Goal: Information Seeking & Learning: Check status

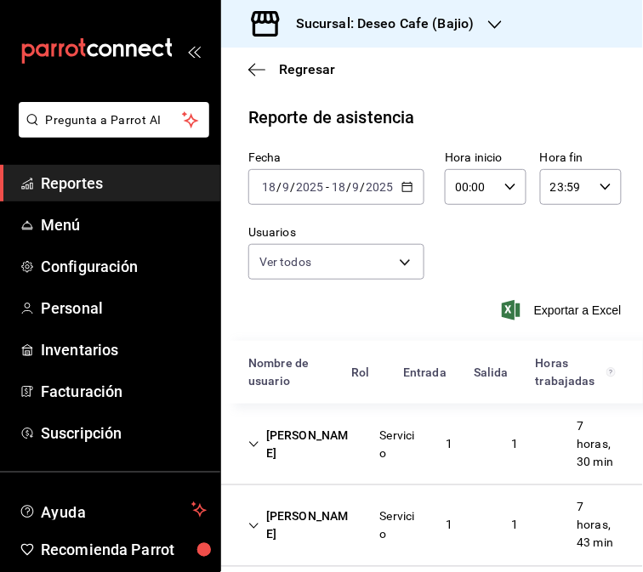
click at [412, 188] on div "[DATE] [DATE] - [DATE] [DATE]" at bounding box center [336, 187] width 176 height 36
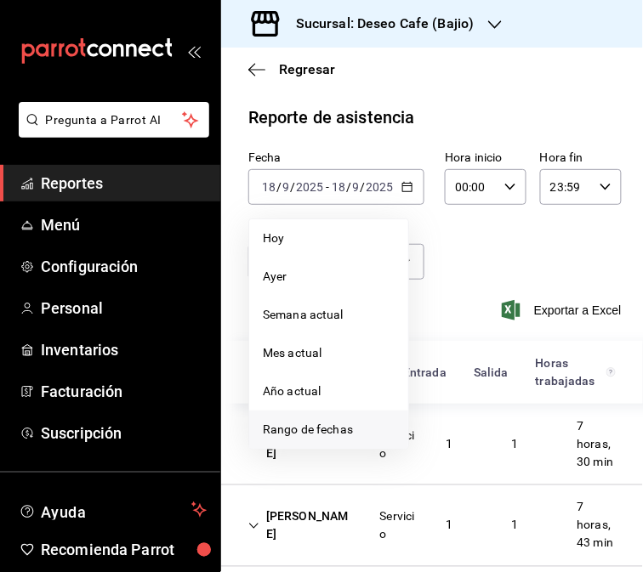
click at [342, 434] on span "Rango de fechas" at bounding box center [329, 430] width 132 height 18
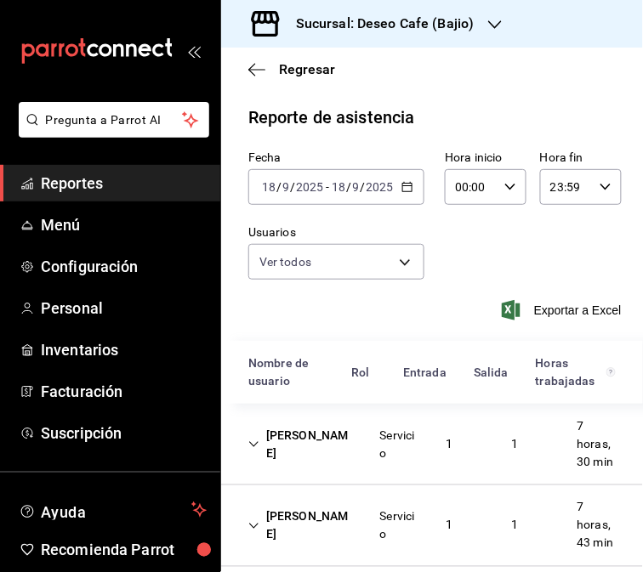
click at [401, 185] on icon "button" at bounding box center [407, 187] width 12 height 12
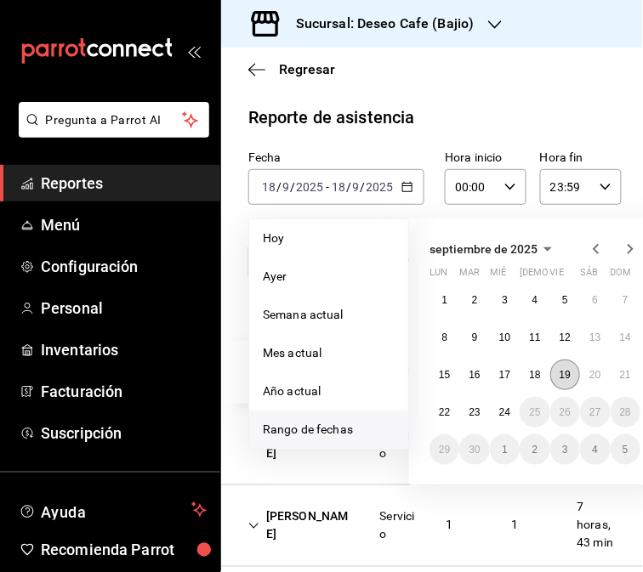
click at [556, 378] on button "19" at bounding box center [565, 375] width 30 height 31
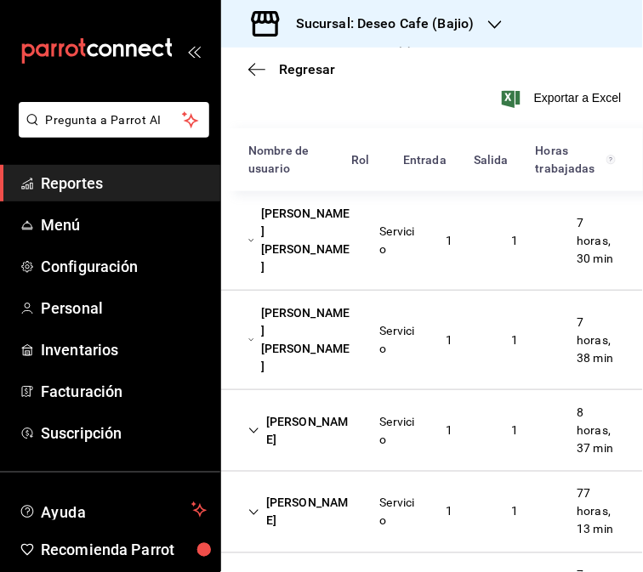
scroll to position [214, 0]
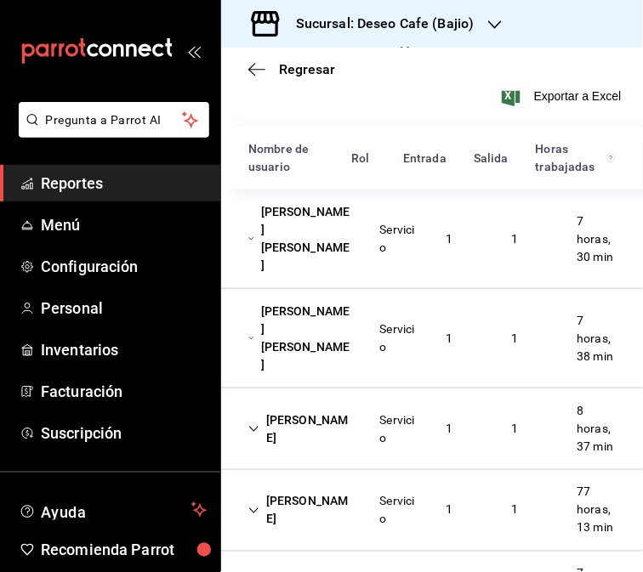
click at [318, 240] on div "[PERSON_NAME] [PERSON_NAME]" at bounding box center [301, 238] width 132 height 85
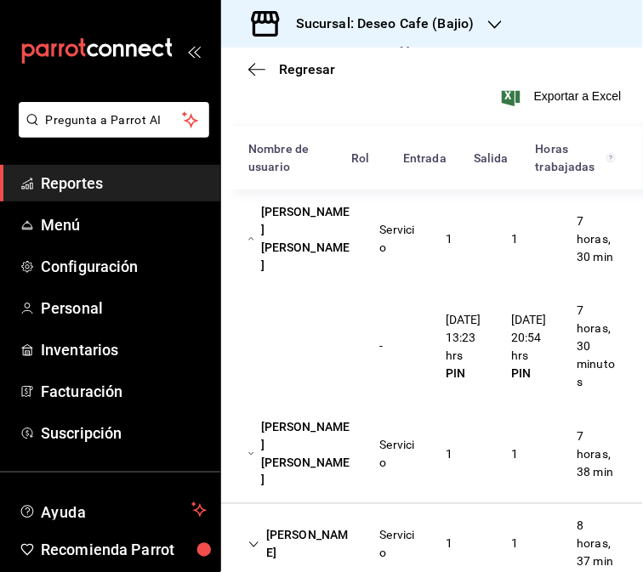
click at [347, 234] on div "[PERSON_NAME] [PERSON_NAME]" at bounding box center [301, 238] width 132 height 85
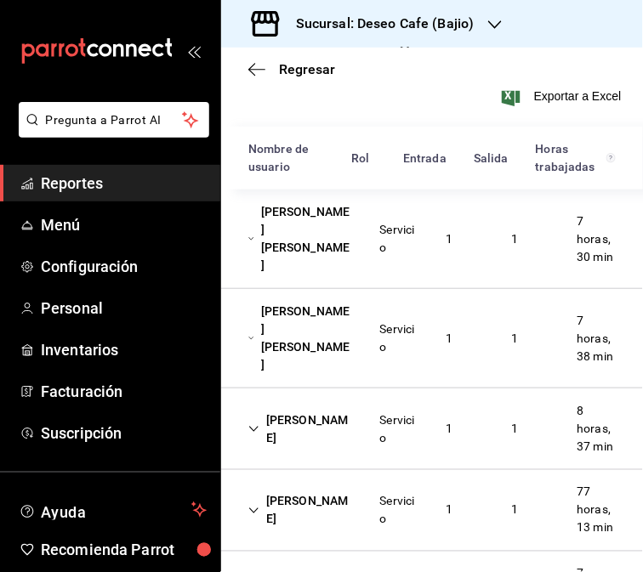
click at [293, 329] on div "[PERSON_NAME] [PERSON_NAME]" at bounding box center [301, 338] width 132 height 85
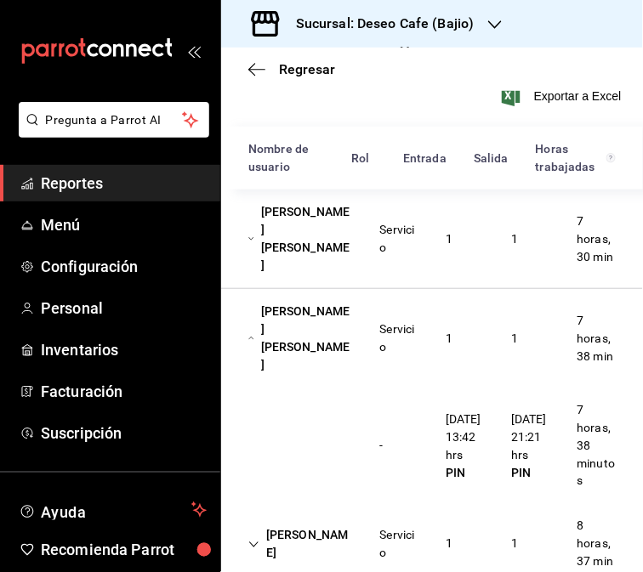
click at [360, 327] on div "[PERSON_NAME] [PERSON_NAME]" at bounding box center [301, 338] width 132 height 85
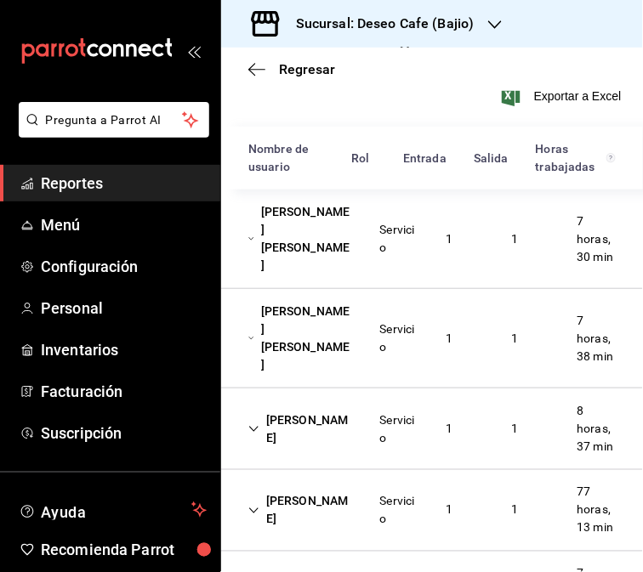
click at [336, 440] on div "[PERSON_NAME]" at bounding box center [301, 429] width 132 height 49
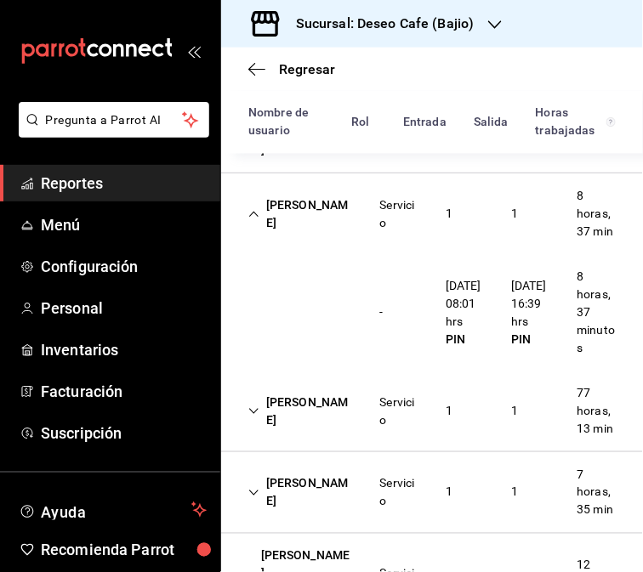
scroll to position [435, 0]
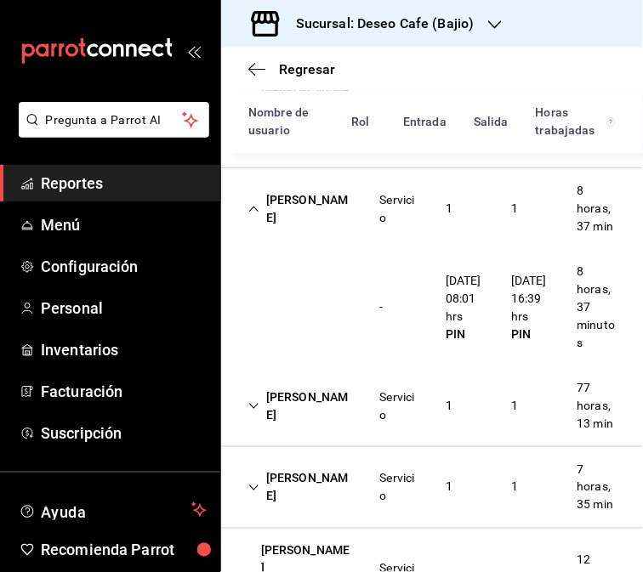
click at [324, 219] on div "[PERSON_NAME]" at bounding box center [301, 209] width 132 height 49
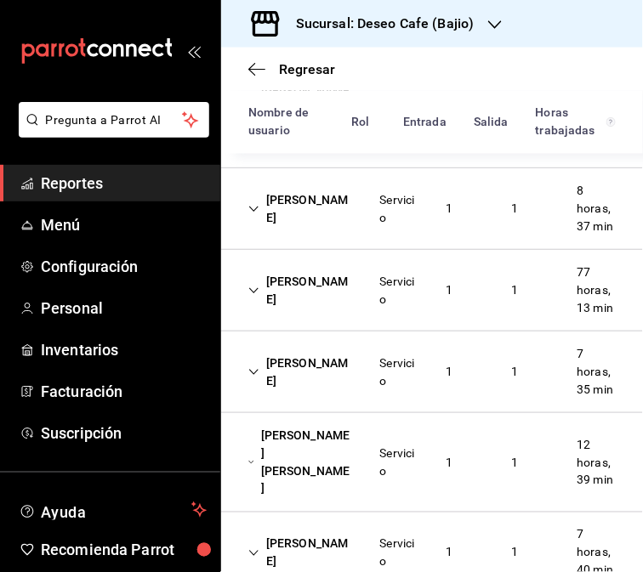
click at [349, 303] on div "[PERSON_NAME]" at bounding box center [301, 290] width 132 height 49
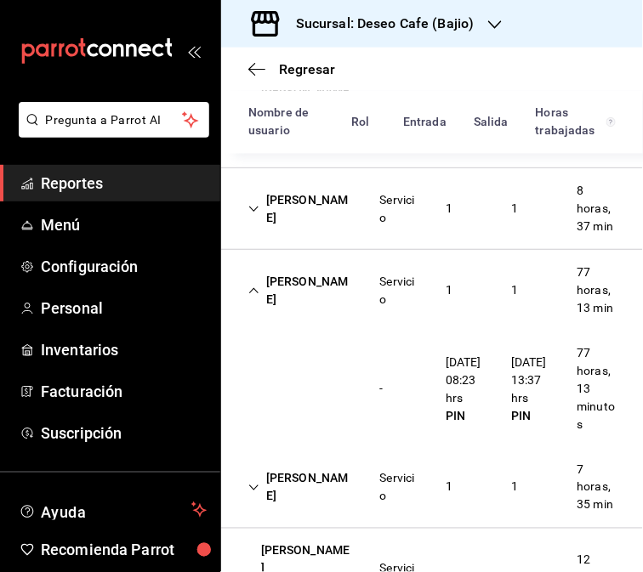
click at [380, 309] on div "Servicio" at bounding box center [399, 291] width 38 height 36
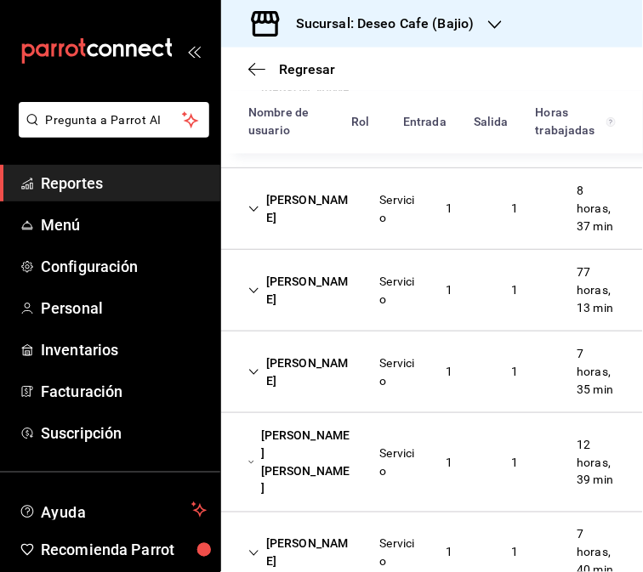
click at [335, 392] on div "[PERSON_NAME]" at bounding box center [301, 372] width 132 height 49
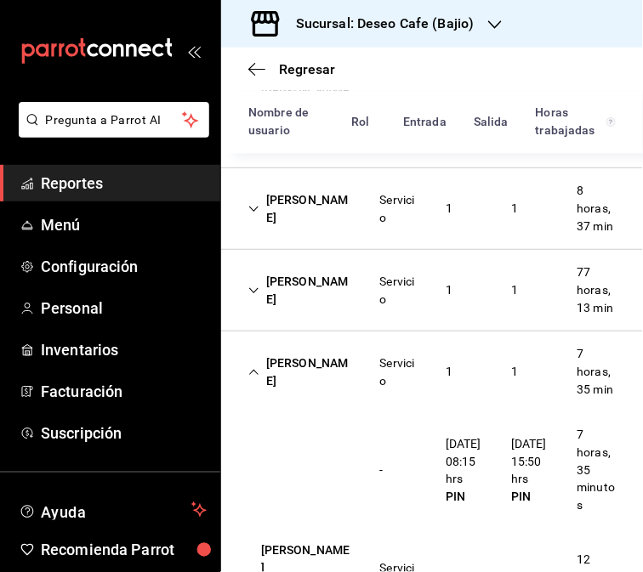
click at [344, 397] on div "[PERSON_NAME]" at bounding box center [301, 372] width 132 height 49
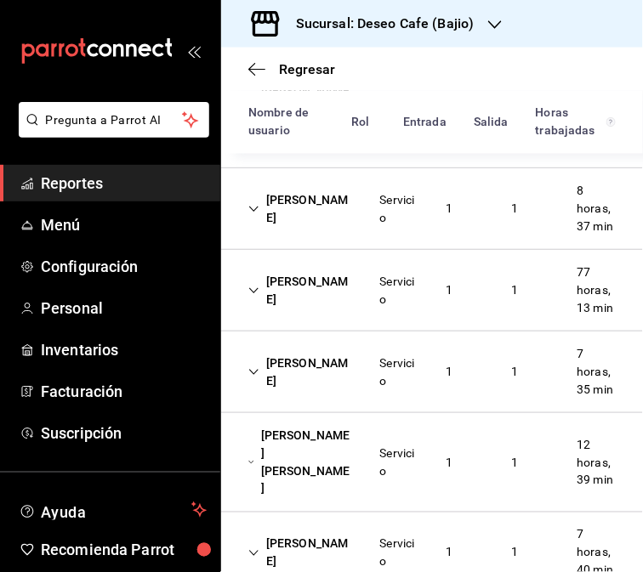
click at [444, 479] on div "1" at bounding box center [449, 462] width 34 height 31
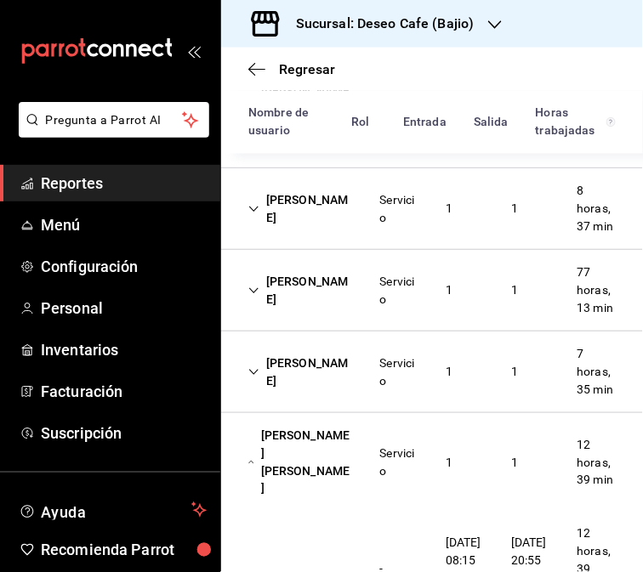
scroll to position [614, 0]
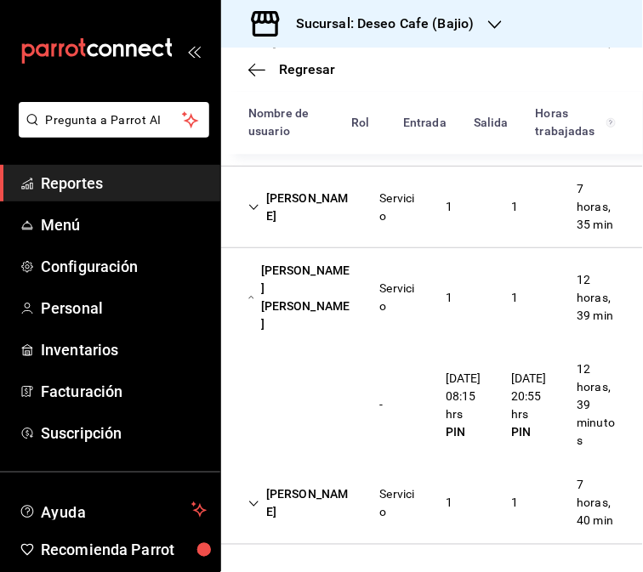
click at [366, 322] on div "Servicio" at bounding box center [398, 297] width 65 height 49
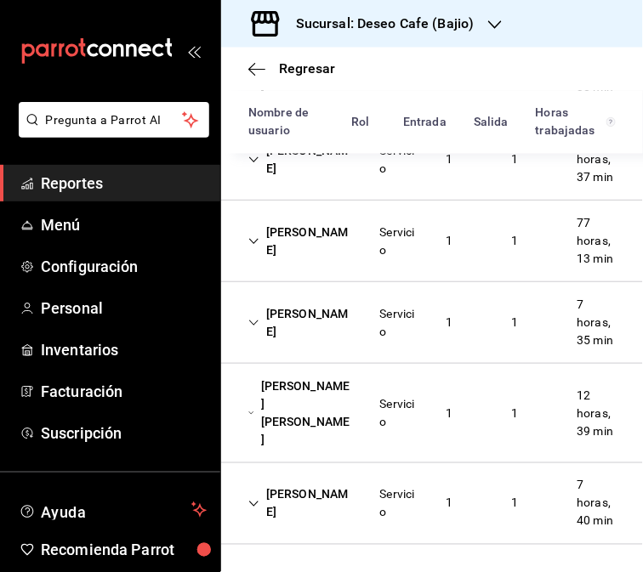
scroll to position [555, 0]
click at [336, 498] on div "[PERSON_NAME]" at bounding box center [301, 504] width 132 height 49
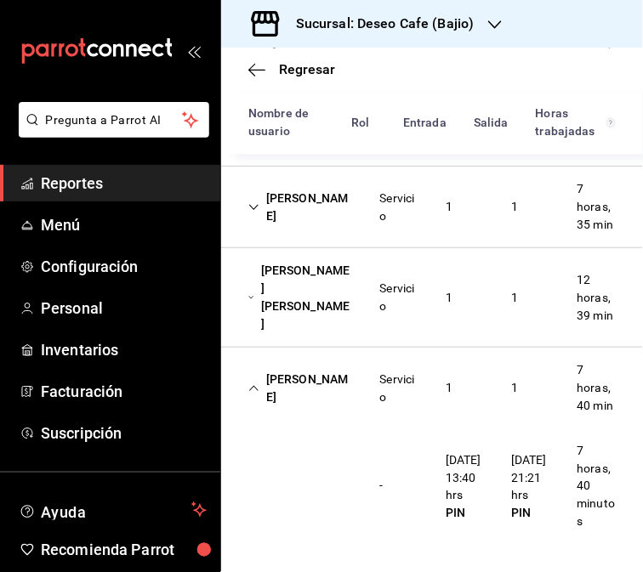
scroll to position [670, 0]
click at [264, 348] on div "[PERSON_NAME] Servicio 1 1 7 horas, 40 min" at bounding box center [432, 388] width 422 height 81
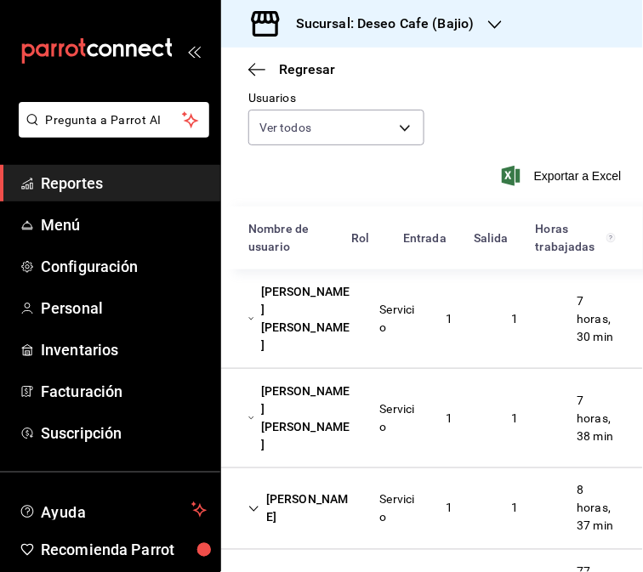
scroll to position [74, 0]
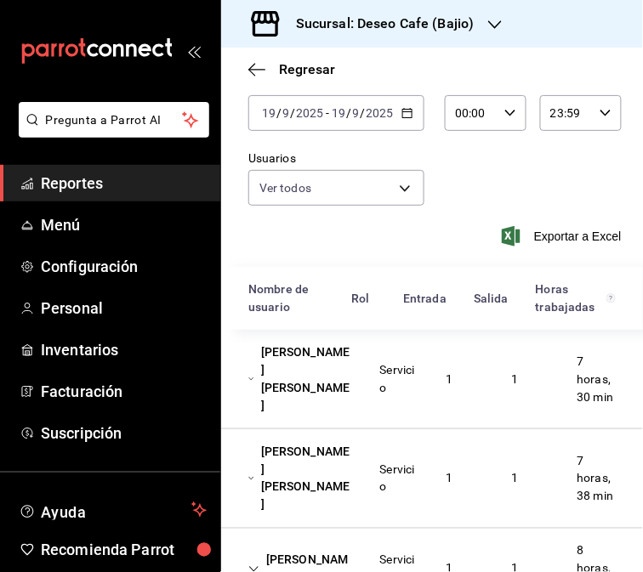
click at [491, 24] on icon "button" at bounding box center [495, 25] width 14 height 14
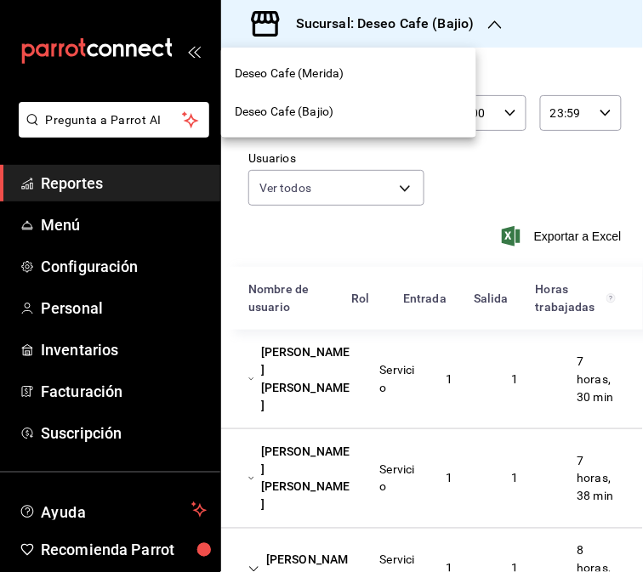
click at [386, 77] on div "Deseo Cafe (Merida)" at bounding box center [349, 74] width 228 height 18
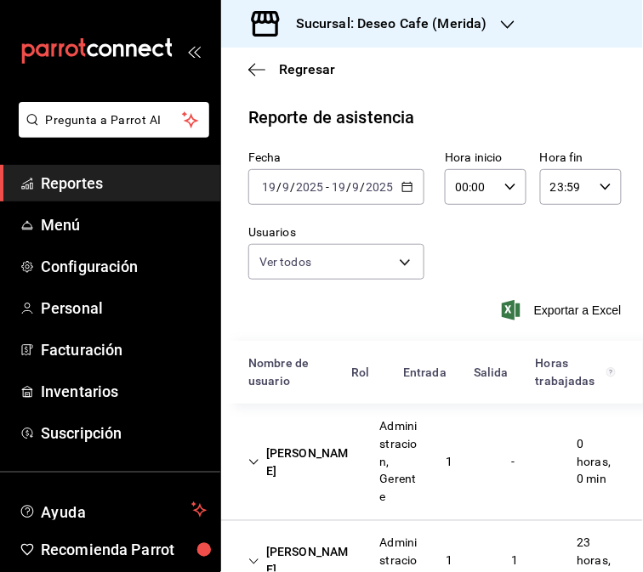
click at [341, 463] on div "[PERSON_NAME] Administracion, Gerente 1 - 0 horas, 0 min" at bounding box center [432, 462] width 422 height 117
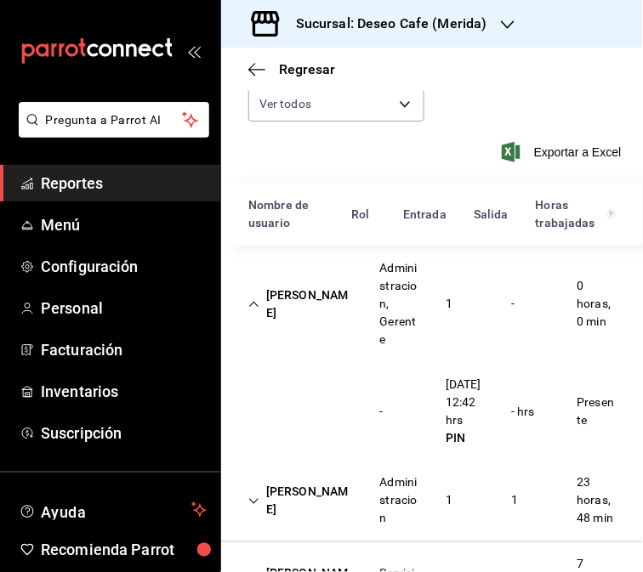
scroll to position [160, 0]
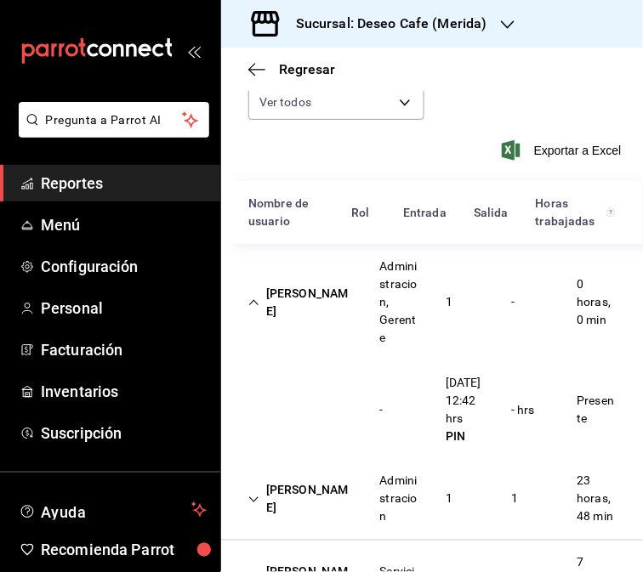
click at [311, 525] on div "[PERSON_NAME]" at bounding box center [301, 499] width 132 height 49
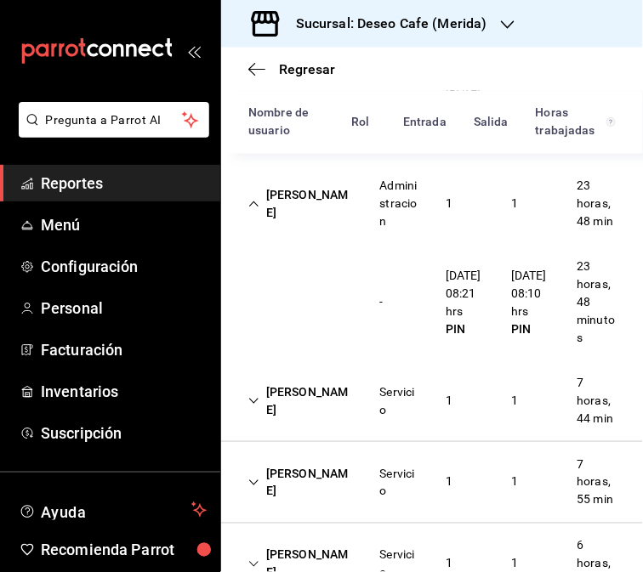
scroll to position [404, 0]
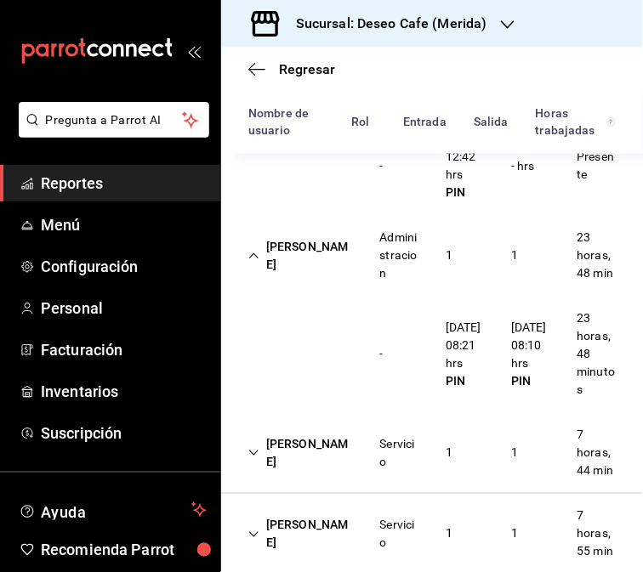
click at [333, 281] on div "[PERSON_NAME]" at bounding box center [301, 255] width 132 height 49
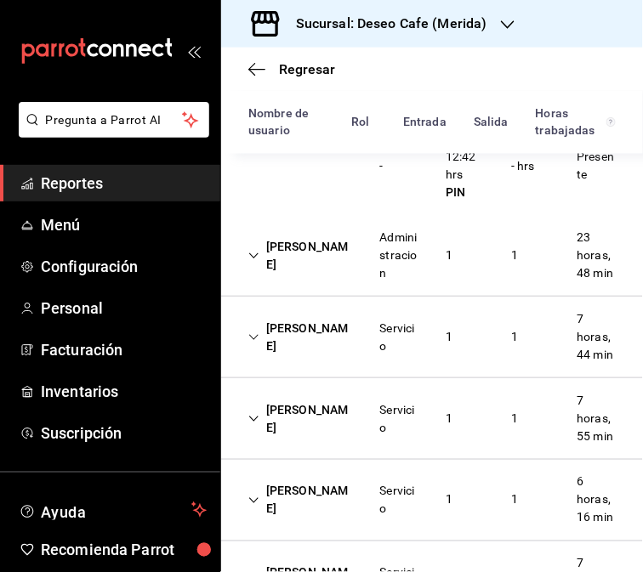
click at [346, 361] on div "[PERSON_NAME] Servicio 1 1 7 horas, 44 min" at bounding box center [432, 338] width 422 height 82
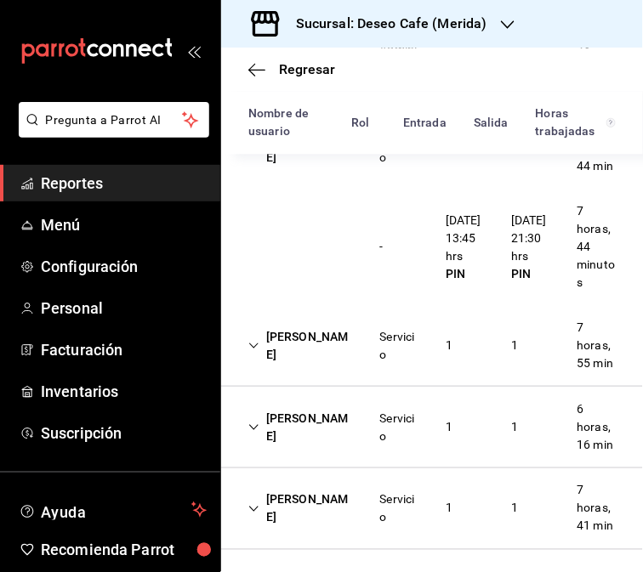
scroll to position [605, 0]
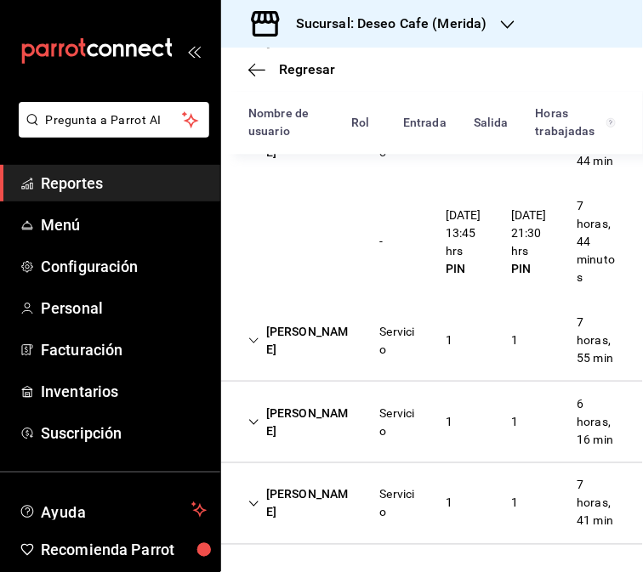
click at [274, 168] on div "[PERSON_NAME]" at bounding box center [301, 143] width 132 height 49
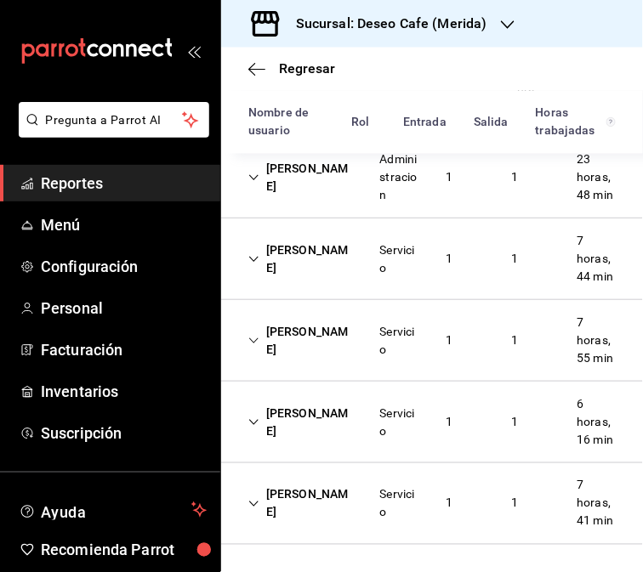
click at [338, 316] on div "[PERSON_NAME]" at bounding box center [301, 340] width 132 height 49
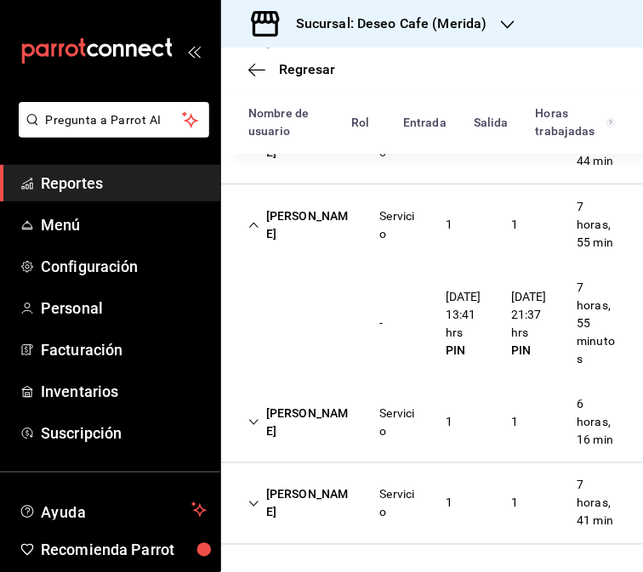
click at [304, 265] on div "[PERSON_NAME] Servicio 1 1 7 horas, 55 min" at bounding box center [432, 225] width 422 height 81
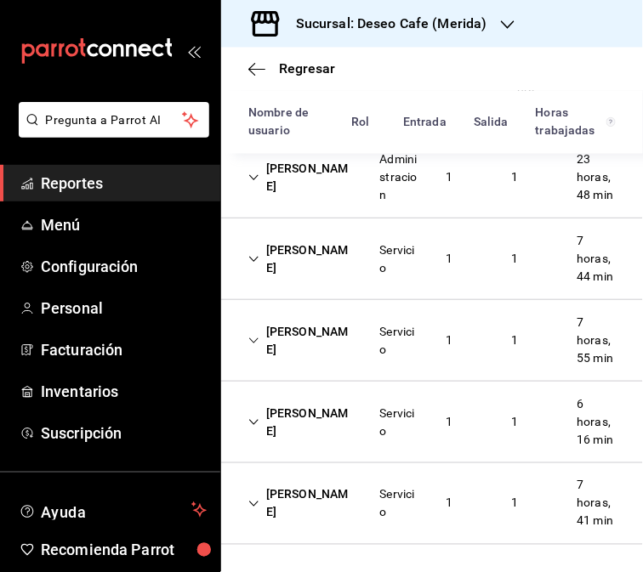
scroll to position [589, 0]
click at [338, 403] on div "[PERSON_NAME]" at bounding box center [301, 422] width 132 height 49
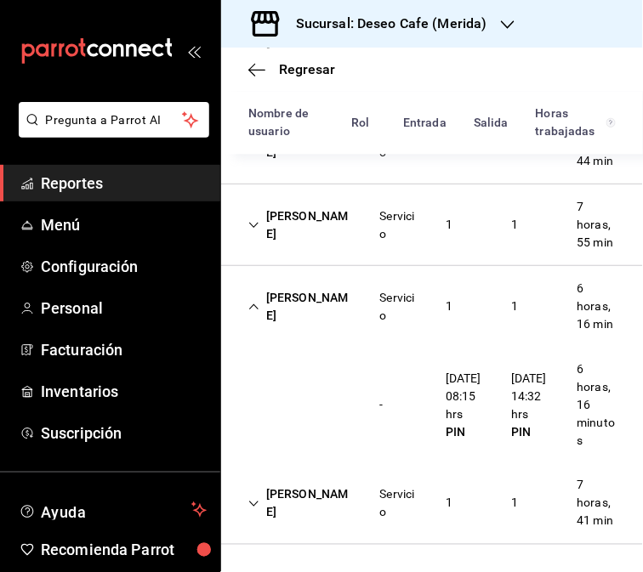
click at [360, 347] on div "[PERSON_NAME] Servicio 1 1 6 horas, 16 min" at bounding box center [432, 306] width 422 height 81
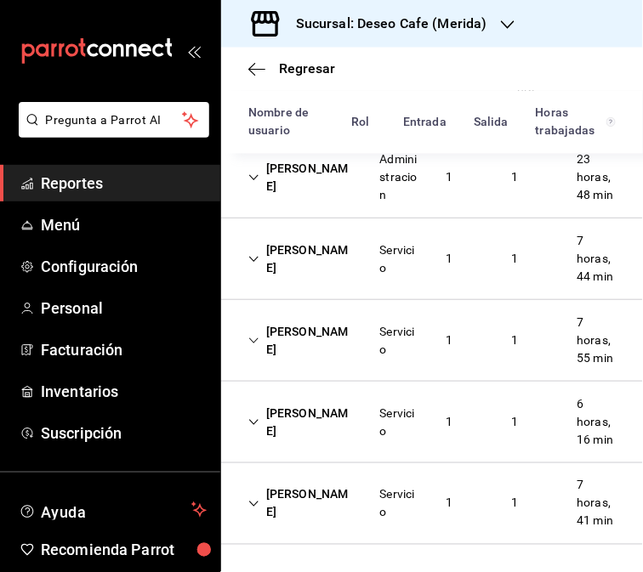
scroll to position [589, 0]
click at [360, 508] on div "[PERSON_NAME] Servicio 1 1 7 horas, 41 min" at bounding box center [432, 504] width 422 height 82
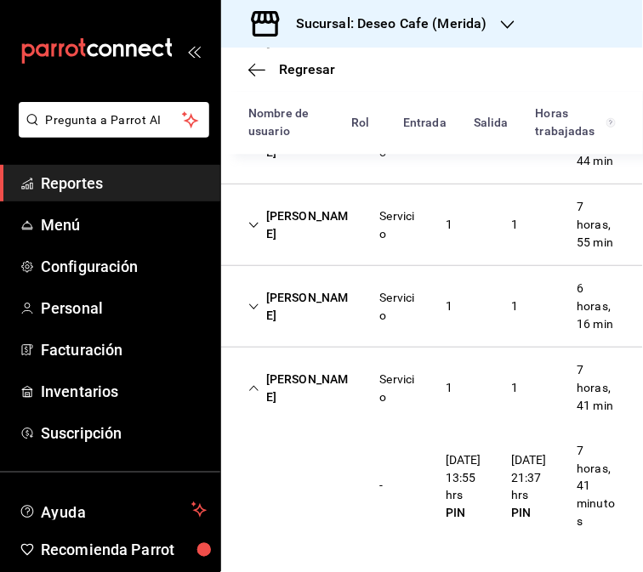
scroll to position [0, 0]
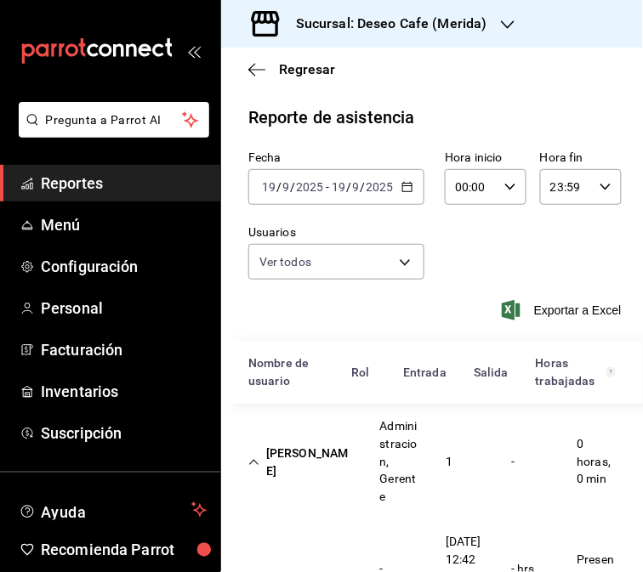
click at [412, 182] on div "[DATE] [DATE] - [DATE] [DATE]" at bounding box center [336, 187] width 176 height 36
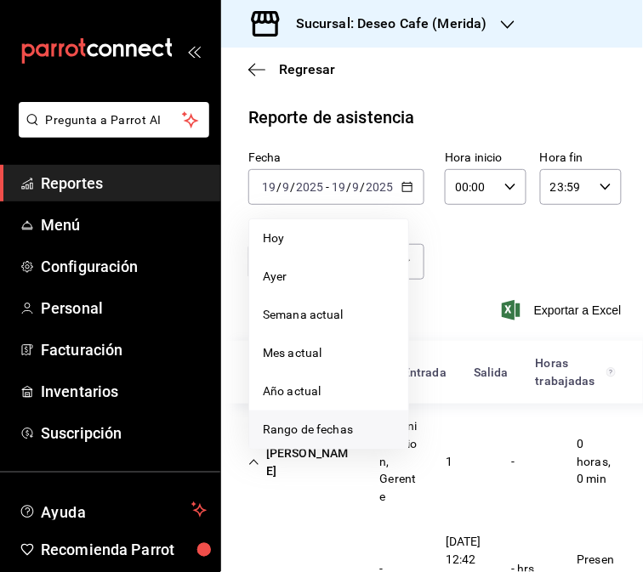
click at [334, 430] on span "Rango de fechas" at bounding box center [329, 430] width 132 height 18
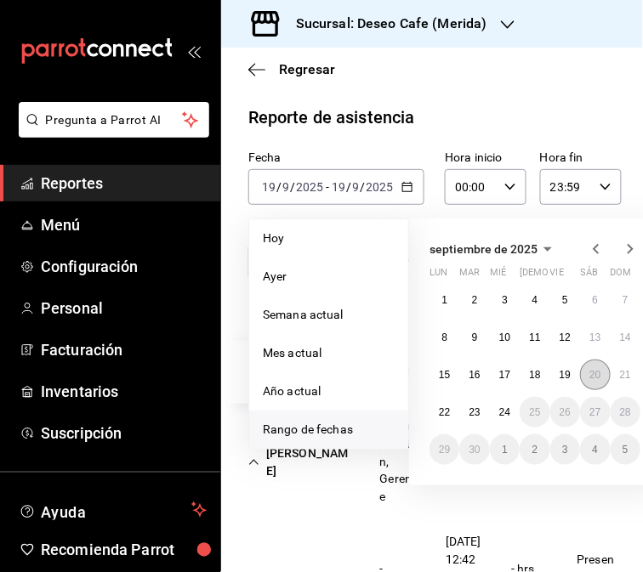
click at [600, 372] on button "20" at bounding box center [595, 375] width 30 height 31
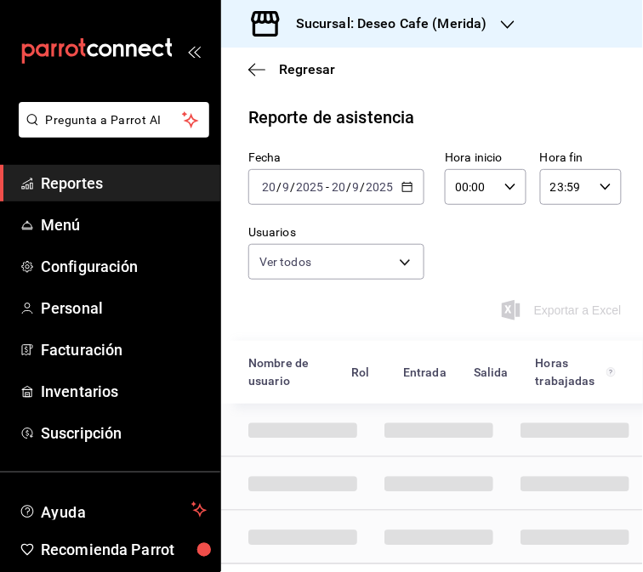
scroll to position [34, 0]
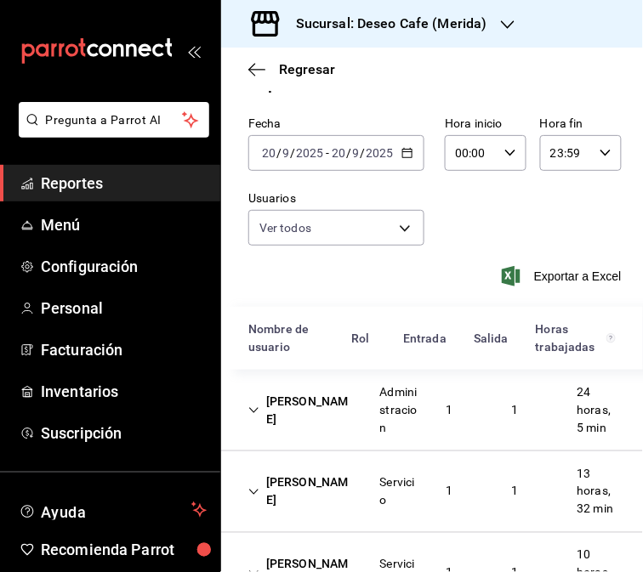
click at [335, 417] on div "[PERSON_NAME]" at bounding box center [301, 410] width 132 height 49
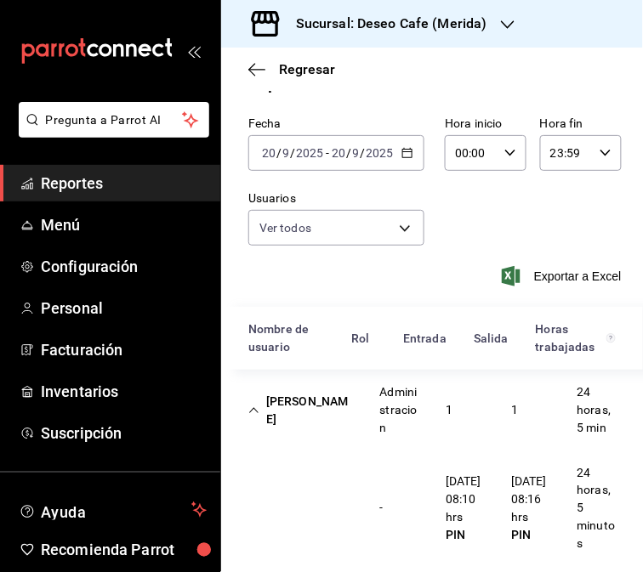
click at [338, 404] on div "[PERSON_NAME]" at bounding box center [301, 410] width 132 height 49
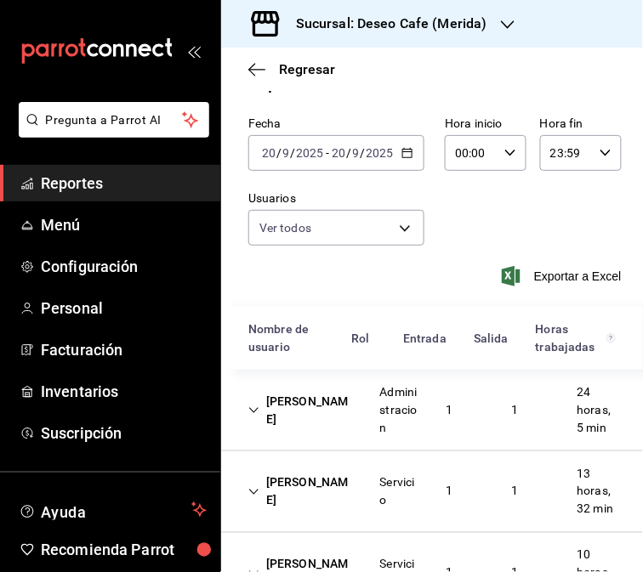
click at [366, 508] on div "Servicio" at bounding box center [398, 492] width 65 height 49
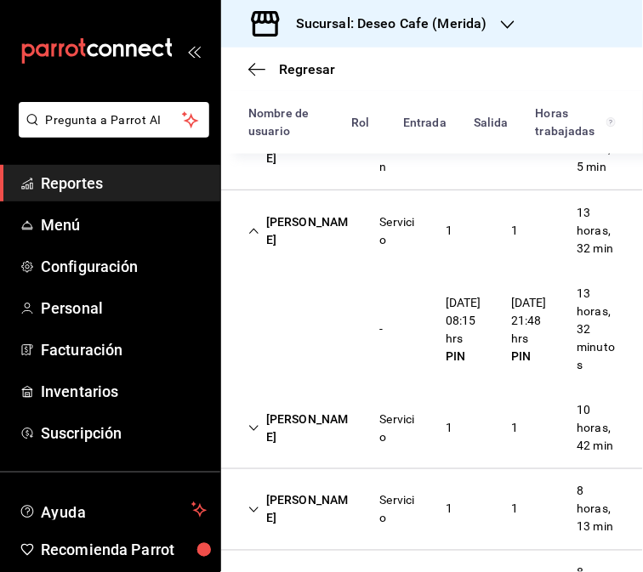
scroll to position [320, 0]
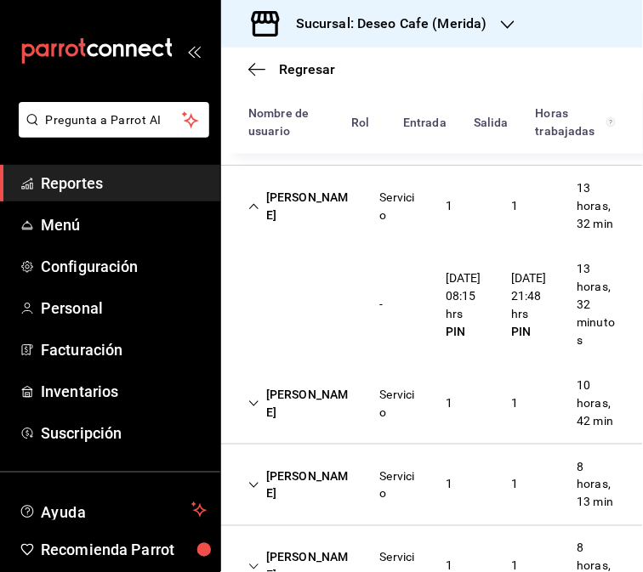
click at [366, 215] on div "Servicio" at bounding box center [398, 206] width 65 height 49
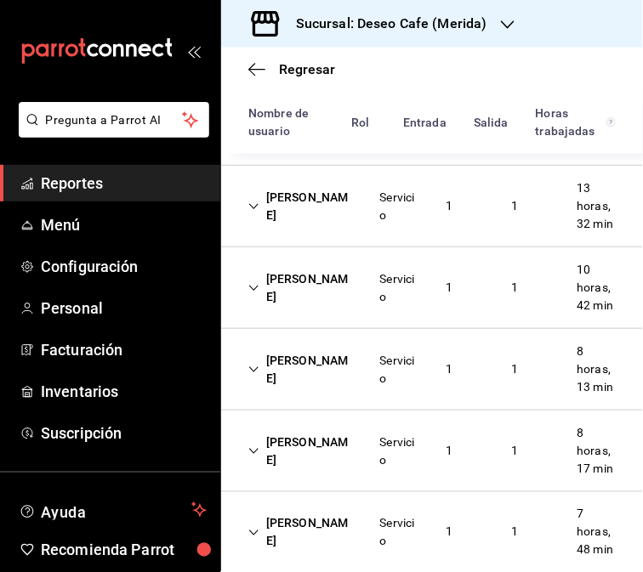
click at [355, 313] on div "[PERSON_NAME]" at bounding box center [301, 288] width 132 height 49
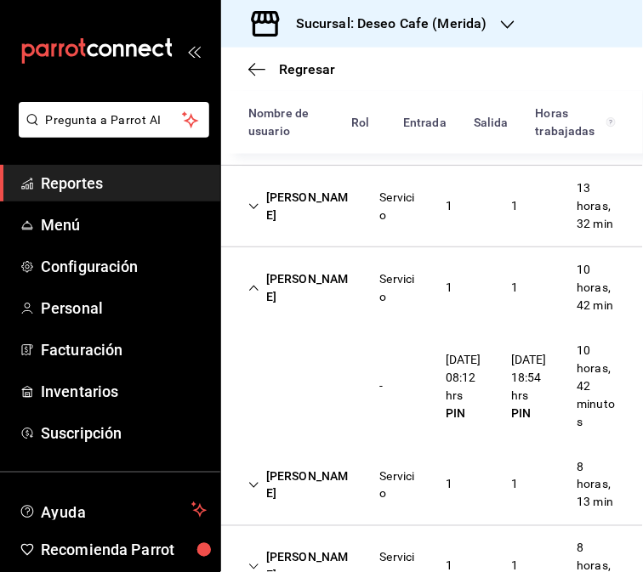
click at [335, 313] on div "[PERSON_NAME]" at bounding box center [301, 288] width 132 height 49
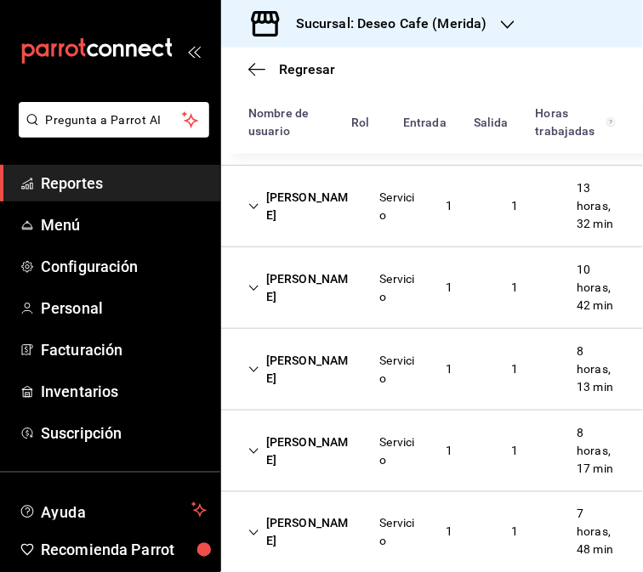
click at [332, 395] on div "[PERSON_NAME]" at bounding box center [301, 369] width 132 height 49
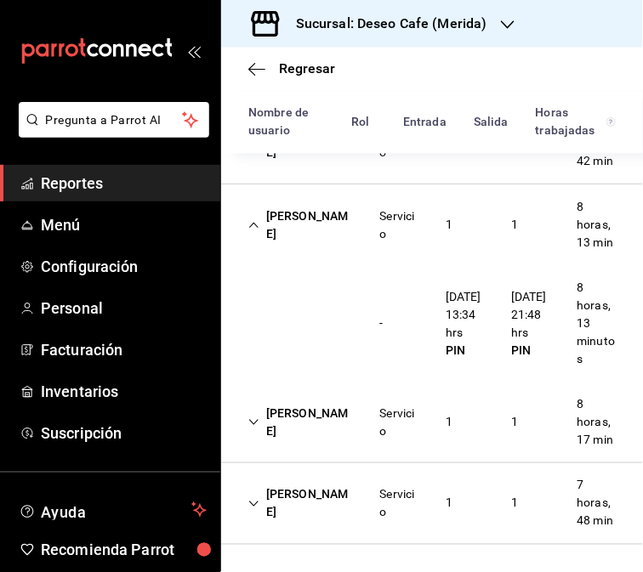
scroll to position [496, 0]
click at [268, 235] on div "[PERSON_NAME]" at bounding box center [301, 225] width 132 height 49
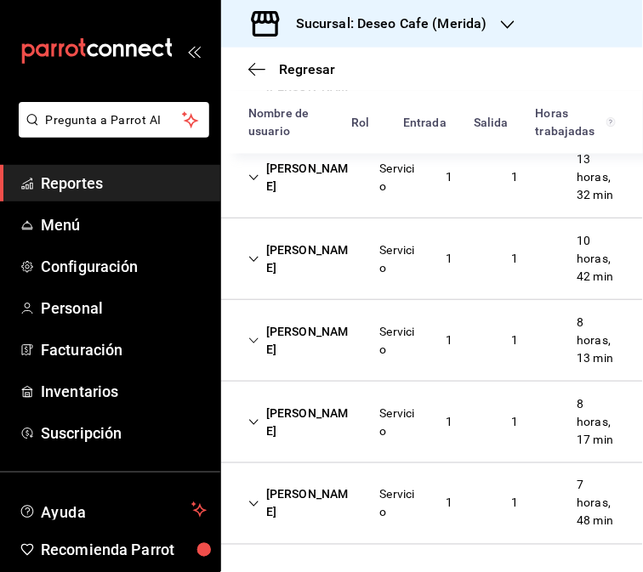
click at [308, 398] on div "[PERSON_NAME]" at bounding box center [301, 422] width 132 height 49
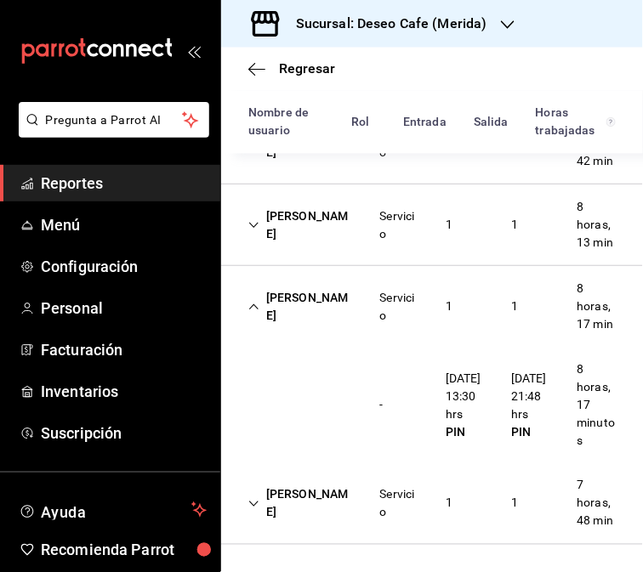
click at [353, 347] on div "[PERSON_NAME] Servicio 1 1 8 horas, 17 min" at bounding box center [432, 306] width 422 height 81
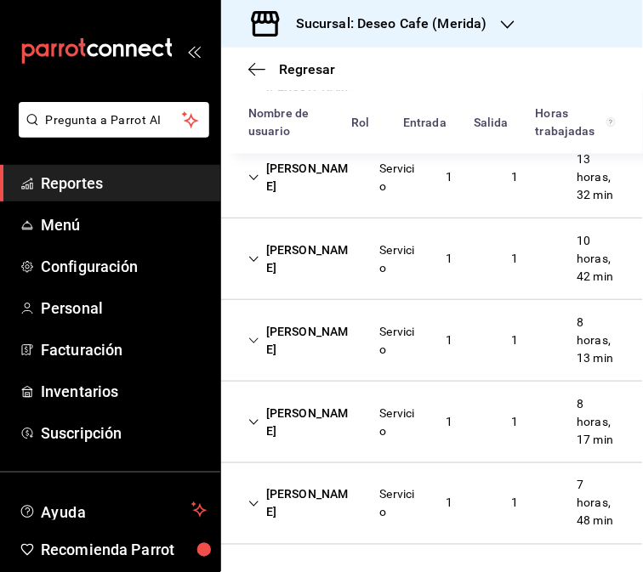
click at [340, 489] on div "[PERSON_NAME]" at bounding box center [301, 504] width 132 height 49
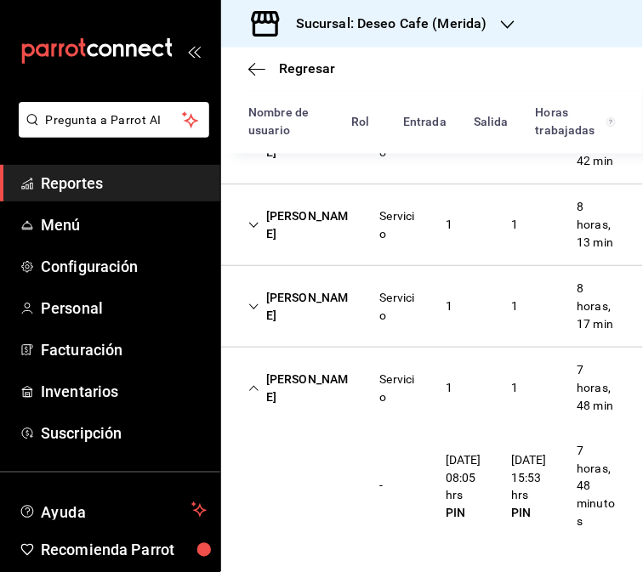
scroll to position [0, 0]
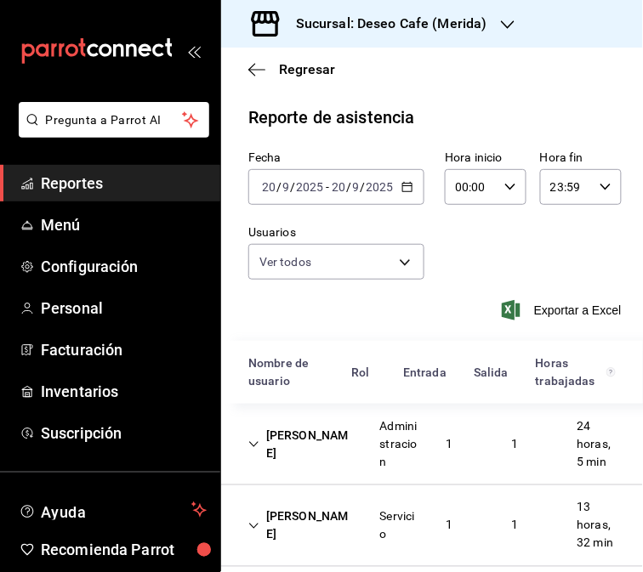
click at [486, 27] on div "Sucursal: Deseo Cafe (Merida)" at bounding box center [378, 24] width 287 height 48
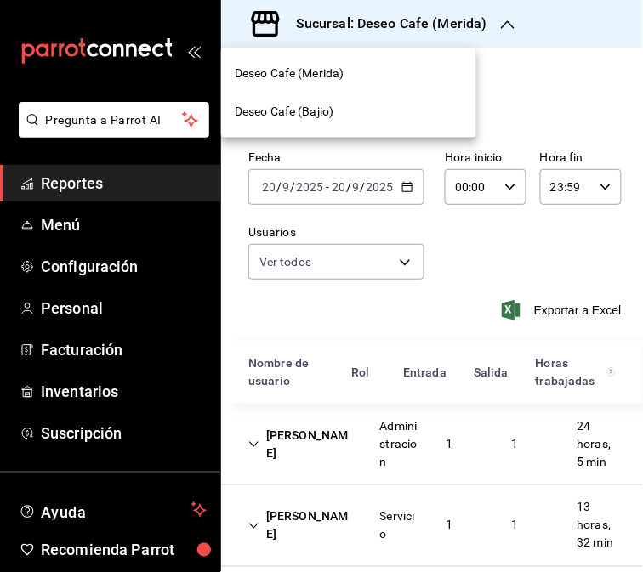
click at [358, 111] on div "Deseo Cafe (Bajio)" at bounding box center [349, 112] width 228 height 18
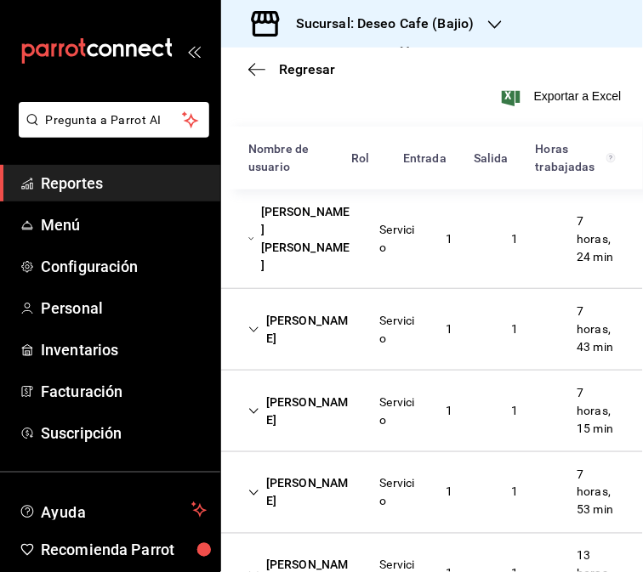
scroll to position [209, 0]
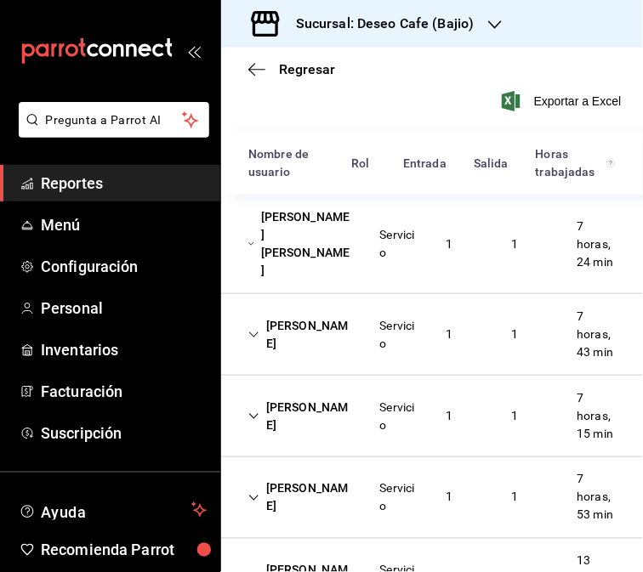
click at [342, 255] on div "[PERSON_NAME] [PERSON_NAME]" at bounding box center [301, 244] width 132 height 85
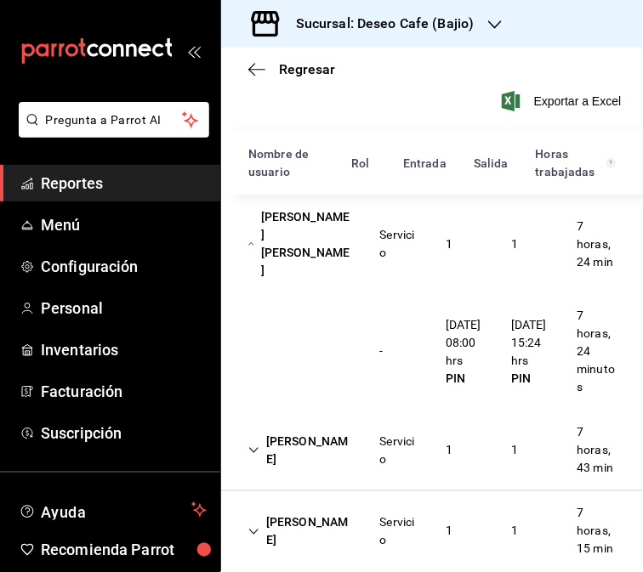
click at [281, 241] on div "[PERSON_NAME] [PERSON_NAME]" at bounding box center [301, 244] width 132 height 85
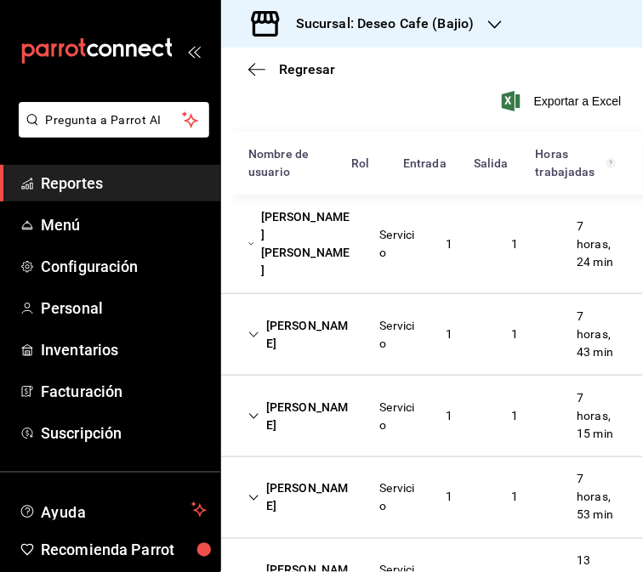
click at [344, 359] on div "[PERSON_NAME]" at bounding box center [301, 334] width 132 height 49
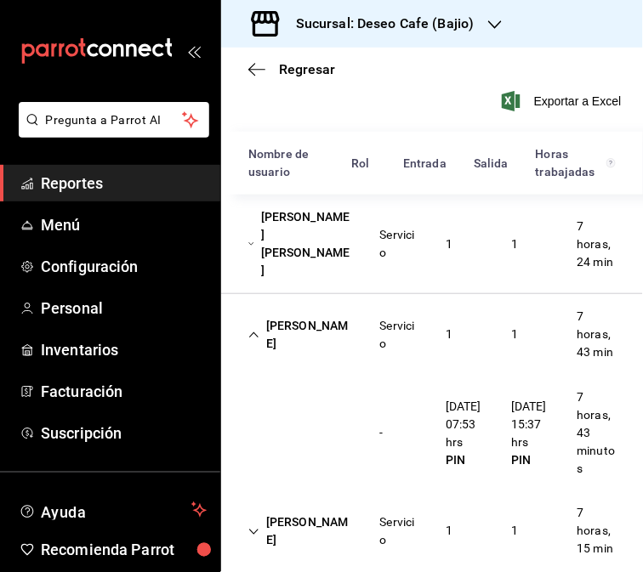
click at [298, 359] on div "[PERSON_NAME]" at bounding box center [301, 334] width 132 height 49
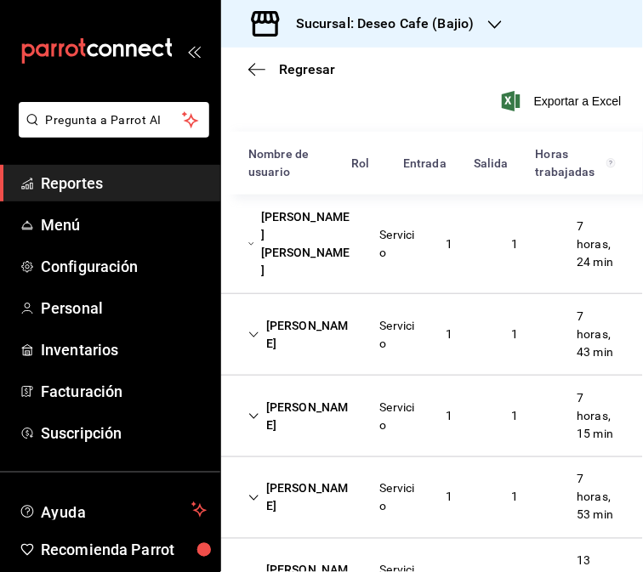
click at [325, 429] on div "[PERSON_NAME]" at bounding box center [301, 416] width 132 height 49
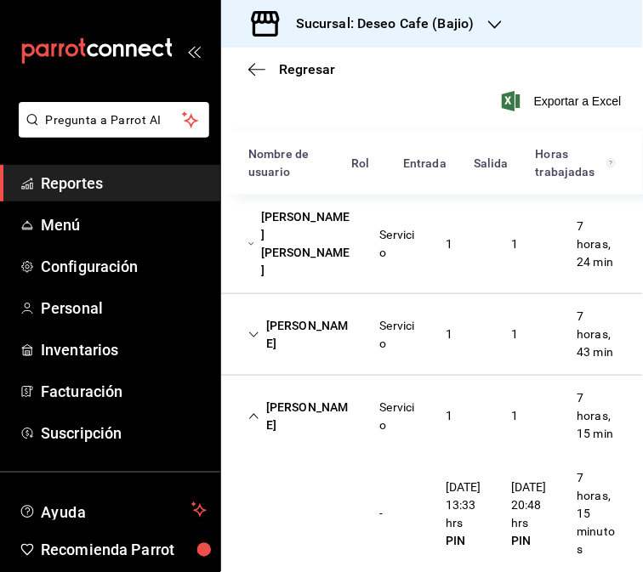
click at [357, 457] on div "[PERSON_NAME] Servicio 1 1 7 horas, 15 min" at bounding box center [432, 416] width 422 height 81
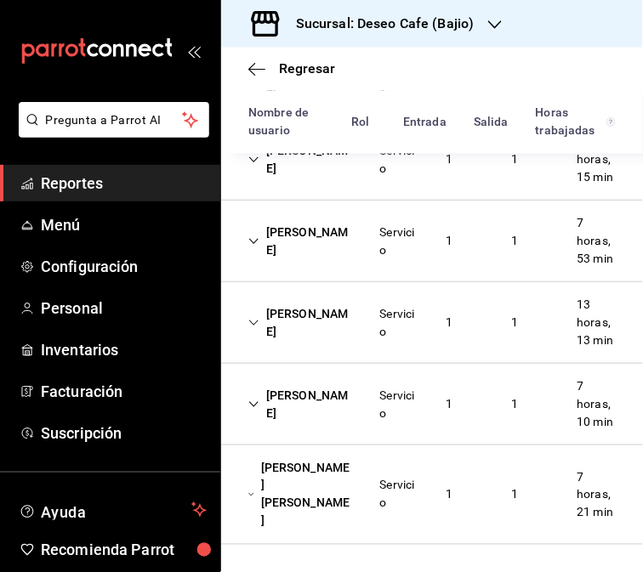
scroll to position [491, 0]
click at [272, 252] on div "[PERSON_NAME]" at bounding box center [301, 241] width 132 height 49
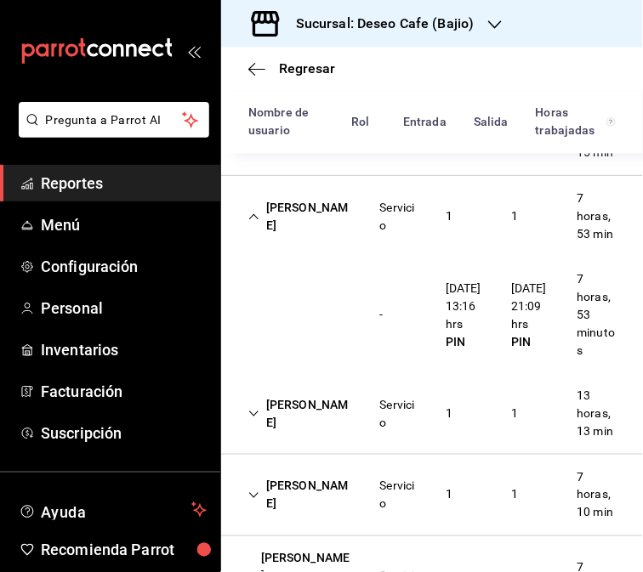
click at [320, 257] on div "[PERSON_NAME] Servicio 1 1 7 horas, 53 min" at bounding box center [432, 216] width 422 height 81
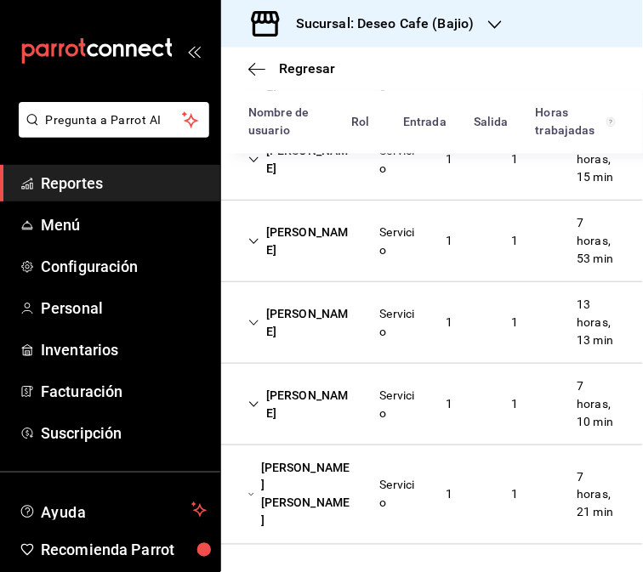
click at [341, 348] on div "[PERSON_NAME]" at bounding box center [301, 322] width 132 height 49
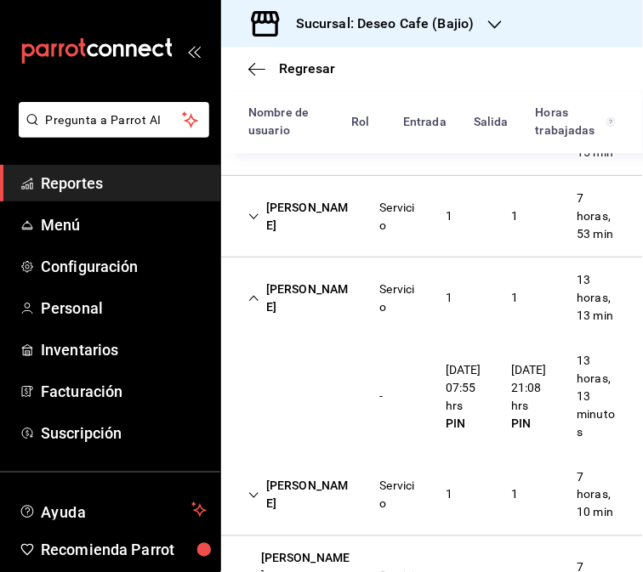
click at [388, 316] on div "Servicio" at bounding box center [399, 299] width 38 height 36
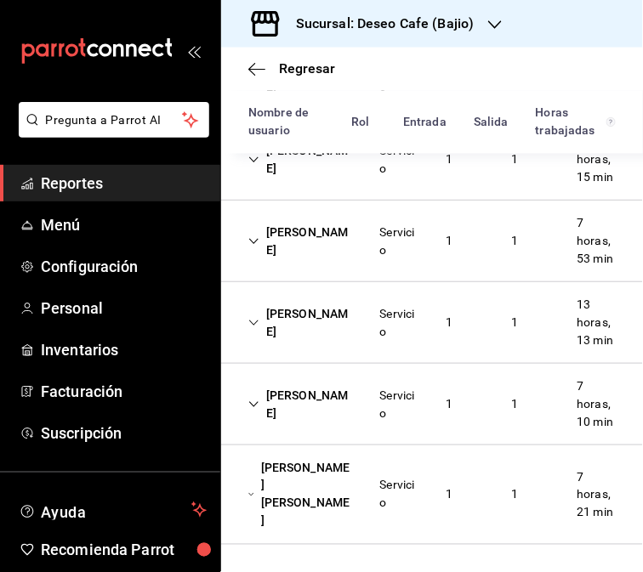
click at [363, 446] on div "[PERSON_NAME] Servicio 1 1 7 horas, 10 min" at bounding box center [432, 405] width 422 height 82
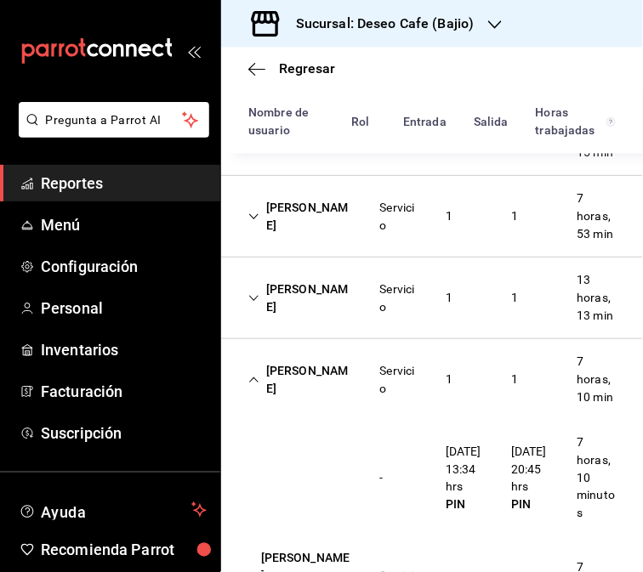
scroll to position [670, 0]
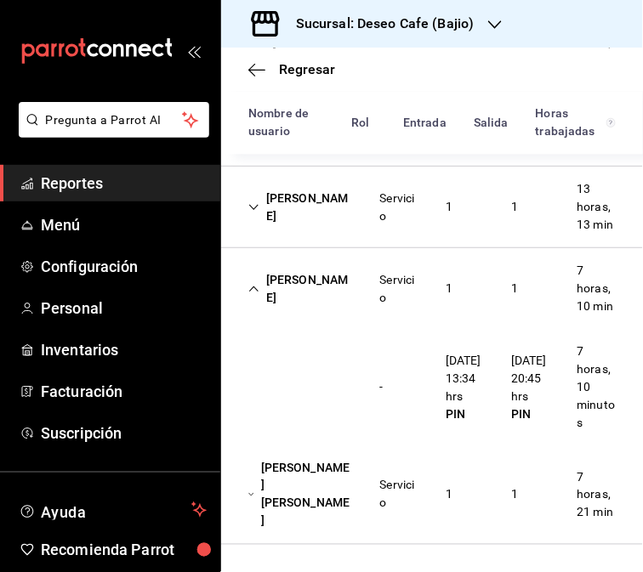
click at [326, 287] on div "[PERSON_NAME]" at bounding box center [301, 288] width 132 height 49
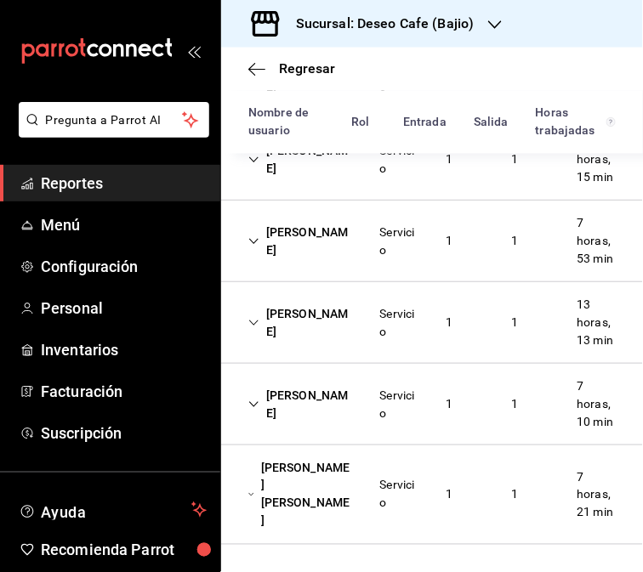
click at [366, 504] on div "Servicio" at bounding box center [398, 494] width 65 height 49
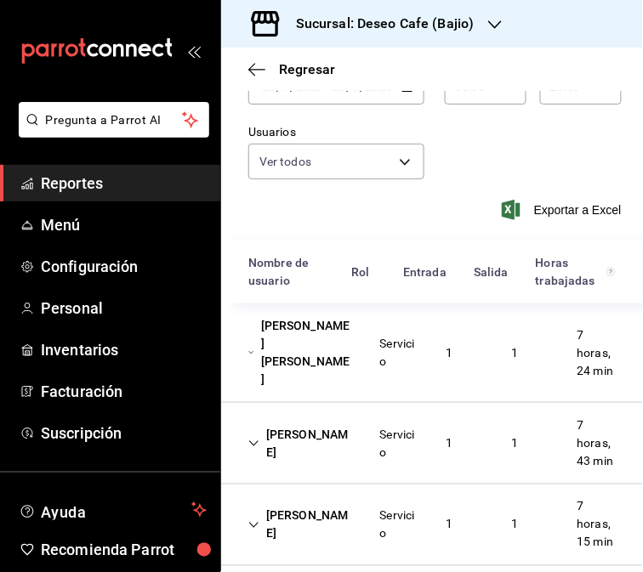
scroll to position [38, 0]
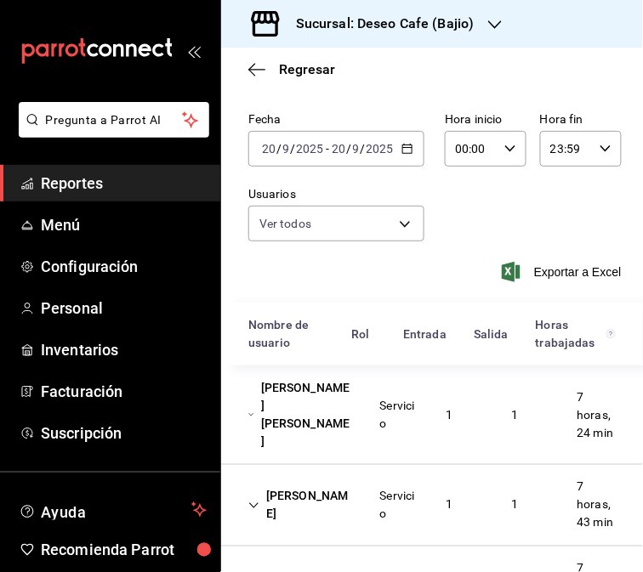
click at [452, 20] on h3 "Sucursal: Deseo Cafe (Bajio)" at bounding box center [378, 24] width 192 height 20
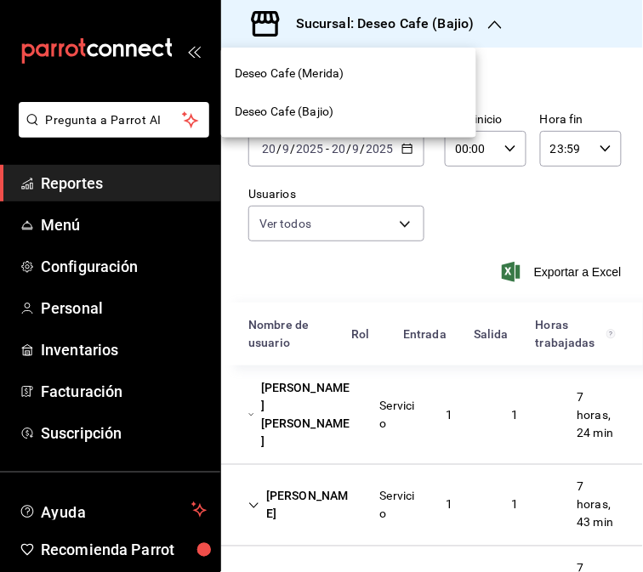
drag, startPoint x: 633, startPoint y: 236, endPoint x: 625, endPoint y: 313, distance: 76.9
click at [625, 313] on div at bounding box center [321, 286] width 643 height 572
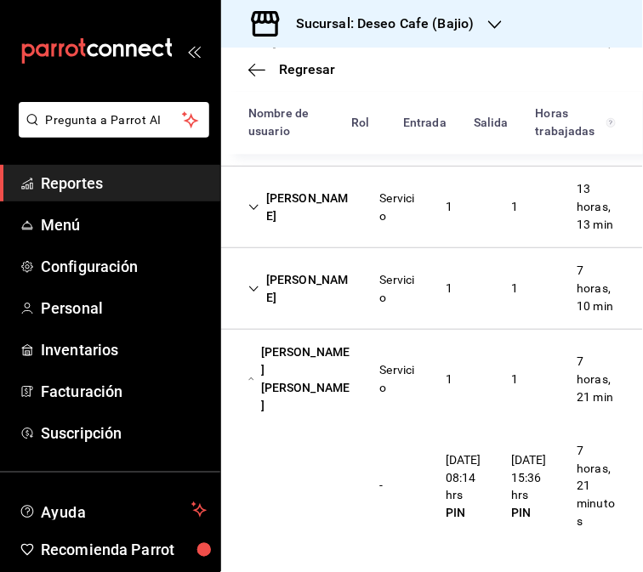
scroll to position [0, 0]
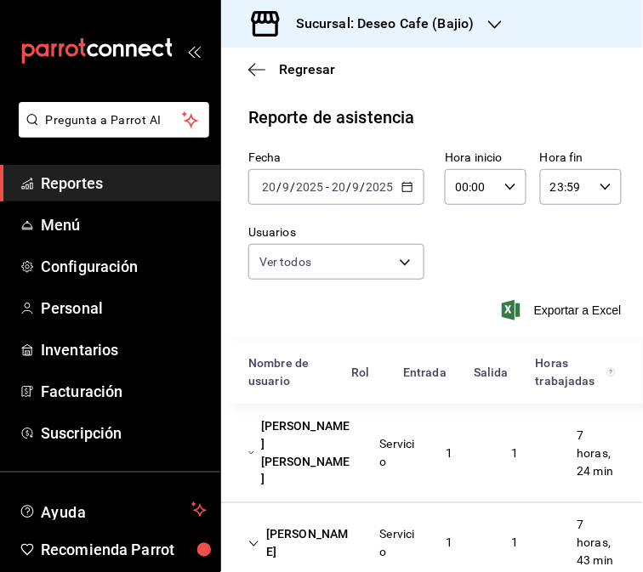
click at [397, 194] on div "[DATE] [DATE] - [DATE] [DATE]" at bounding box center [336, 187] width 176 height 36
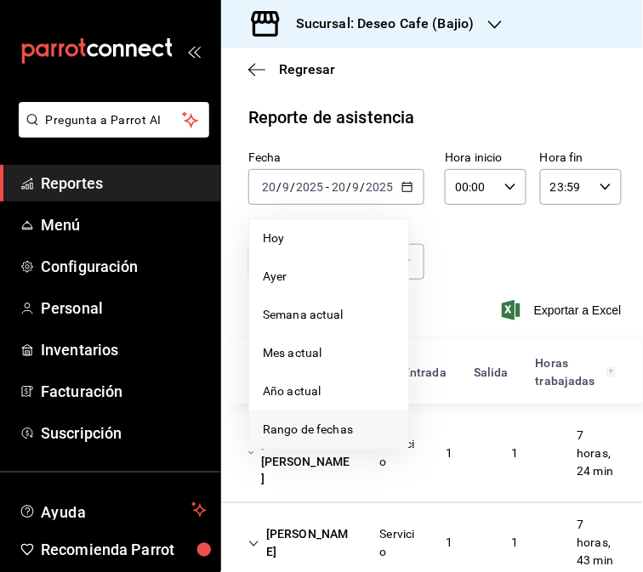
click at [344, 439] on span "Rango de fechas" at bounding box center [329, 430] width 132 height 18
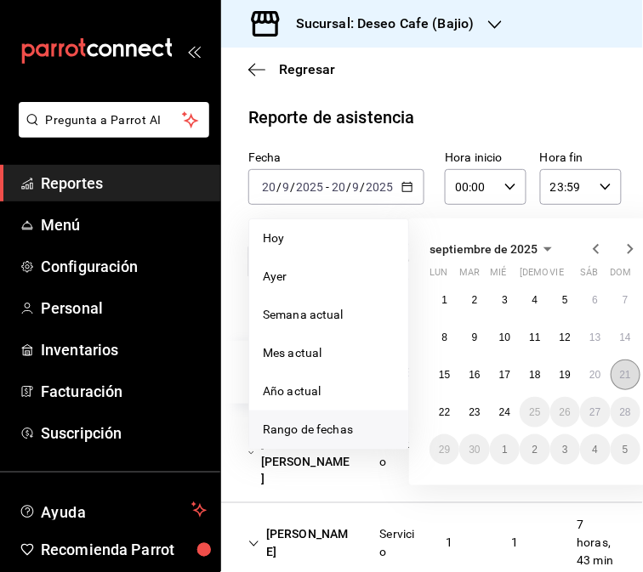
click at [622, 376] on abbr "21" at bounding box center [625, 375] width 11 height 12
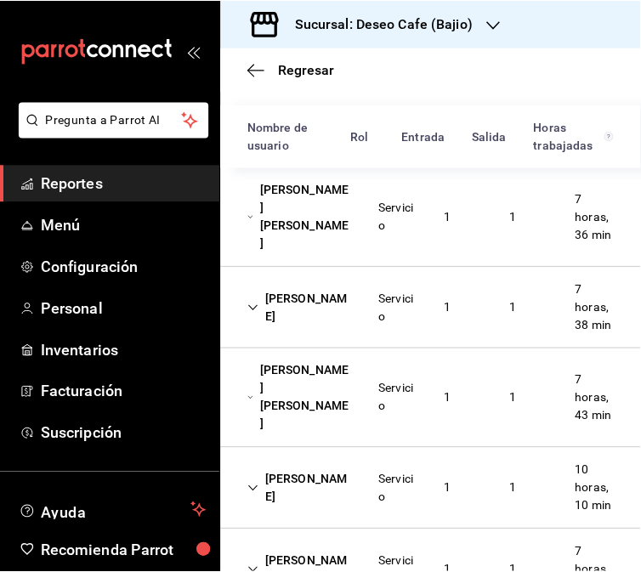
scroll to position [241, 0]
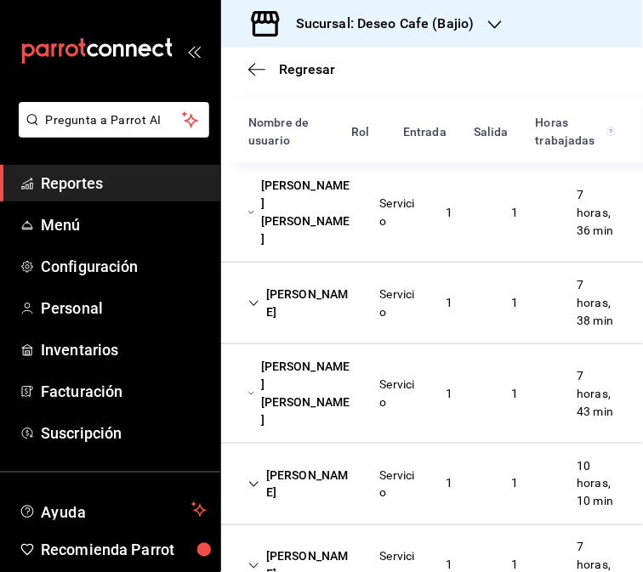
click at [354, 245] on div "[PERSON_NAME] [PERSON_NAME]" at bounding box center [301, 212] width 132 height 85
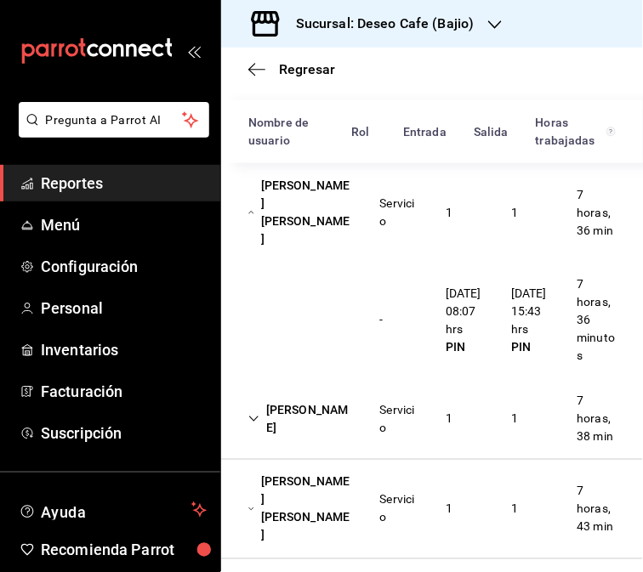
click at [296, 234] on div "[PERSON_NAME] [PERSON_NAME]" at bounding box center [301, 212] width 132 height 85
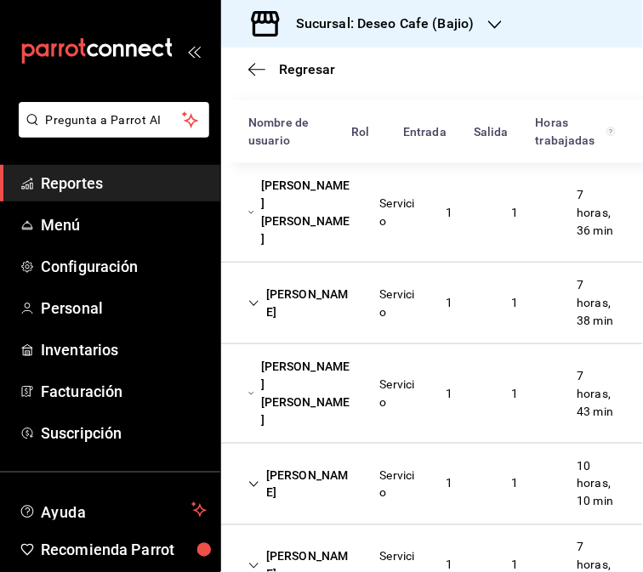
click at [371, 324] on div "Servicio" at bounding box center [398, 303] width 65 height 49
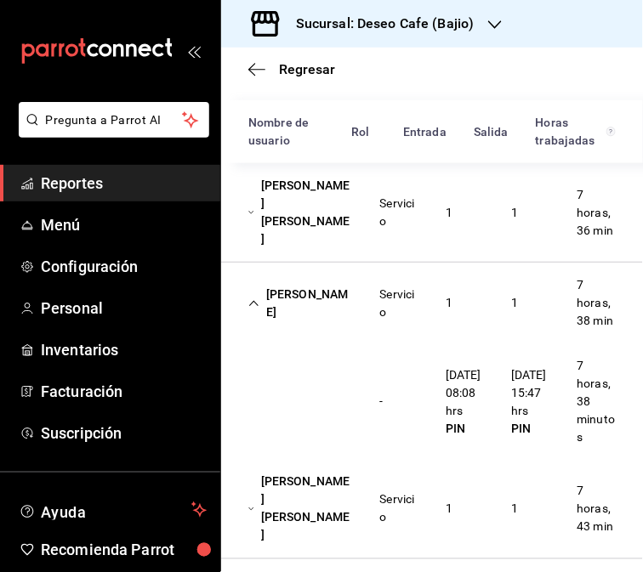
click at [344, 324] on div "[PERSON_NAME]" at bounding box center [301, 303] width 132 height 49
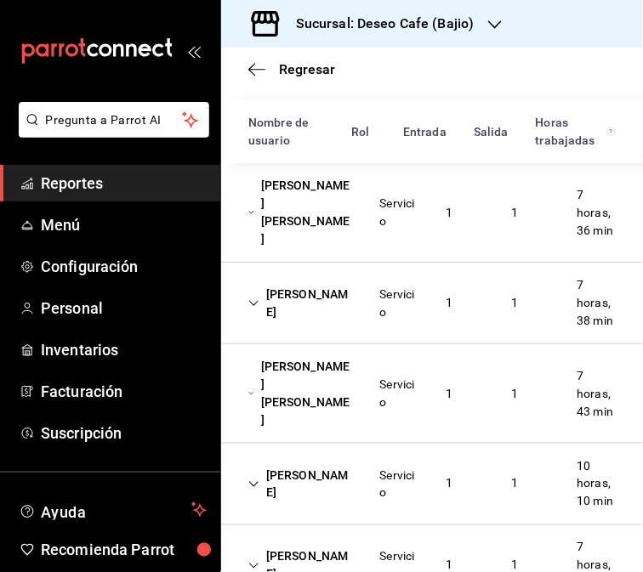
click at [355, 430] on div "[PERSON_NAME] [PERSON_NAME]" at bounding box center [301, 393] width 132 height 85
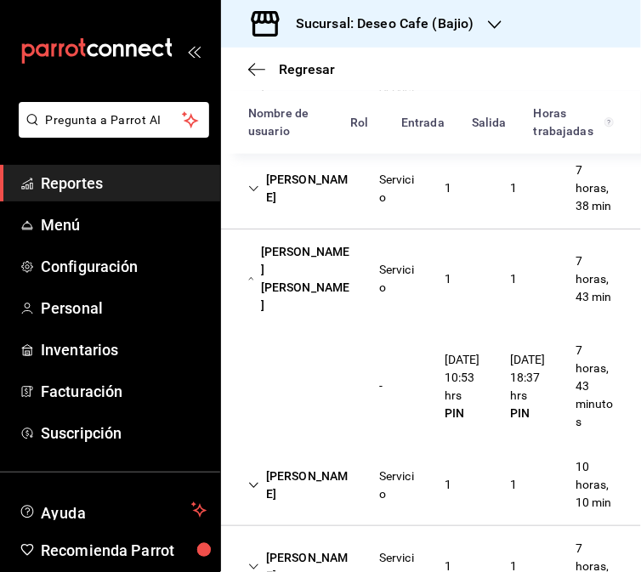
scroll to position [361, 0]
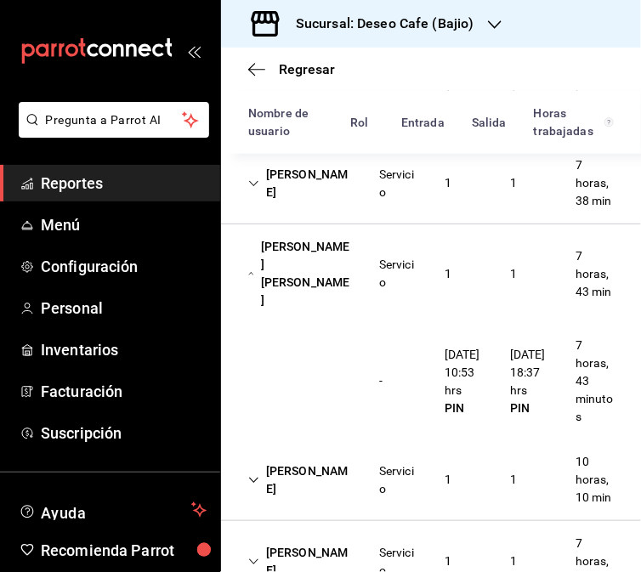
click at [334, 294] on div "[PERSON_NAME] [PERSON_NAME]" at bounding box center [300, 273] width 131 height 85
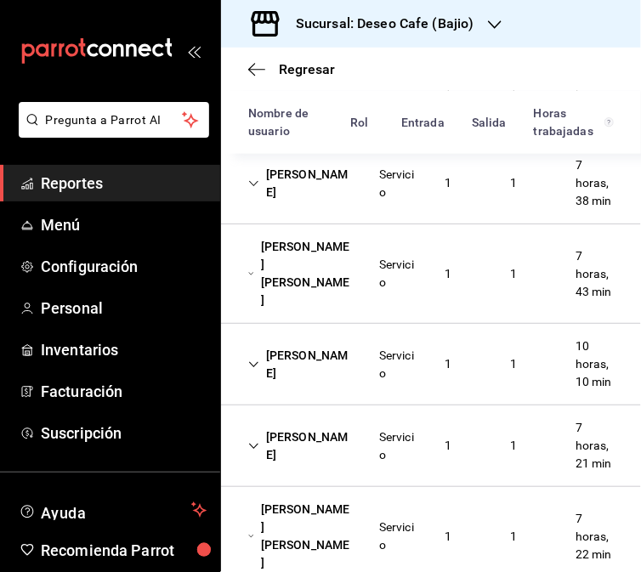
click at [366, 389] on div "Servicio" at bounding box center [398, 364] width 65 height 49
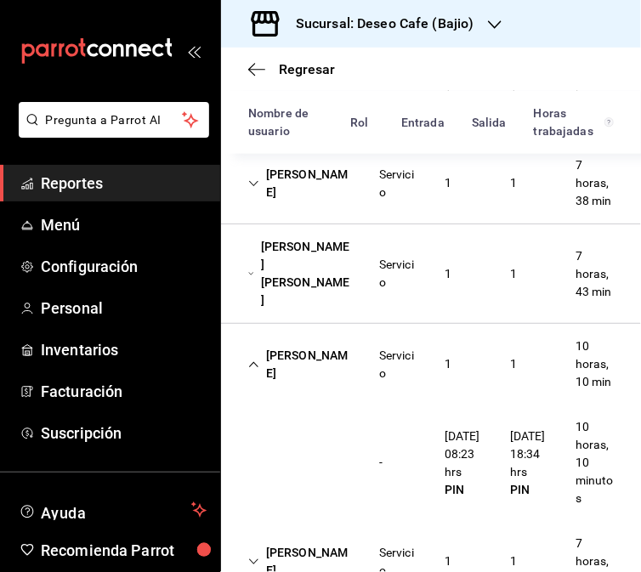
click at [337, 389] on div "[PERSON_NAME]" at bounding box center [300, 364] width 131 height 49
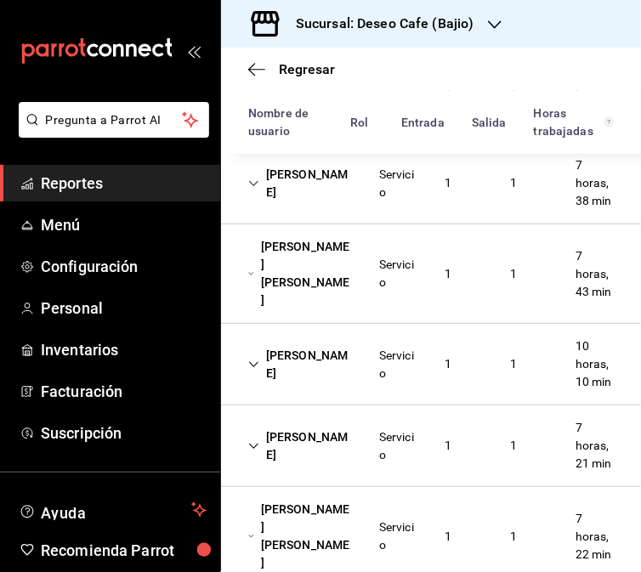
click at [353, 471] on div "[PERSON_NAME]" at bounding box center [300, 446] width 131 height 49
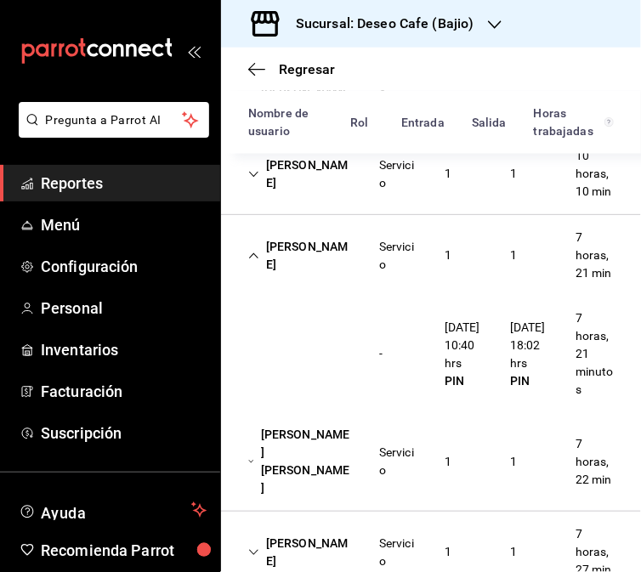
scroll to position [554, 0]
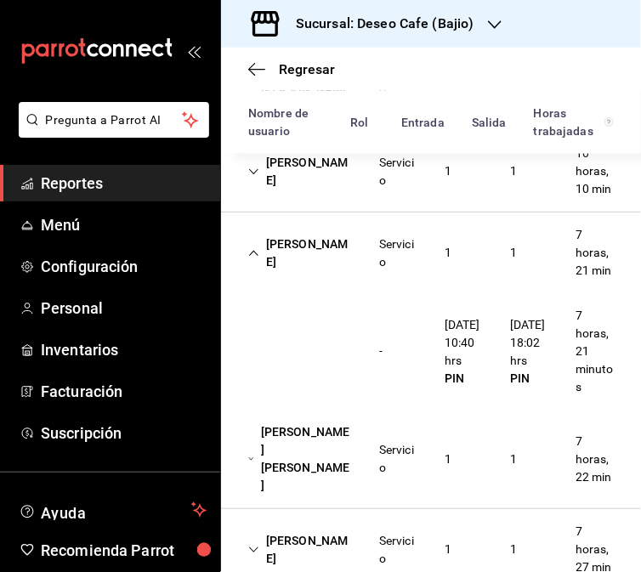
click at [292, 278] on div "[PERSON_NAME]" at bounding box center [300, 253] width 131 height 49
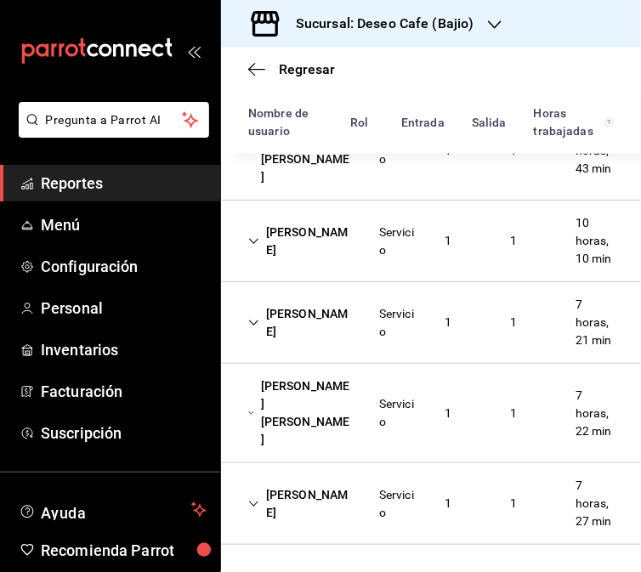
click at [338, 434] on div "[PERSON_NAME] [PERSON_NAME] Servicio 1 1 7 horas, 22 min" at bounding box center [431, 413] width 420 height 99
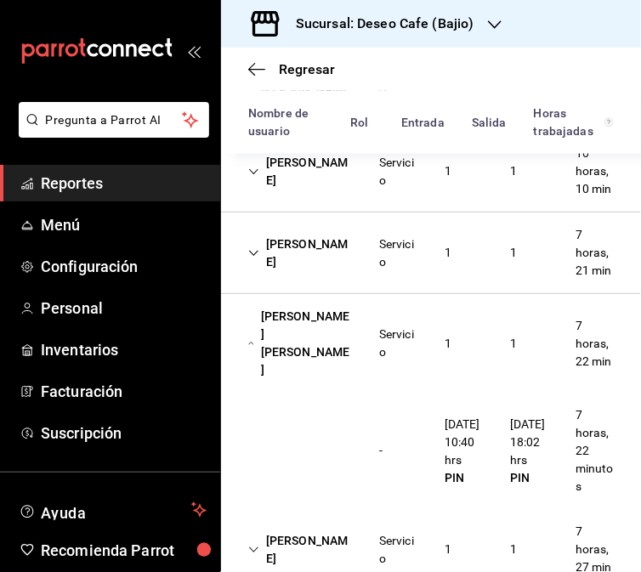
click at [344, 449] on div "- [DATE] 10:40 hrs PIN [DATE] 18:02 hrs PIN 7 horas, 22 minutos" at bounding box center [431, 451] width 420 height 116
click at [381, 361] on div "Servicio" at bounding box center [398, 344] width 38 height 36
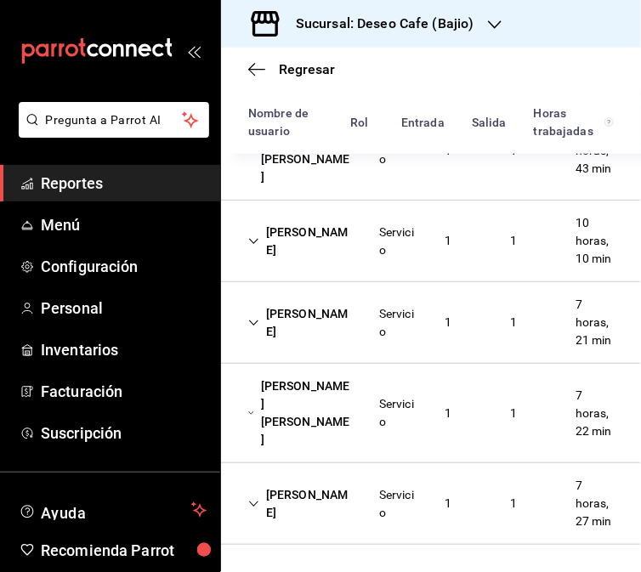
click at [386, 496] on div "Servicio" at bounding box center [398, 504] width 38 height 36
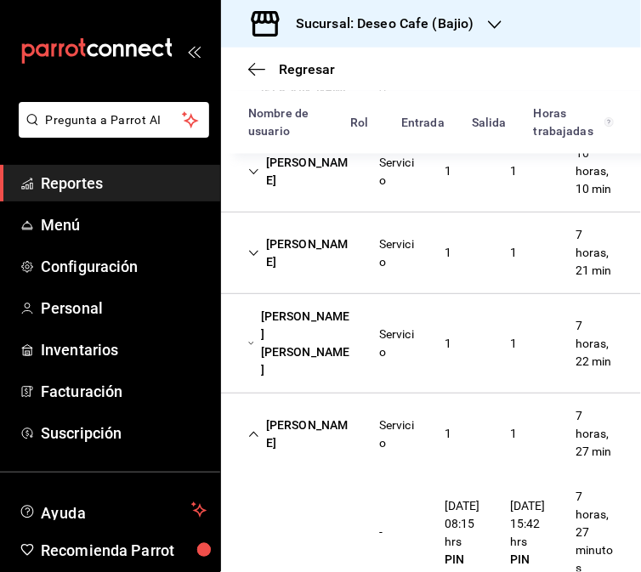
scroll to position [670, 0]
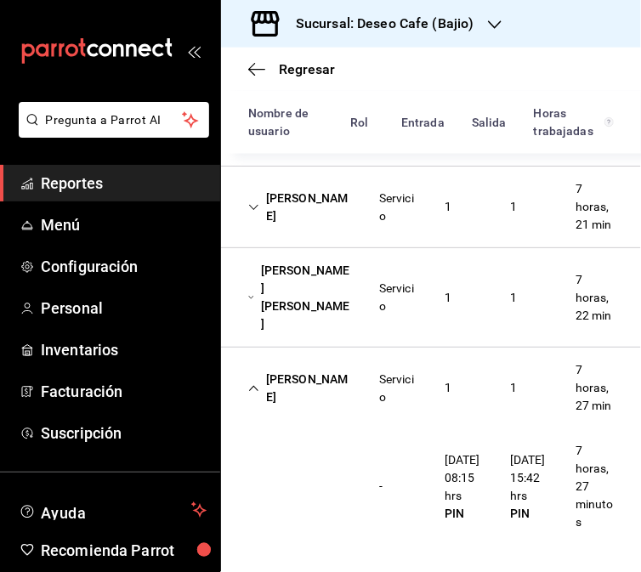
click at [469, 23] on h3 "Sucursal: Deseo Cafe (Bajio)" at bounding box center [378, 24] width 192 height 20
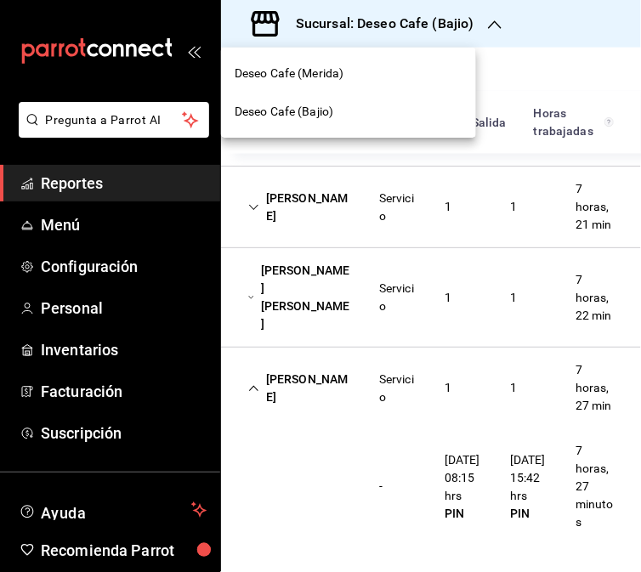
click at [378, 79] on div "Deseo Cafe (Merida)" at bounding box center [349, 74] width 228 height 18
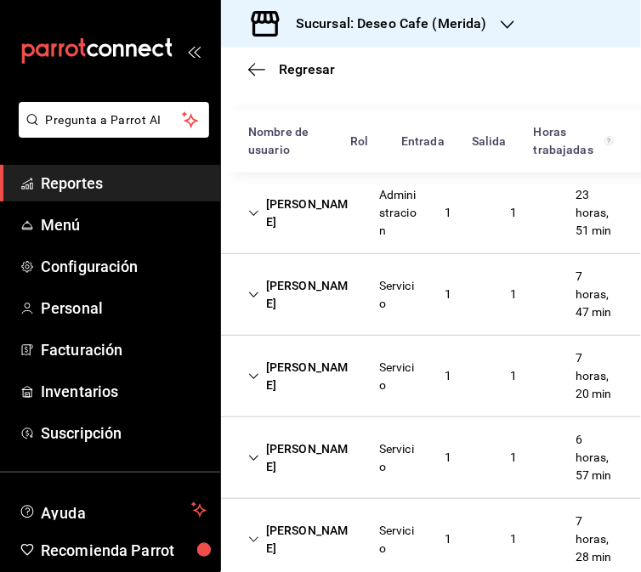
scroll to position [285, 0]
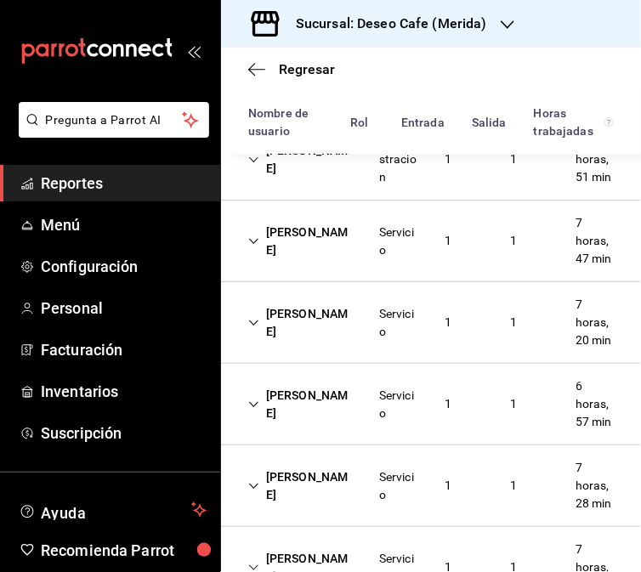
click at [366, 190] on div "Administracion" at bounding box center [398, 159] width 65 height 67
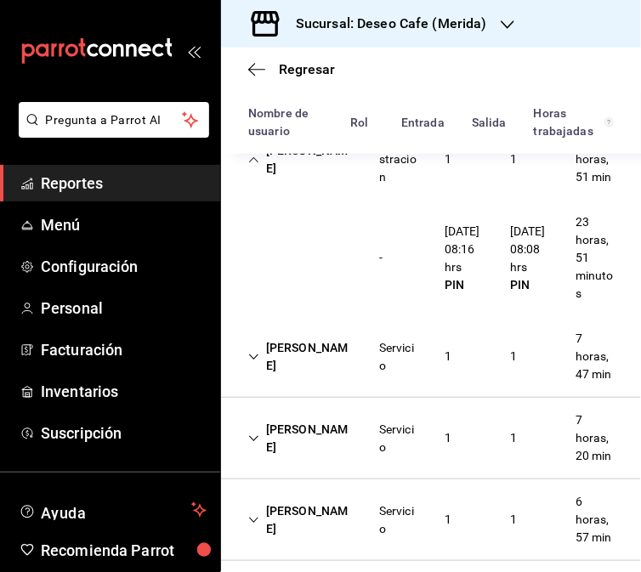
click at [338, 382] on div "[PERSON_NAME]" at bounding box center [300, 356] width 131 height 49
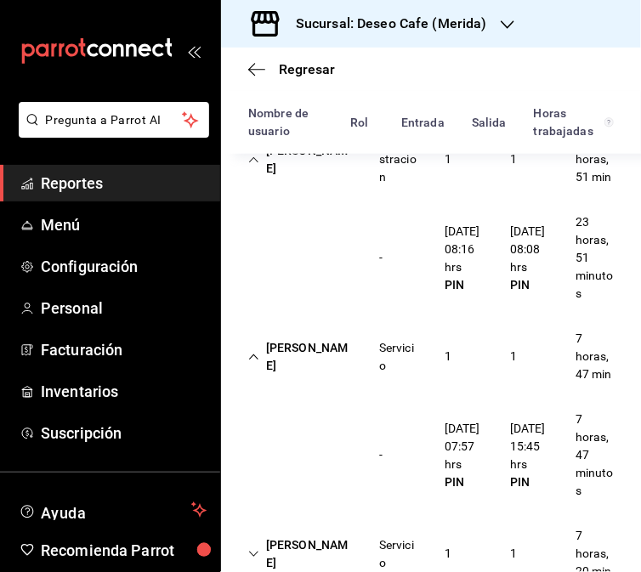
click at [344, 397] on div "[PERSON_NAME] Servicio 1 1 7 horas, 47 min" at bounding box center [431, 356] width 420 height 81
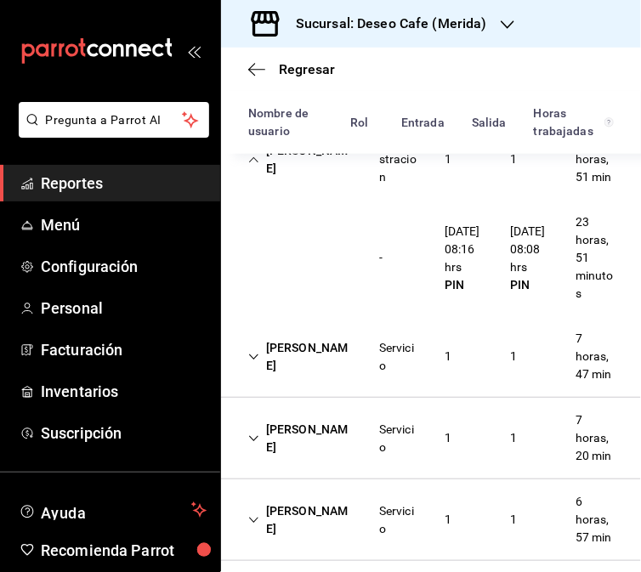
click at [438, 454] on div "1" at bounding box center [448, 438] width 34 height 31
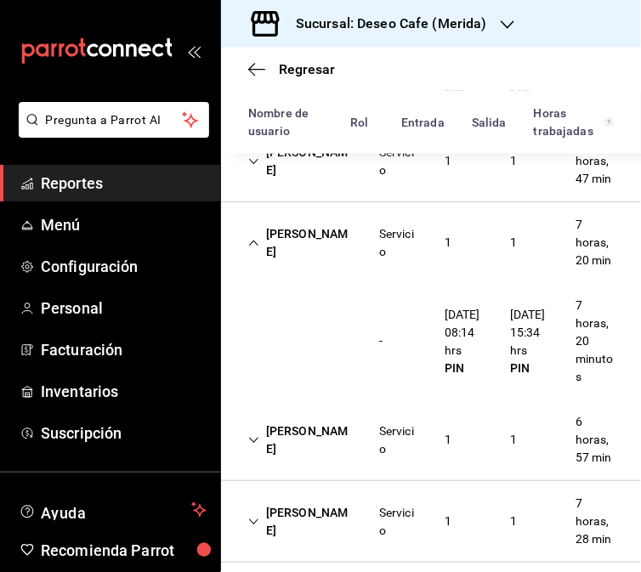
scroll to position [493, 0]
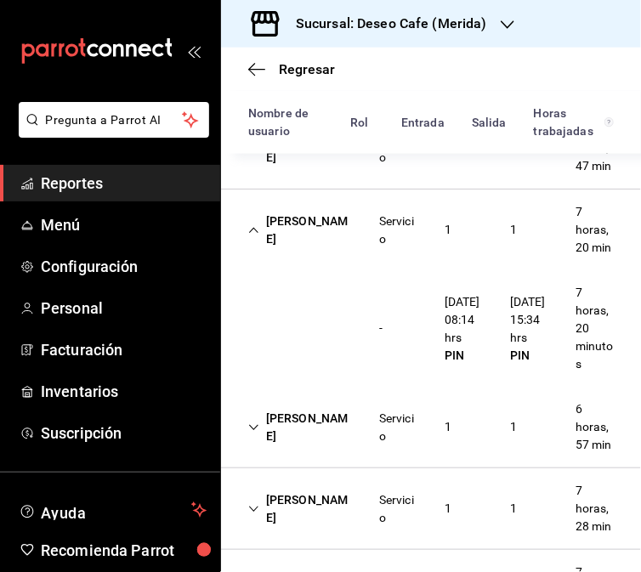
click at [309, 270] on div "[PERSON_NAME] Servicio 1 1 7 horas, 20 min" at bounding box center [431, 230] width 420 height 81
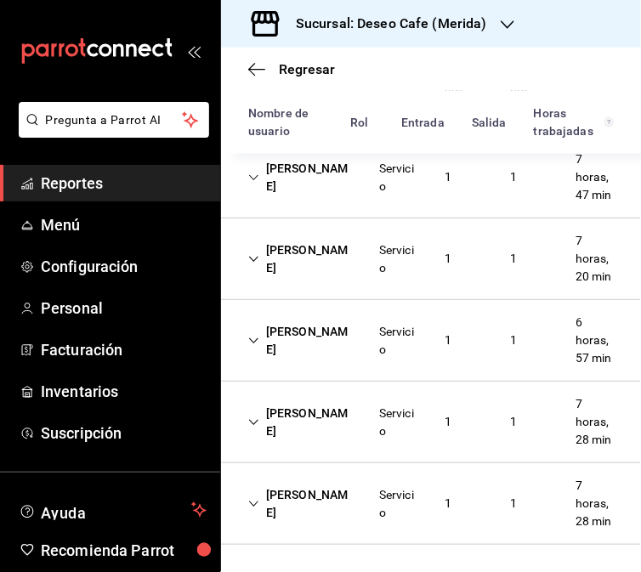
click at [304, 366] on div "[PERSON_NAME]" at bounding box center [300, 340] width 131 height 49
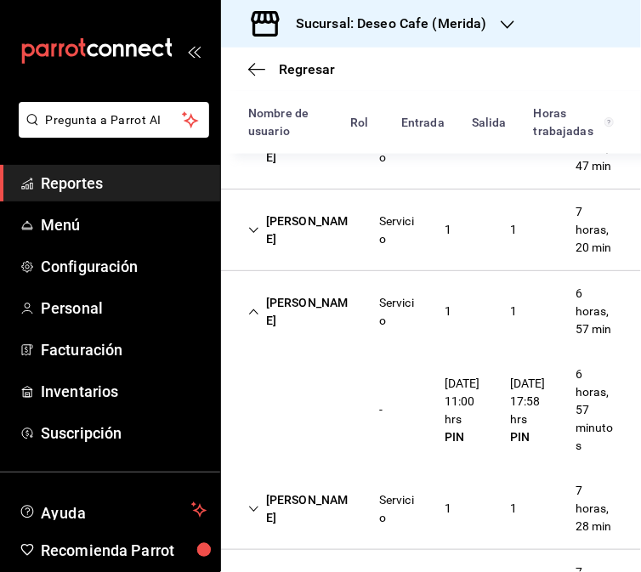
click at [395, 330] on div "Servicio" at bounding box center [398, 312] width 38 height 36
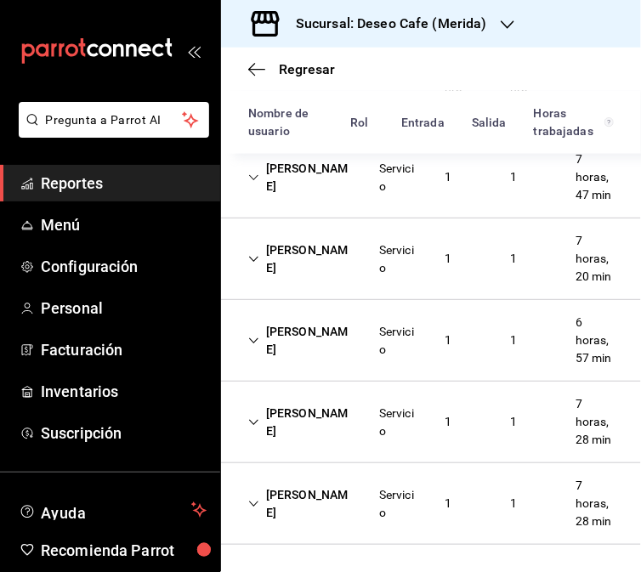
scroll to position [534, 0]
click at [315, 446] on div "[PERSON_NAME]" at bounding box center [300, 422] width 131 height 49
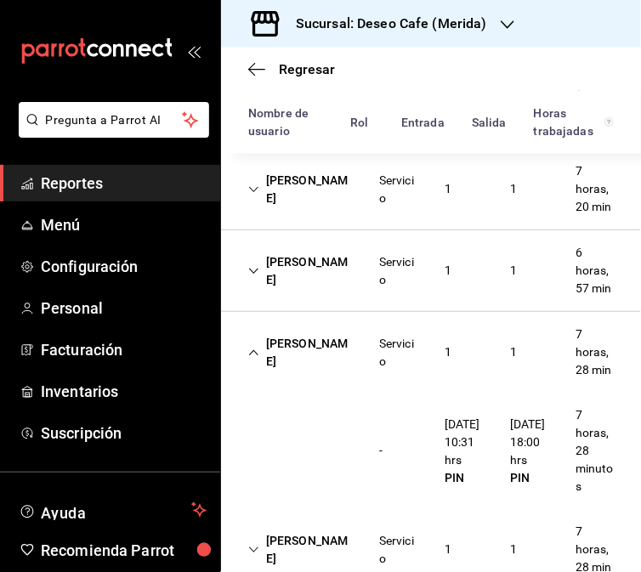
scroll to position [686, 0]
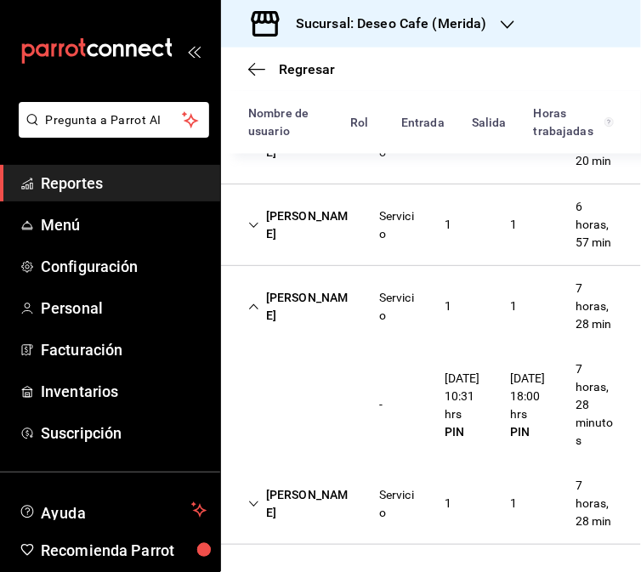
click at [372, 282] on div "Servicio" at bounding box center [398, 306] width 65 height 49
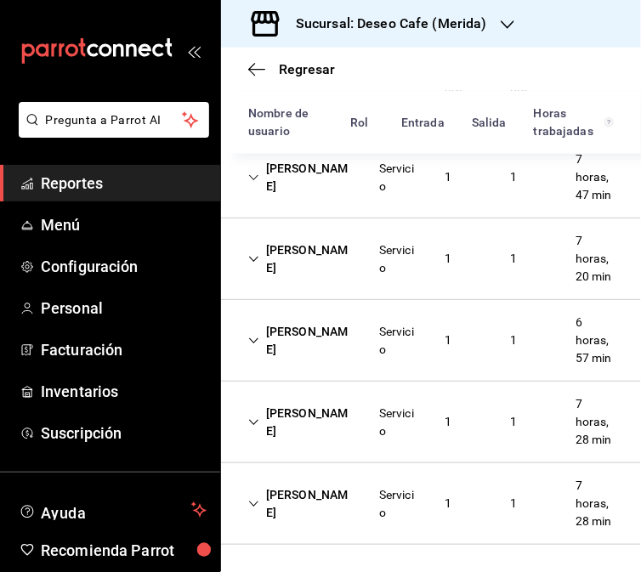
click at [310, 494] on div "[PERSON_NAME]" at bounding box center [300, 504] width 131 height 49
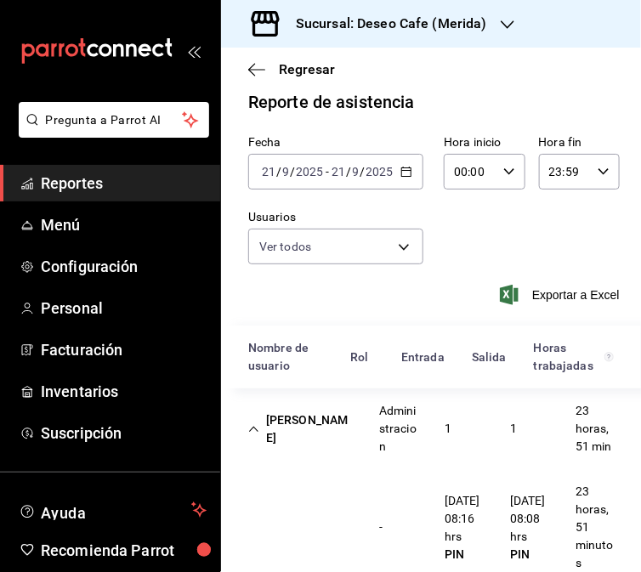
scroll to position [9, 0]
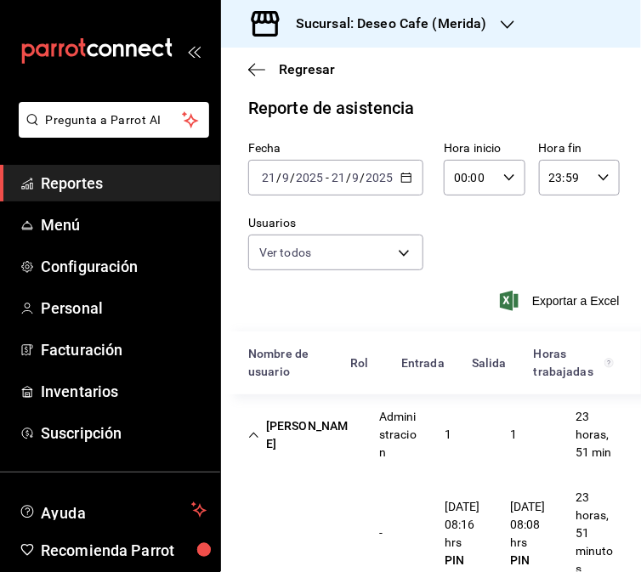
click at [469, 22] on h3 "Sucursal: Deseo Cafe (Merida)" at bounding box center [384, 24] width 205 height 20
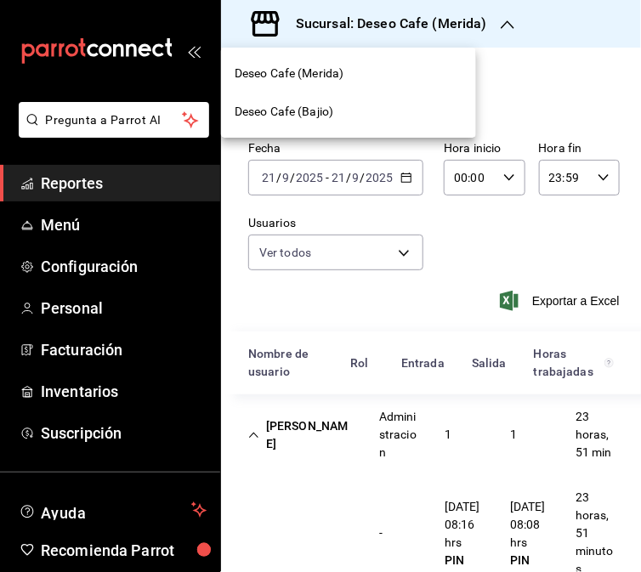
click at [344, 111] on div "Deseo Cafe (Bajio)" at bounding box center [349, 112] width 228 height 18
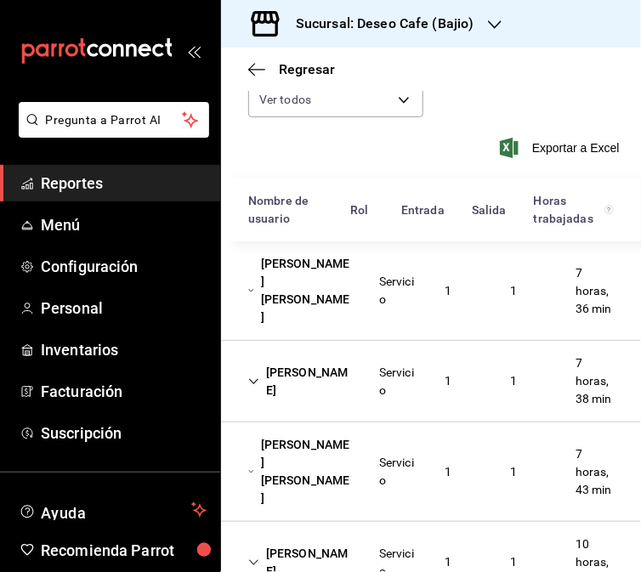
scroll to position [0, 0]
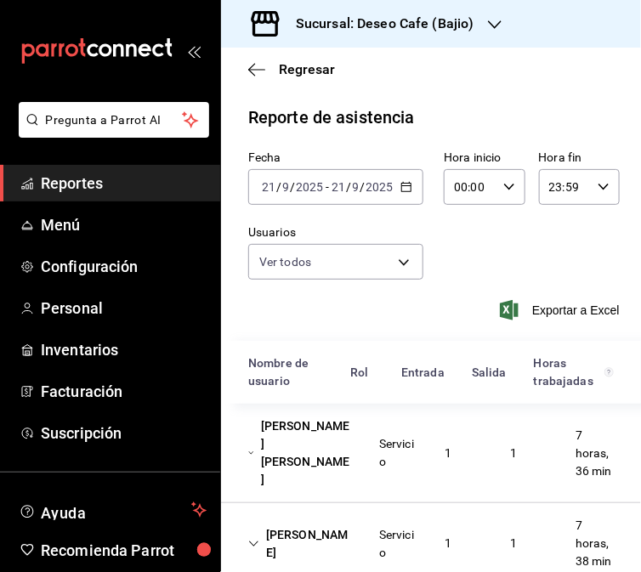
click at [400, 189] on icon "button" at bounding box center [406, 187] width 12 height 12
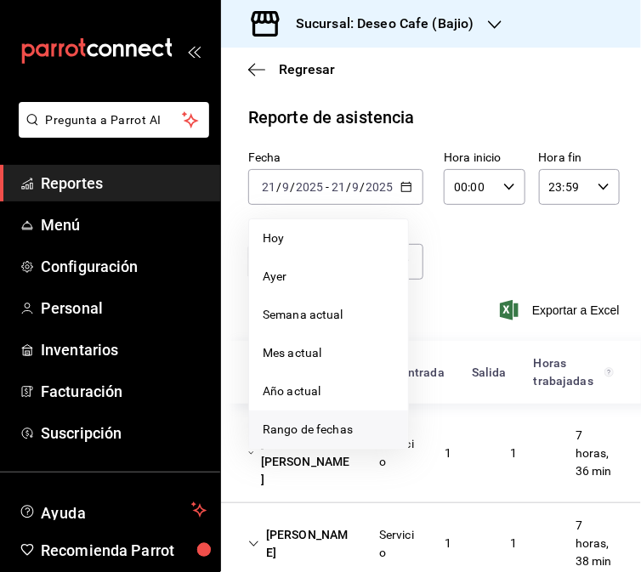
click at [353, 430] on span "Rango de fechas" at bounding box center [329, 430] width 132 height 18
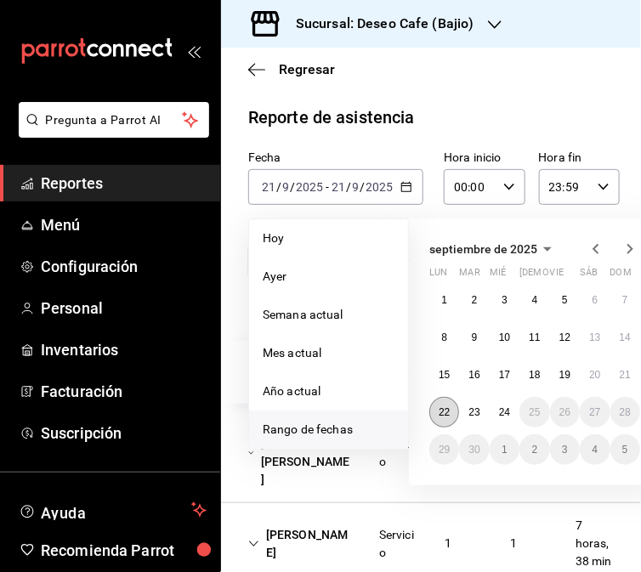
click at [439, 414] on abbr "22" at bounding box center [444, 412] width 11 height 12
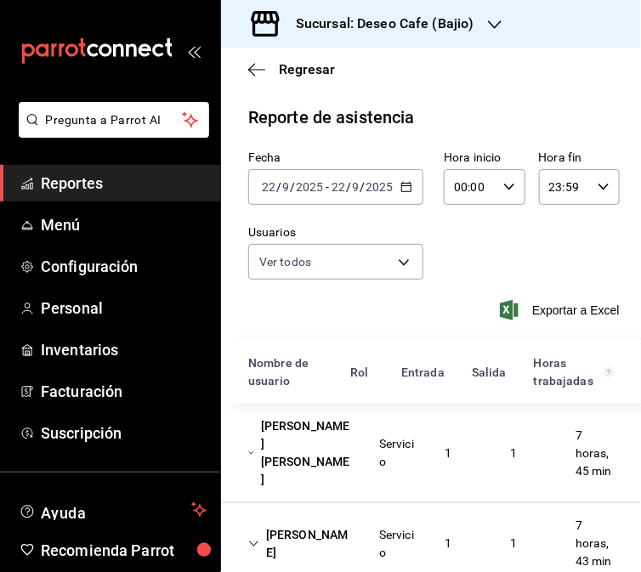
click at [400, 461] on div "Servicio" at bounding box center [398, 453] width 38 height 36
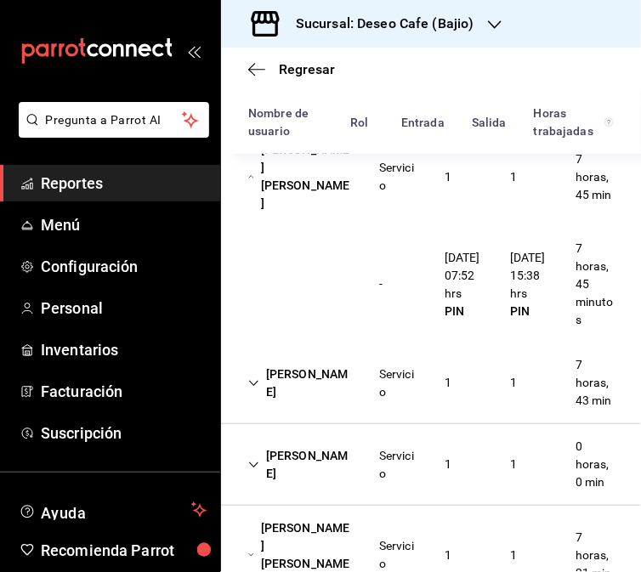
scroll to position [304, 0]
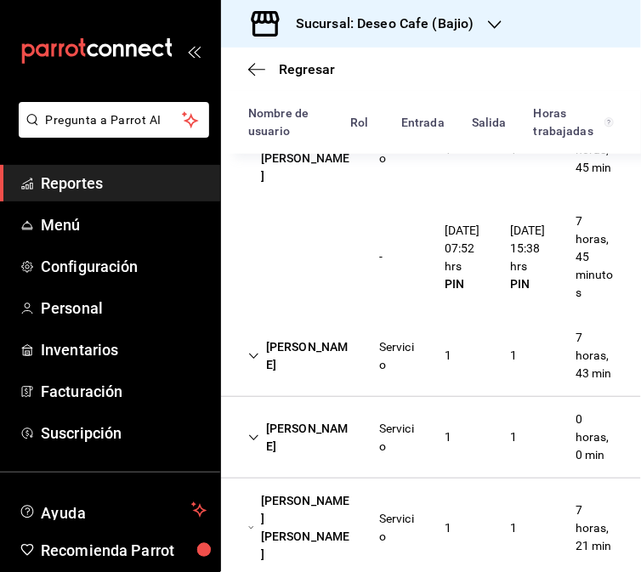
click at [330, 389] on div "[PERSON_NAME] Servicio 1 1 7 horas, 43 min" at bounding box center [431, 356] width 420 height 82
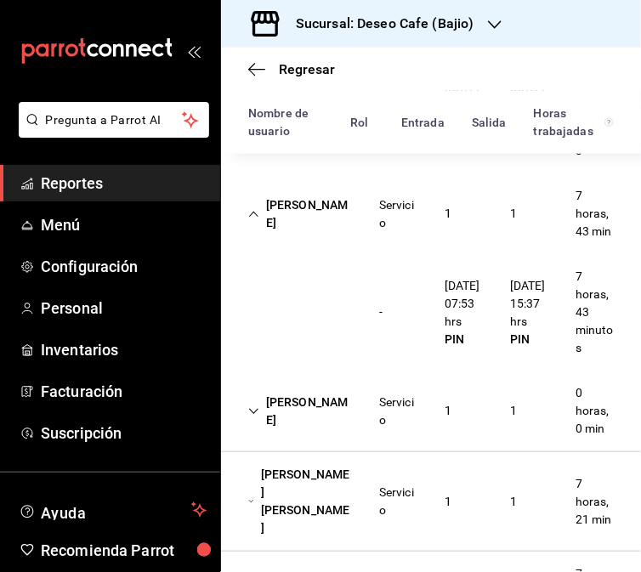
scroll to position [465, 0]
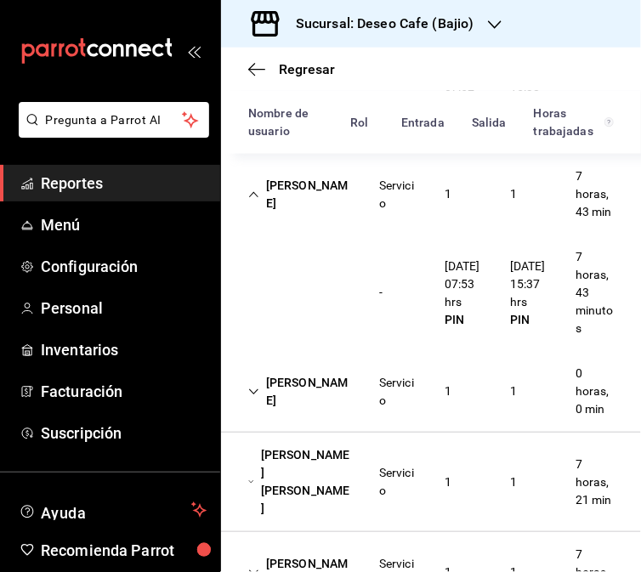
click at [275, 210] on div "[PERSON_NAME]" at bounding box center [300, 194] width 131 height 49
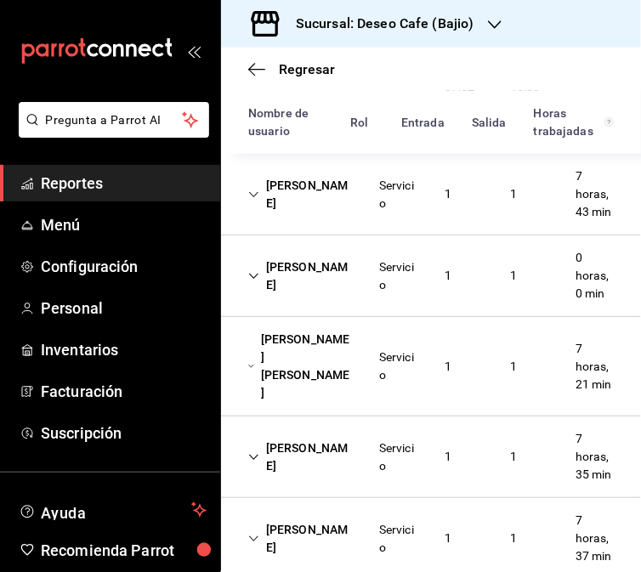
click at [281, 289] on div "[PERSON_NAME]" at bounding box center [300, 276] width 131 height 49
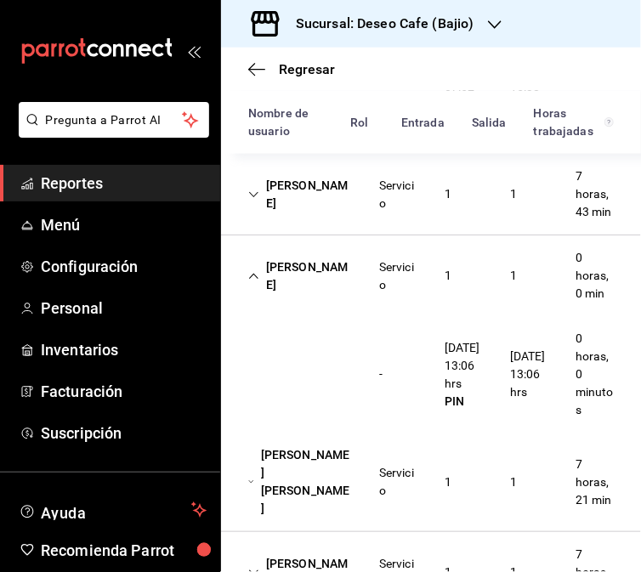
click at [353, 497] on div "[PERSON_NAME] [PERSON_NAME]" at bounding box center [300, 482] width 131 height 85
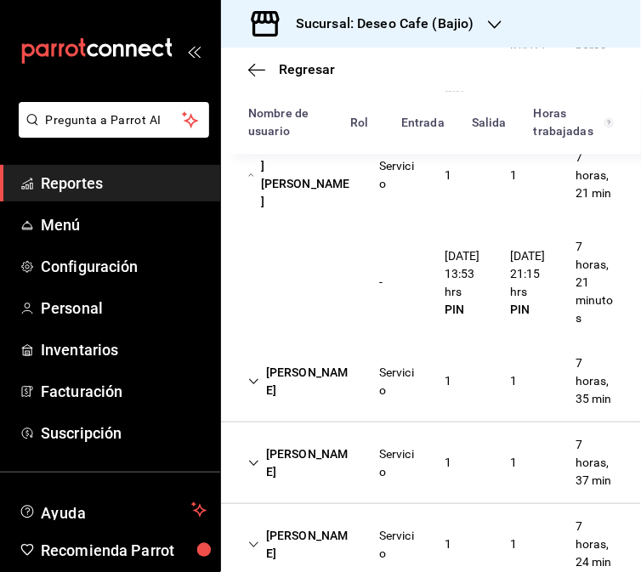
scroll to position [777, 0]
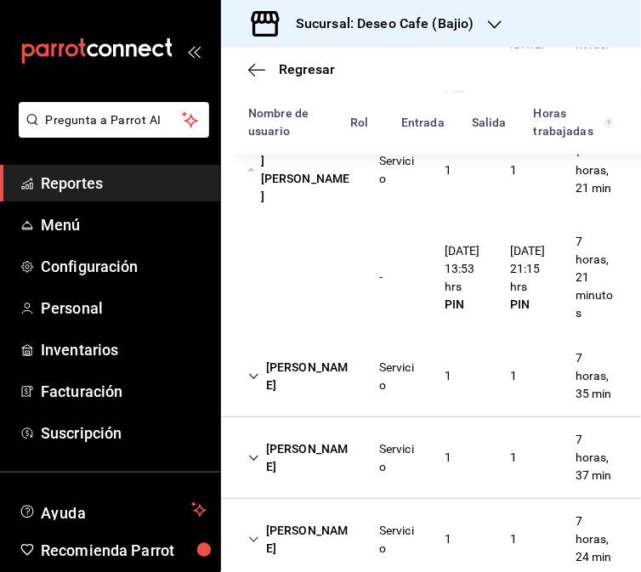
click at [306, 389] on div "[PERSON_NAME]" at bounding box center [300, 376] width 131 height 49
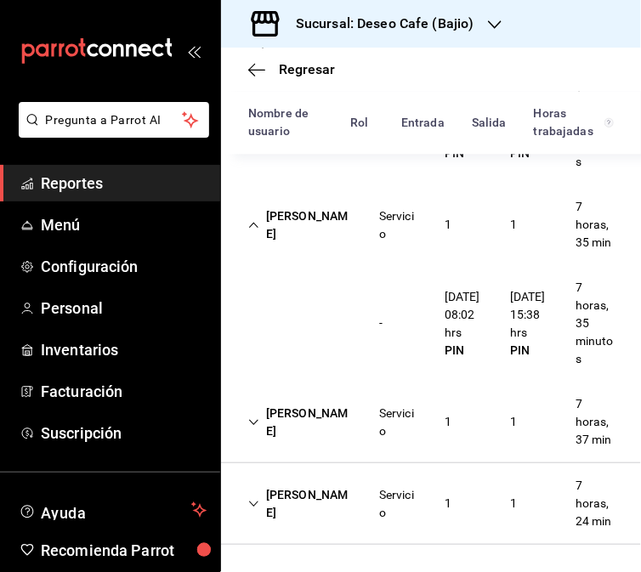
scroll to position [947, 0]
click at [347, 463] on div "[PERSON_NAME] Servicio 1 1 7 horas, 37 min" at bounding box center [431, 423] width 420 height 82
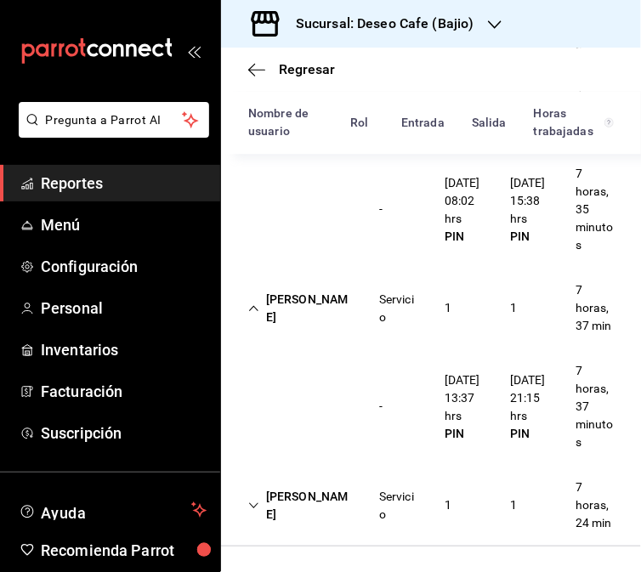
scroll to position [1115, 0]
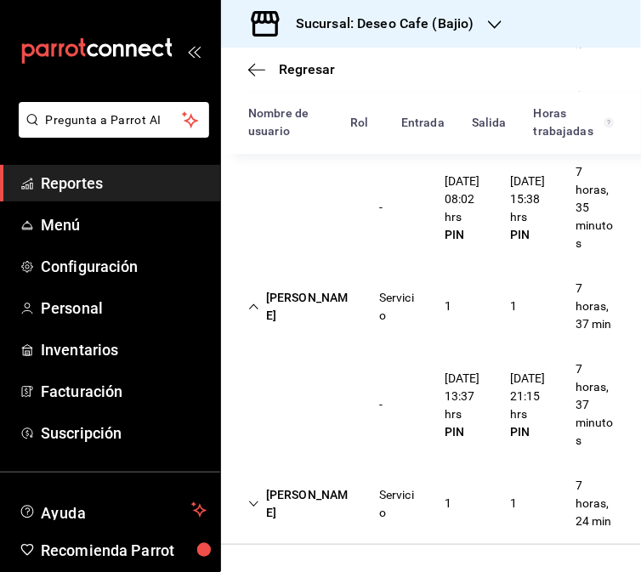
click at [283, 283] on div "[PERSON_NAME]" at bounding box center [300, 306] width 131 height 49
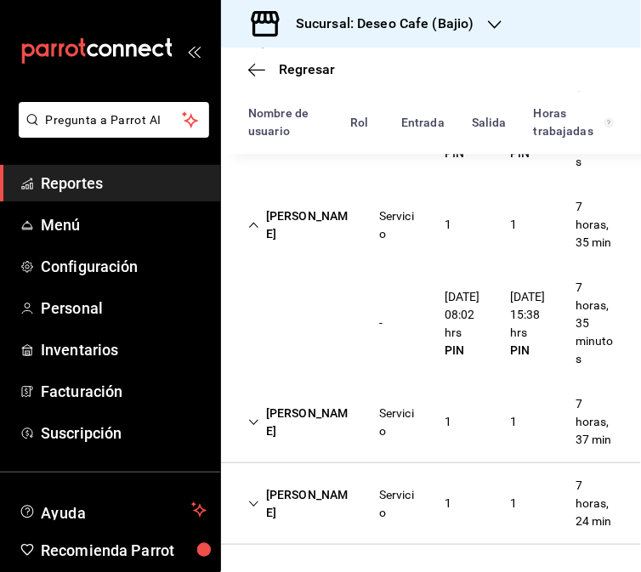
scroll to position [999, 0]
click at [318, 398] on div "[PERSON_NAME]" at bounding box center [300, 422] width 131 height 49
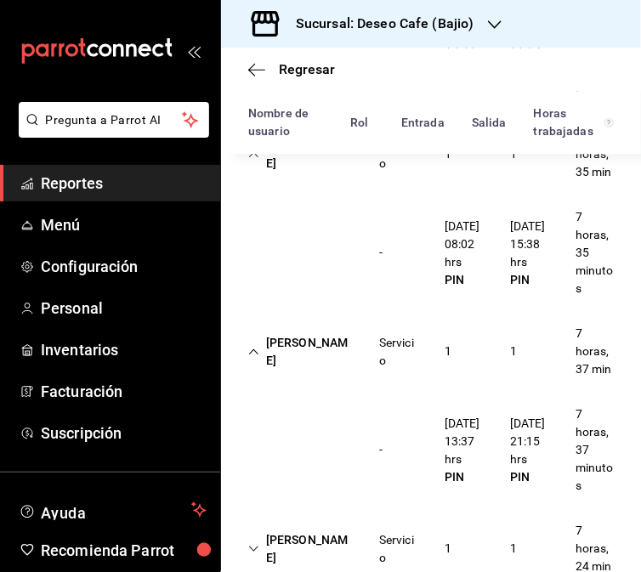
scroll to position [1106, 0]
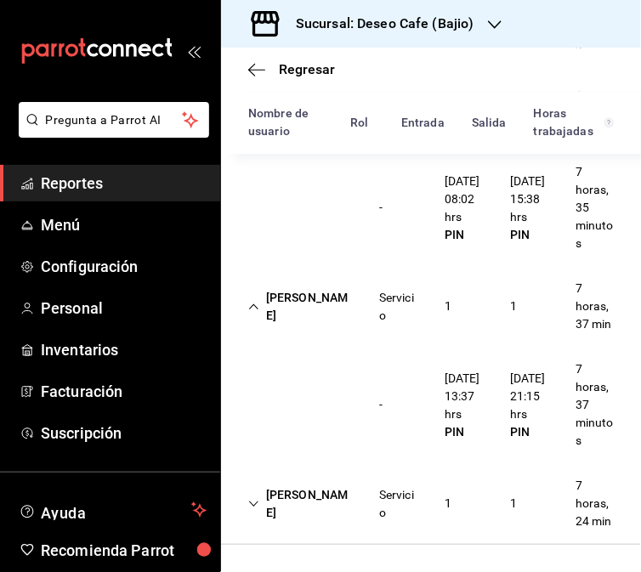
click at [349, 503] on div "[PERSON_NAME]" at bounding box center [300, 504] width 131 height 49
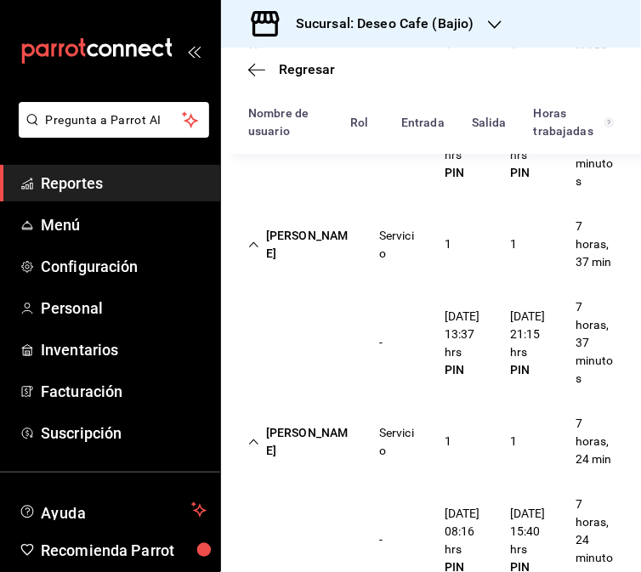
scroll to position [1230, 0]
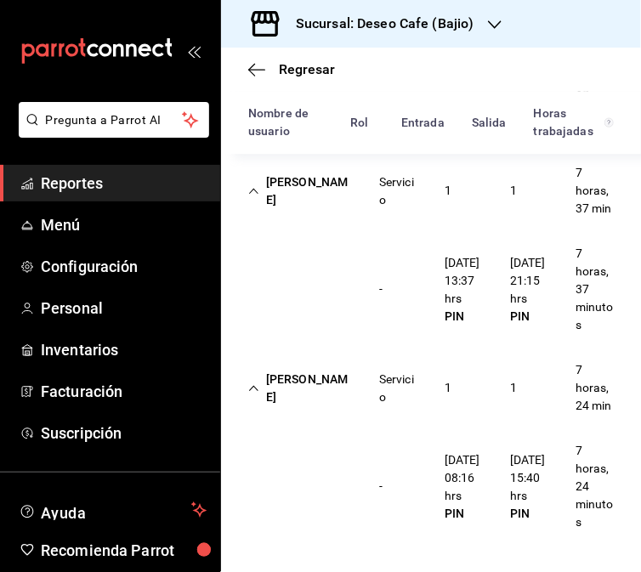
click at [417, 12] on div "Sucursal: Deseo Cafe (Bajio)" at bounding box center [372, 24] width 274 height 48
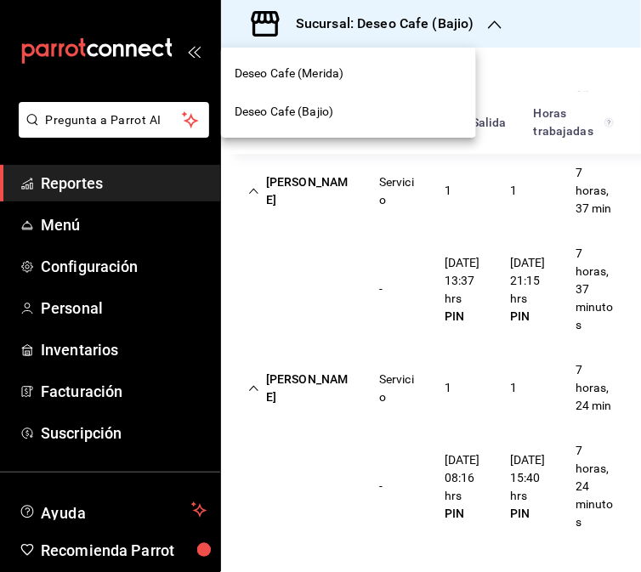
click at [381, 65] on div "Deseo Cafe (Merida)" at bounding box center [349, 74] width 228 height 18
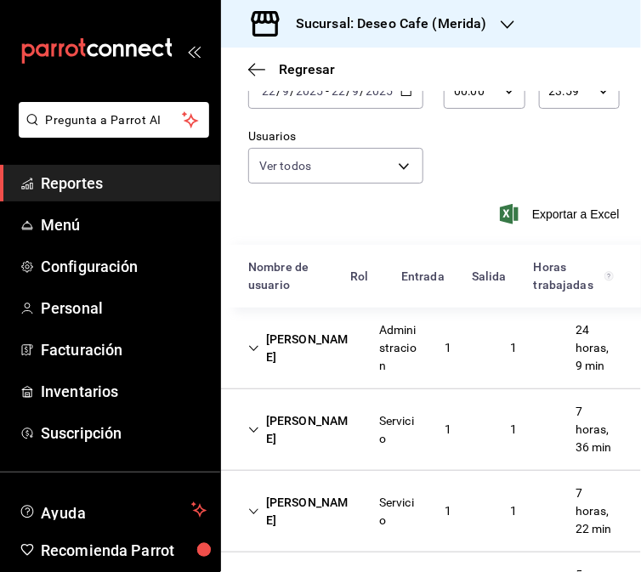
scroll to position [104, 0]
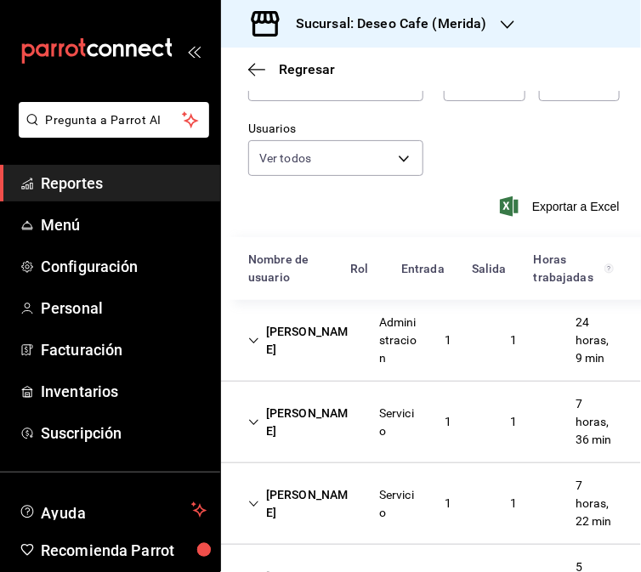
click at [334, 334] on div "[PERSON_NAME]" at bounding box center [300, 340] width 131 height 49
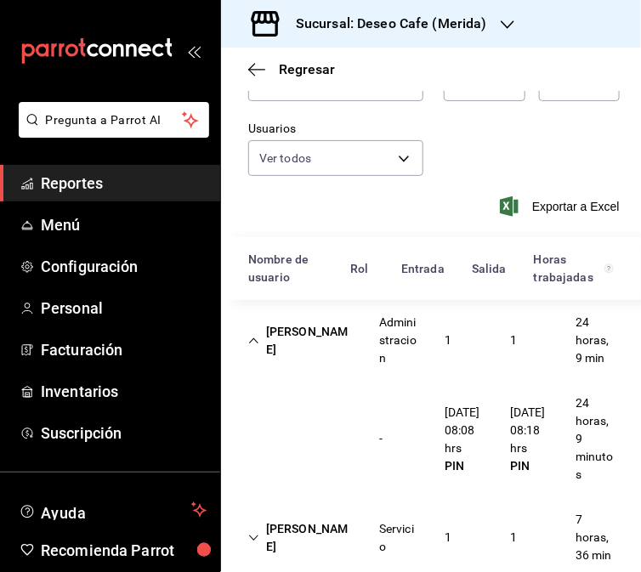
click at [412, 338] on div "Administracion" at bounding box center [398, 340] width 65 height 67
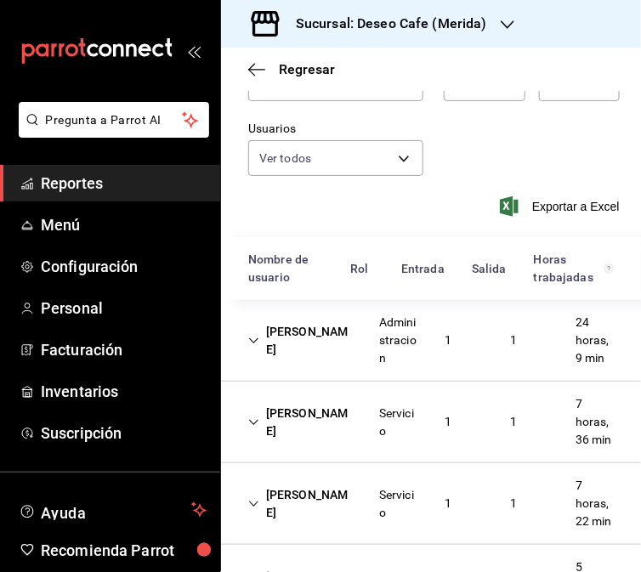
click at [337, 437] on div "[PERSON_NAME]" at bounding box center [300, 422] width 131 height 49
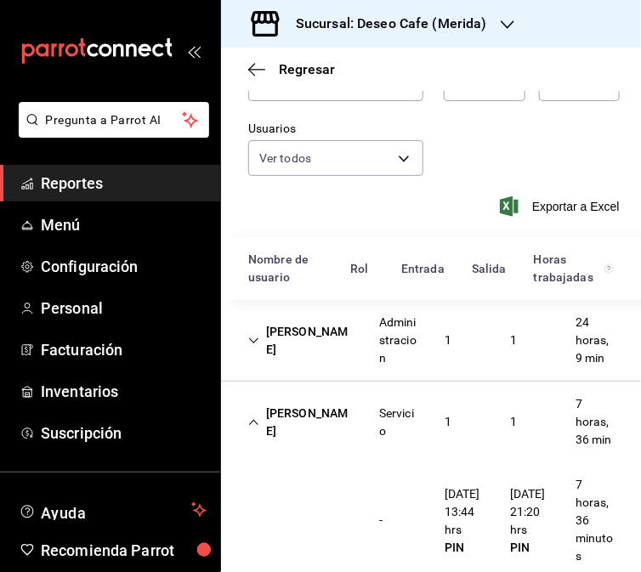
click at [306, 393] on div "[PERSON_NAME] Servicio 1 1 7 horas, 36 min" at bounding box center [431, 422] width 420 height 81
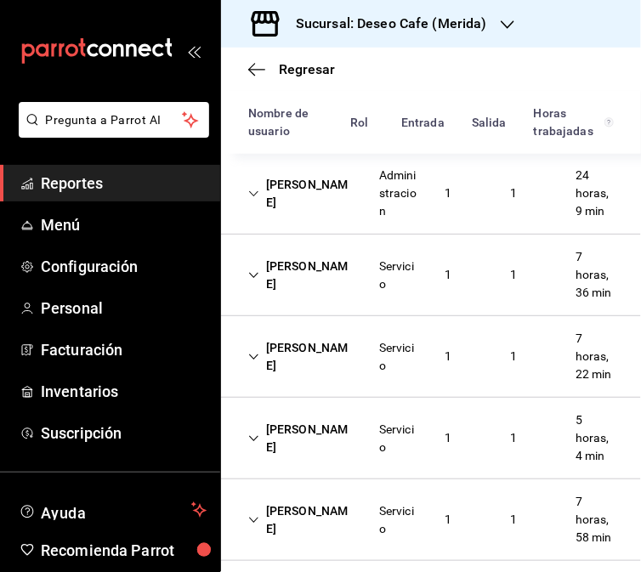
scroll to position [389, 0]
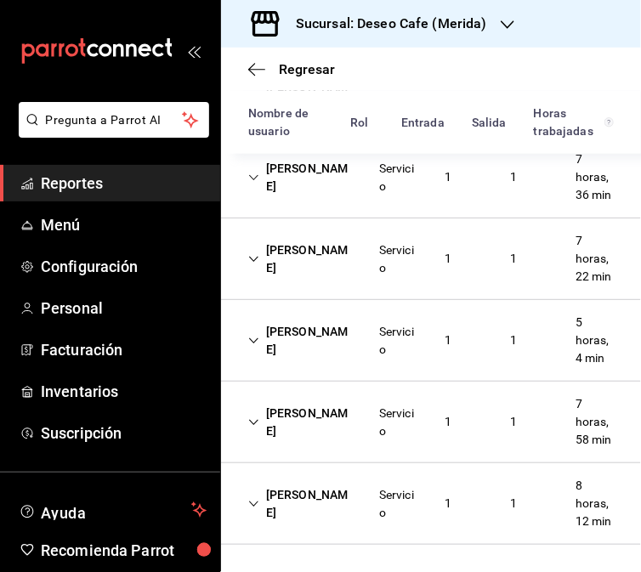
click at [310, 261] on div "[PERSON_NAME] Servicio 1 1 7 horas, 22 min" at bounding box center [431, 260] width 420 height 82
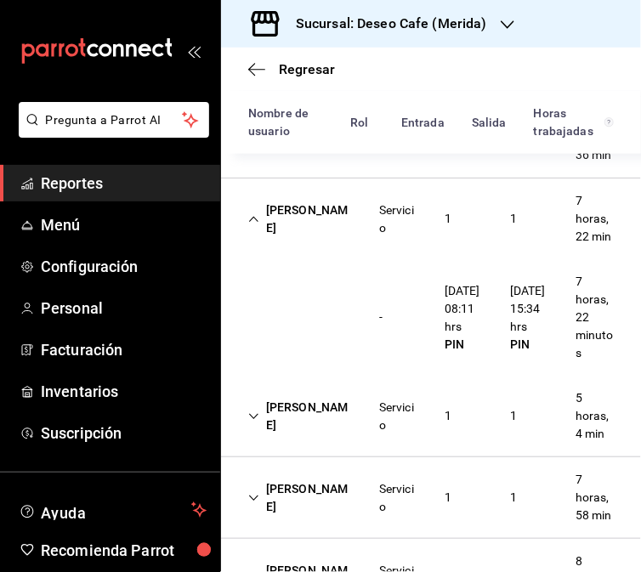
click at [379, 236] on div "Servicio" at bounding box center [398, 220] width 38 height 36
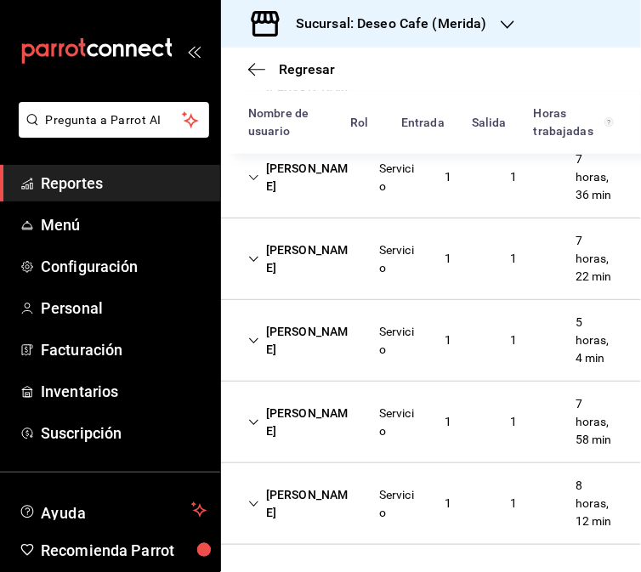
click at [330, 349] on div "[PERSON_NAME]" at bounding box center [300, 340] width 131 height 49
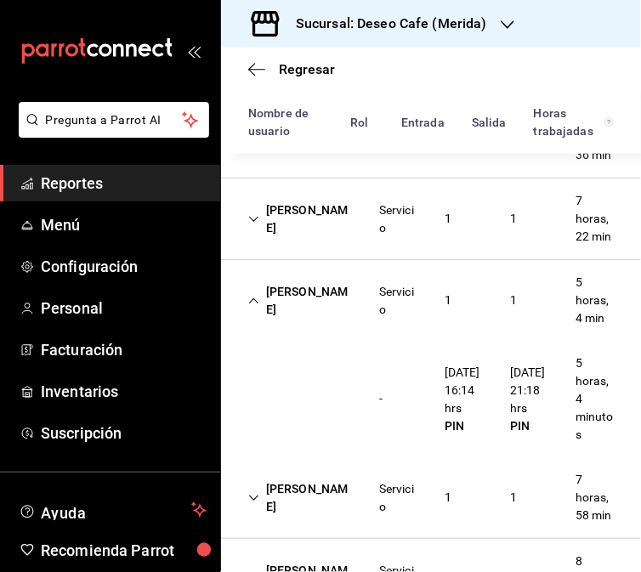
click at [326, 326] on div "[PERSON_NAME]" at bounding box center [300, 300] width 131 height 49
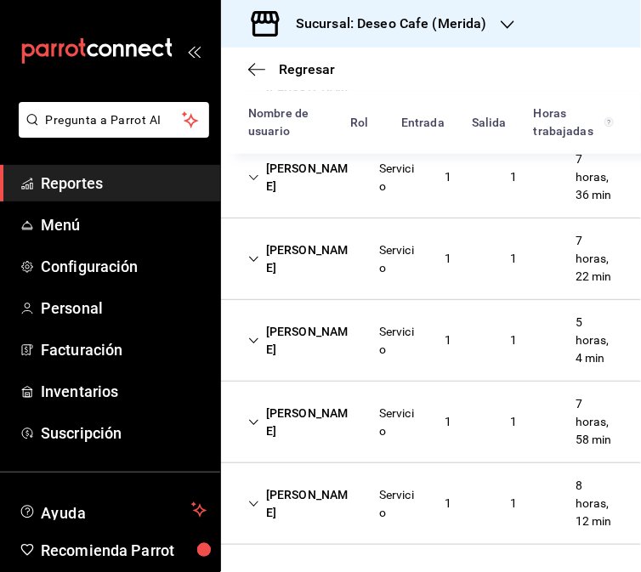
click at [321, 446] on div "[PERSON_NAME] Servicio 1 1 7 horas, 58 min" at bounding box center [431, 423] width 420 height 82
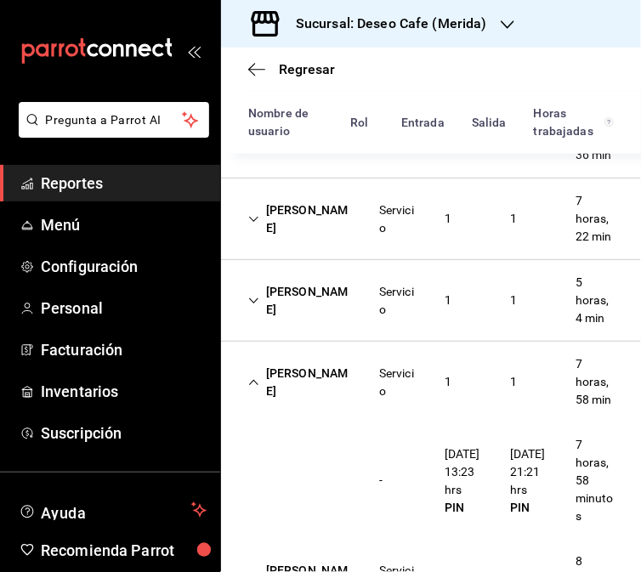
click at [431, 316] on div "1" at bounding box center [448, 300] width 34 height 31
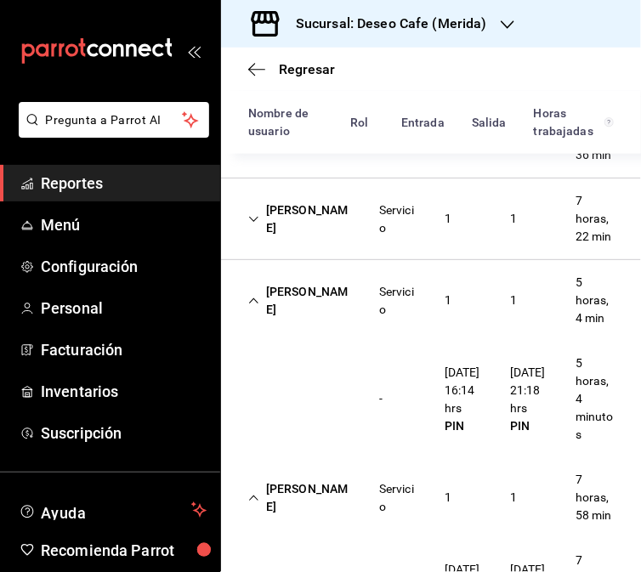
click at [351, 537] on div "[PERSON_NAME] Servicio 1 1 7 horas, 58 min" at bounding box center [431, 497] width 420 height 81
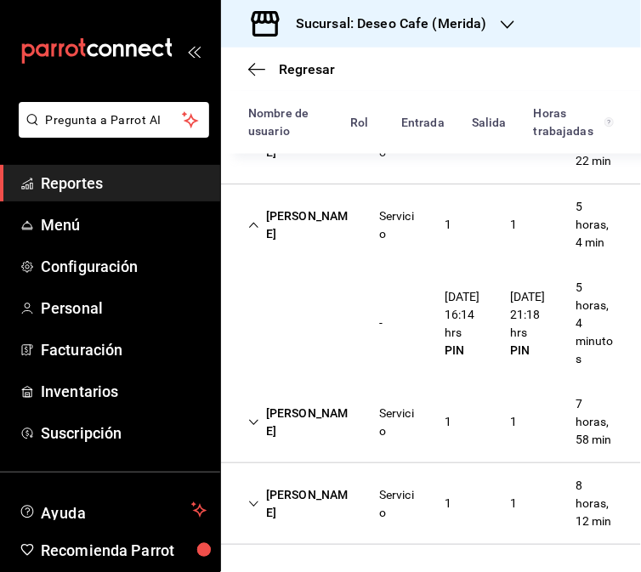
scroll to position [536, 0]
click at [379, 405] on div "Servicio" at bounding box center [398, 423] width 38 height 36
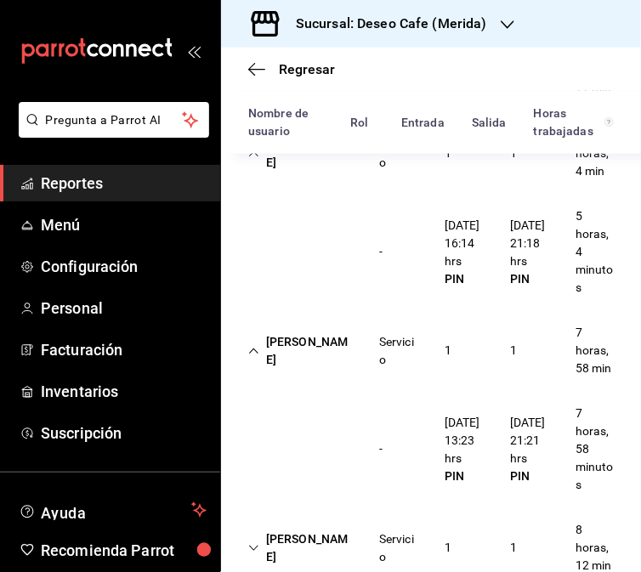
scroll to position [622, 0]
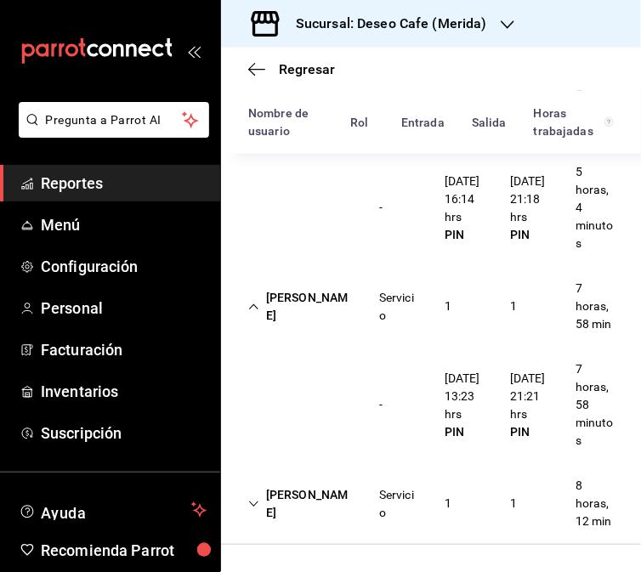
click at [343, 527] on div "[PERSON_NAME]" at bounding box center [300, 504] width 131 height 49
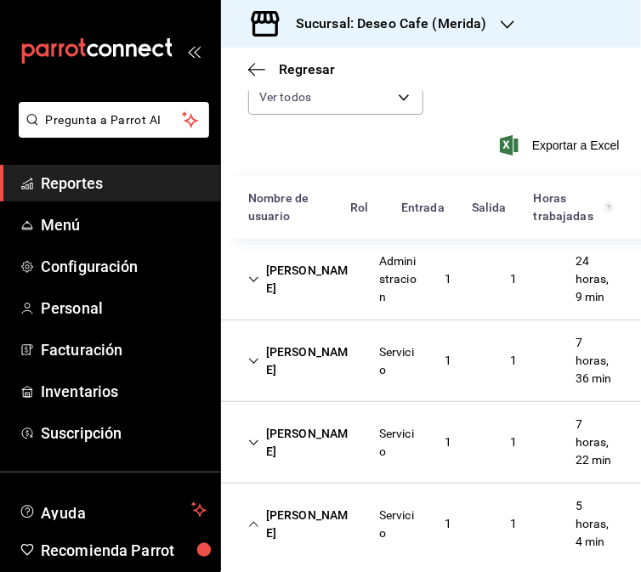
scroll to position [61, 0]
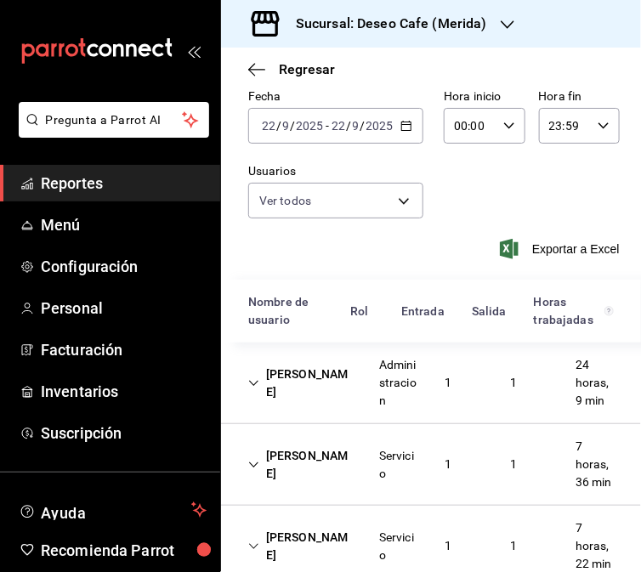
click at [401, 122] on \(Stroke\) "button" at bounding box center [406, 126] width 10 height 9
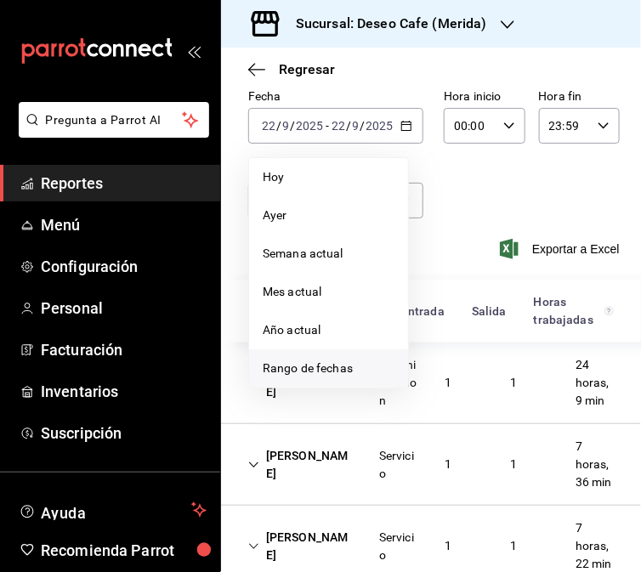
click at [293, 376] on span "Rango de fechas" at bounding box center [329, 369] width 132 height 18
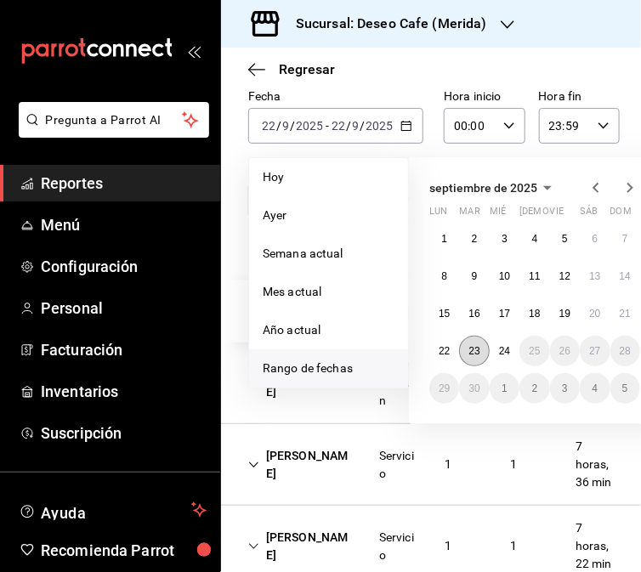
click at [471, 345] on abbr "23" at bounding box center [474, 351] width 11 height 12
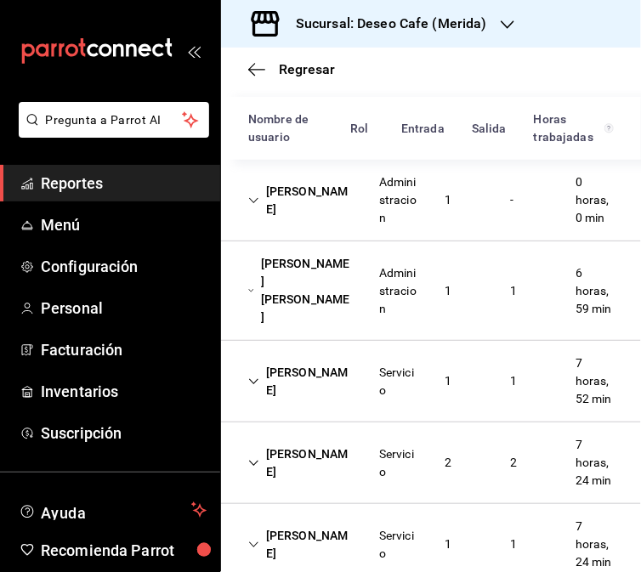
scroll to position [248, 0]
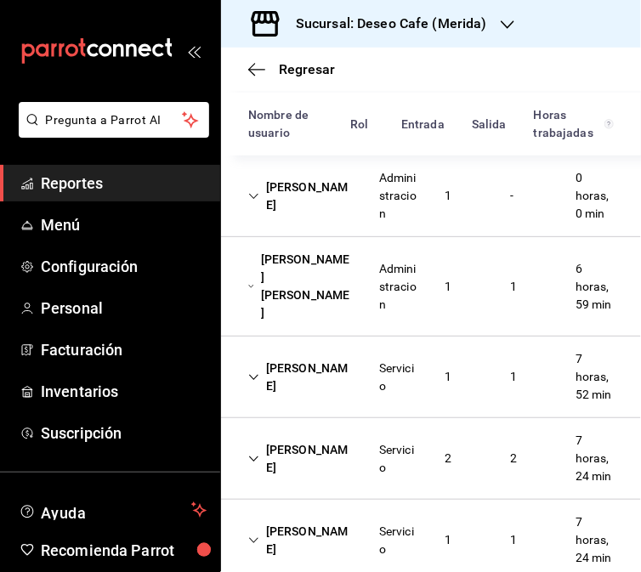
click at [337, 235] on div "[PERSON_NAME] Administracion 1 - 0 horas, 0 min" at bounding box center [431, 197] width 420 height 82
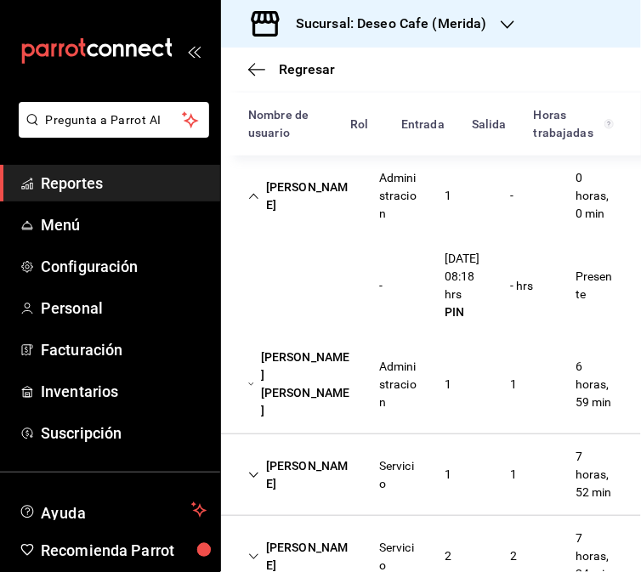
click at [304, 211] on div "[PERSON_NAME]" at bounding box center [300, 196] width 131 height 49
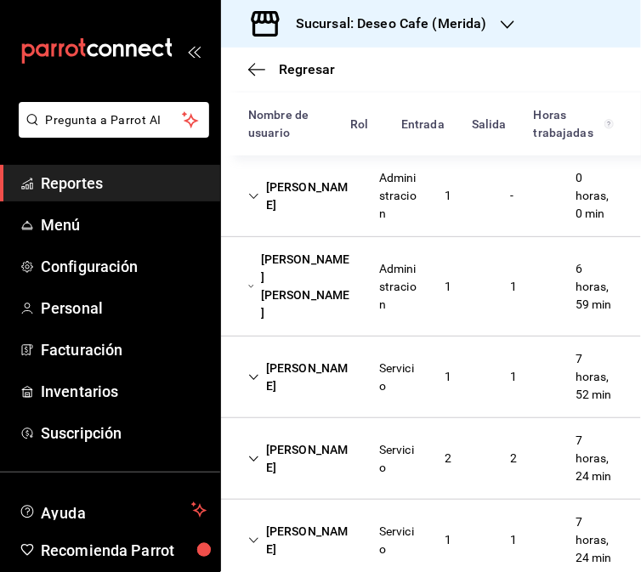
click at [313, 304] on div "[PERSON_NAME] [PERSON_NAME]" at bounding box center [300, 286] width 131 height 85
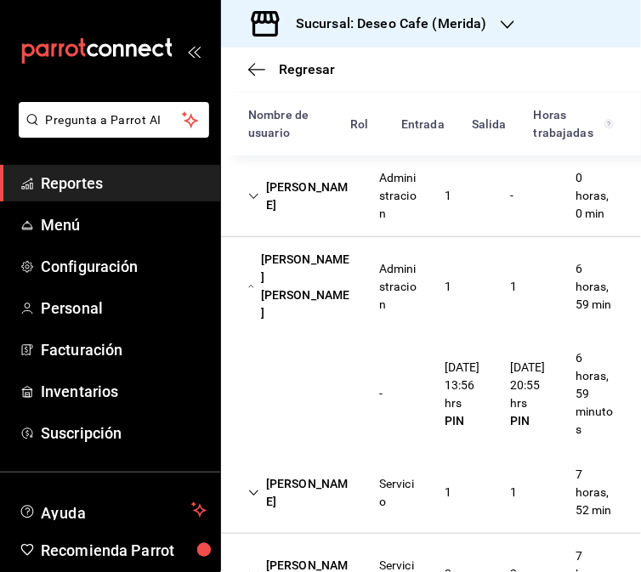
click at [366, 289] on div "Administracion" at bounding box center [398, 286] width 65 height 67
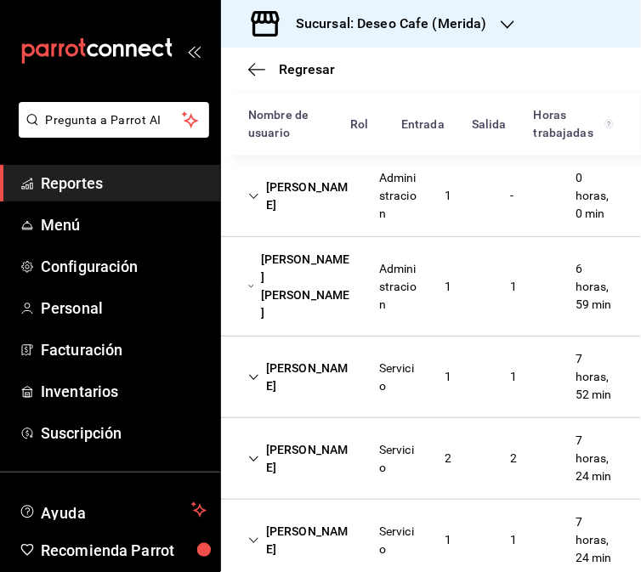
click at [349, 418] on div "[PERSON_NAME] Servicio 1 1 7 horas, 52 min" at bounding box center [431, 378] width 420 height 82
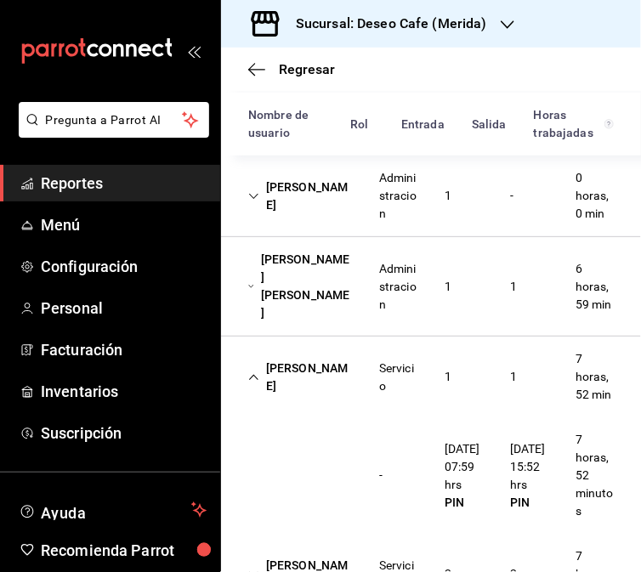
click at [303, 405] on div "[PERSON_NAME] Servicio 1 1 7 horas, 52 min" at bounding box center [431, 377] width 420 height 81
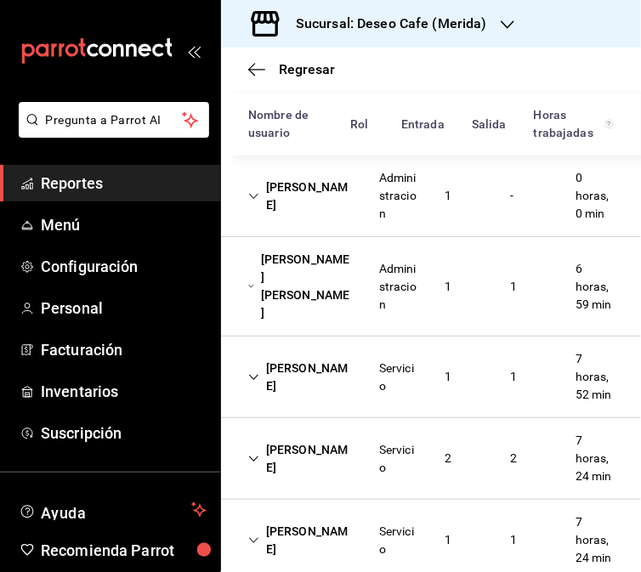
scroll to position [438, 0]
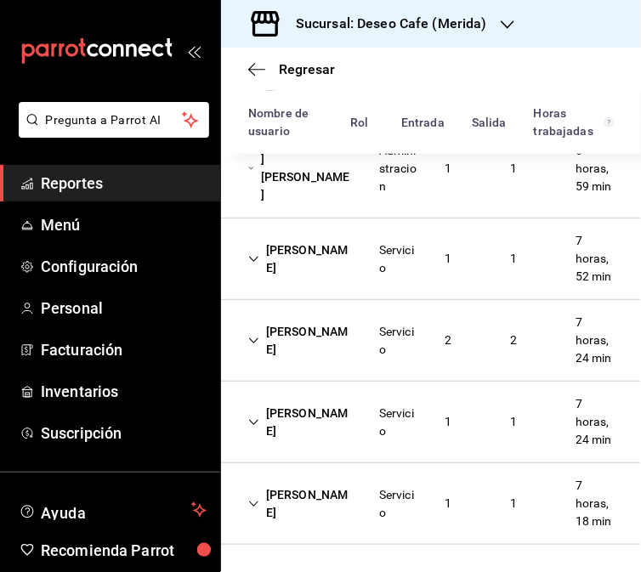
click at [313, 315] on div "[PERSON_NAME] Servicio 2 2 7 horas, 24 min" at bounding box center [431, 341] width 420 height 82
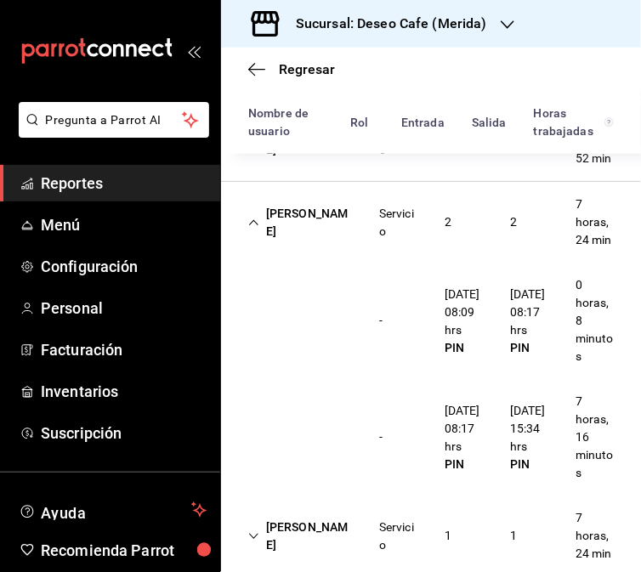
scroll to position [486, 0]
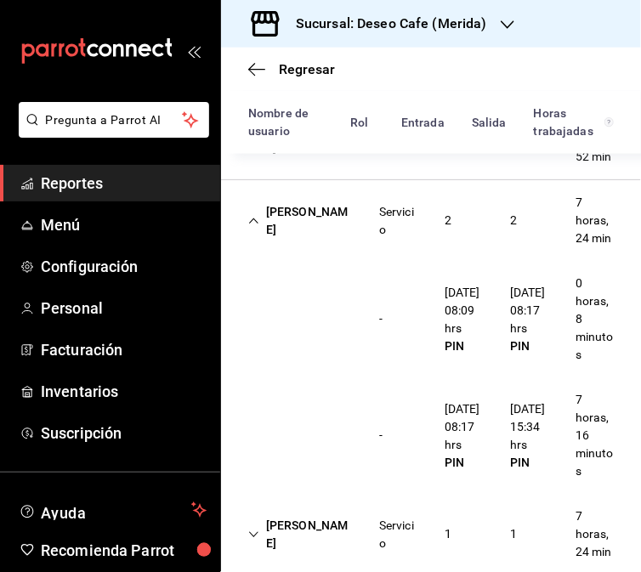
click at [299, 261] on div "[PERSON_NAME] Servicio 2 2 7 horas, 24 min" at bounding box center [431, 220] width 420 height 81
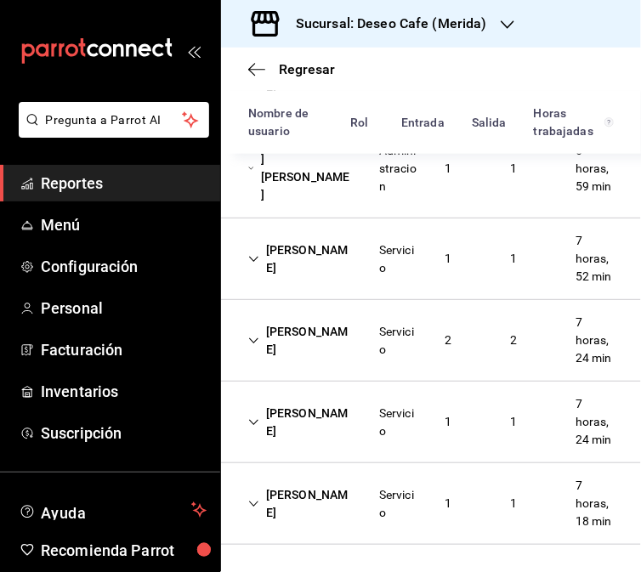
click at [354, 400] on div "[PERSON_NAME] Servicio 1 1 7 horas, 24 min" at bounding box center [431, 423] width 420 height 82
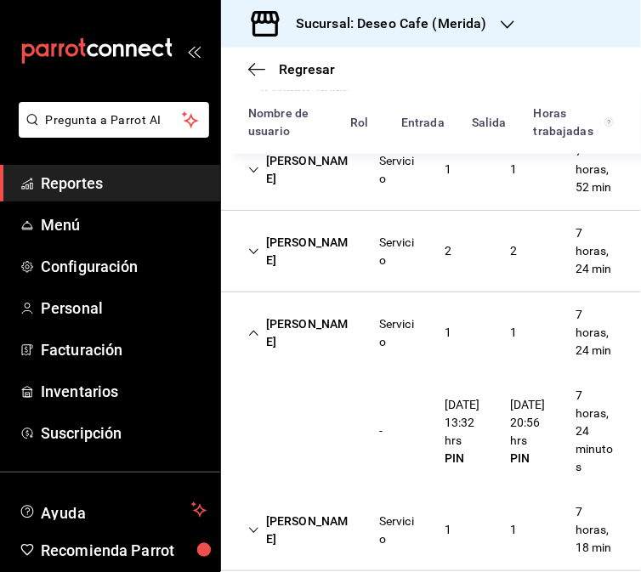
scroll to position [554, 0]
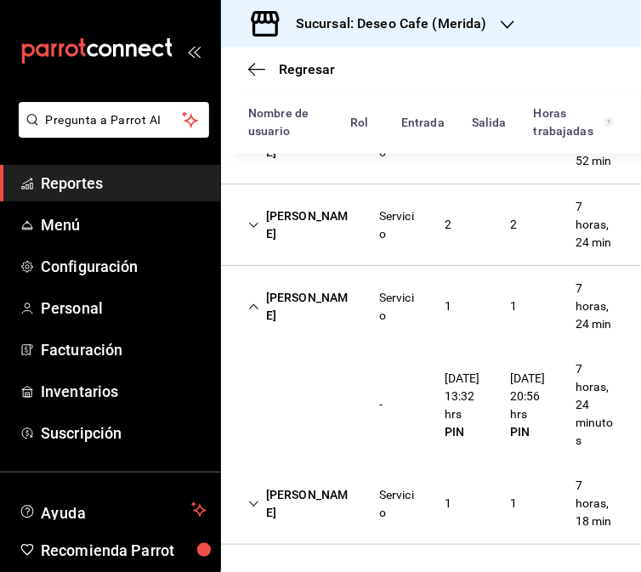
click at [335, 299] on div "[PERSON_NAME] Servicio 1 1 7 horas, 24 min" at bounding box center [431, 306] width 420 height 81
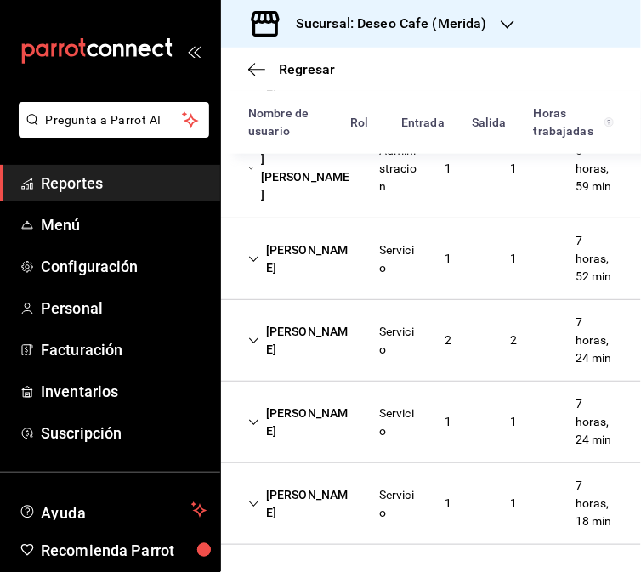
click at [351, 493] on div "[PERSON_NAME]" at bounding box center [300, 504] width 131 height 49
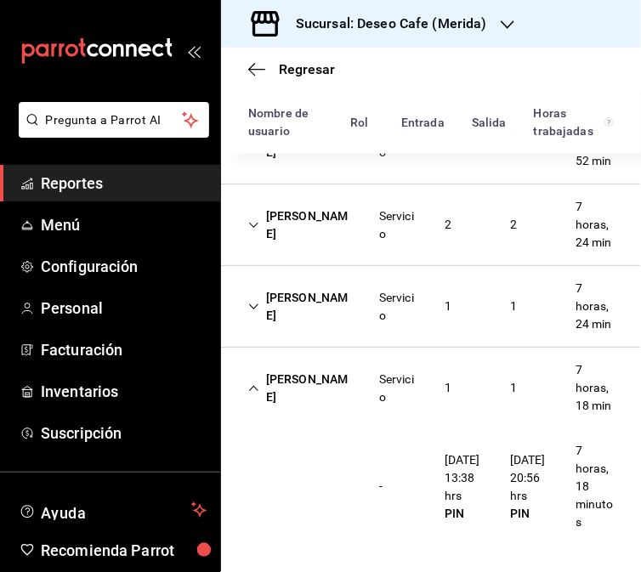
click at [457, 26] on h3 "Sucursal: Deseo Cafe (Merida)" at bounding box center [384, 24] width 205 height 20
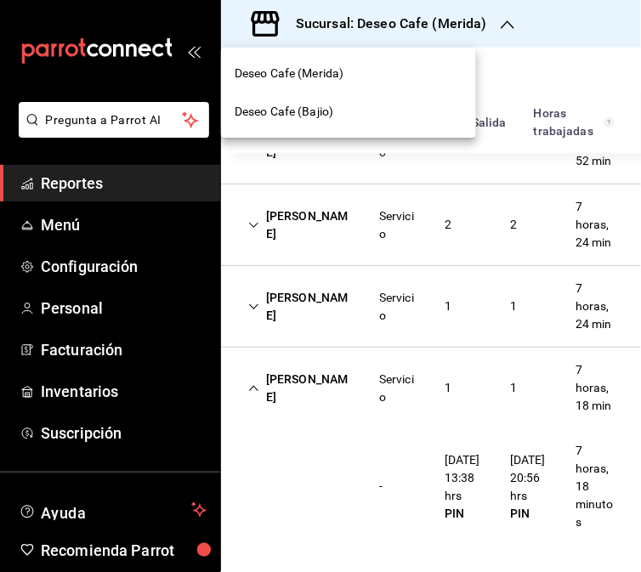
click at [403, 108] on div "Deseo Cafe (Bajio)" at bounding box center [349, 112] width 228 height 18
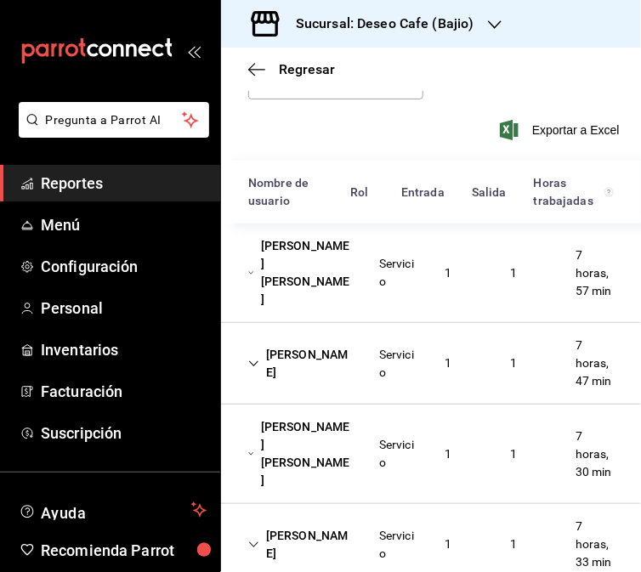
scroll to position [184, 0]
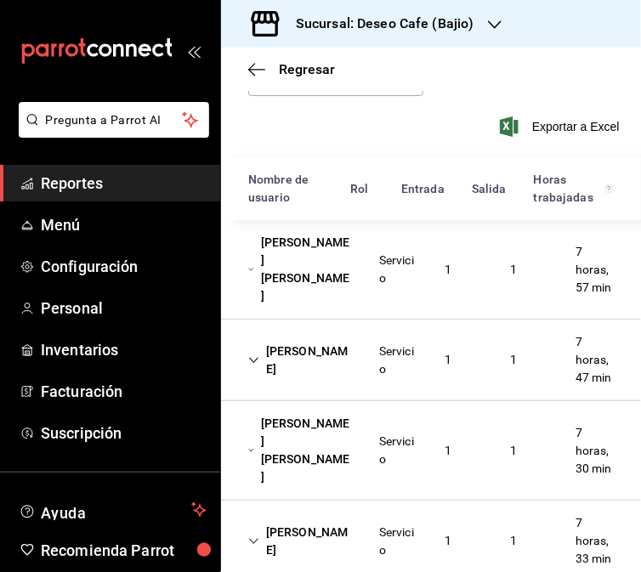
click at [338, 281] on div "[PERSON_NAME] [PERSON_NAME]" at bounding box center [300, 269] width 131 height 85
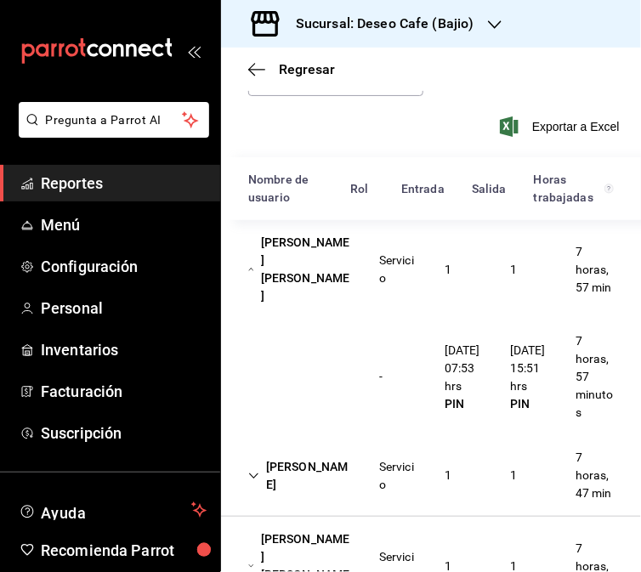
click at [300, 277] on div "[PERSON_NAME] [PERSON_NAME]" at bounding box center [300, 269] width 131 height 85
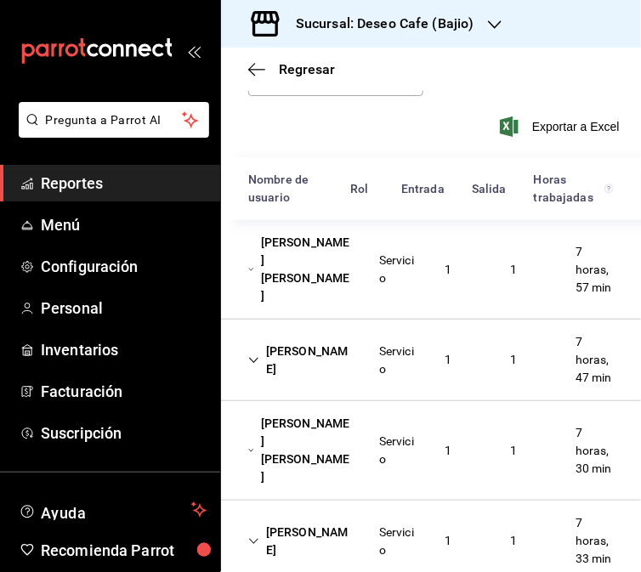
click at [385, 375] on div "Servicio" at bounding box center [398, 361] width 38 height 36
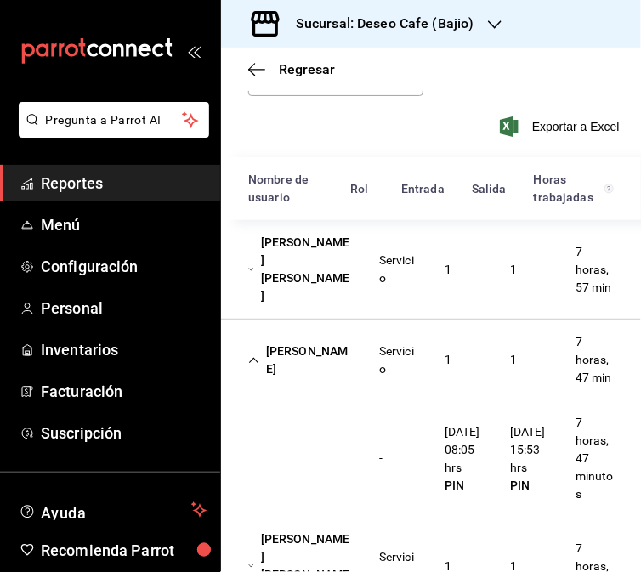
click at [351, 375] on div "[PERSON_NAME]" at bounding box center [300, 360] width 131 height 49
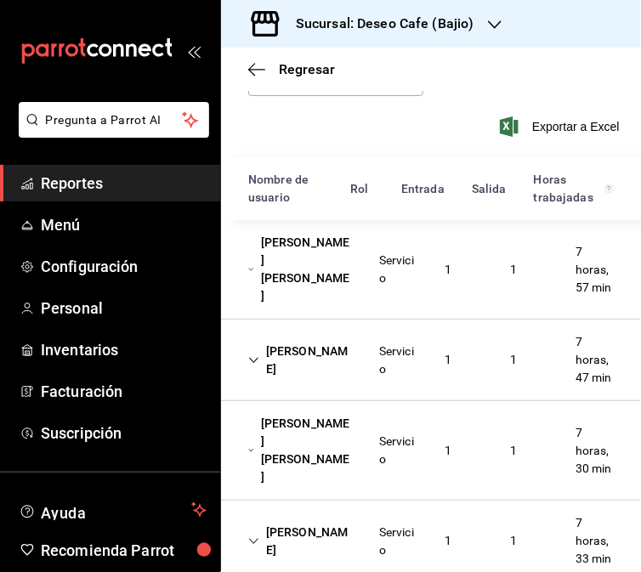
click at [358, 452] on div "[PERSON_NAME] [PERSON_NAME]" at bounding box center [300, 450] width 131 height 85
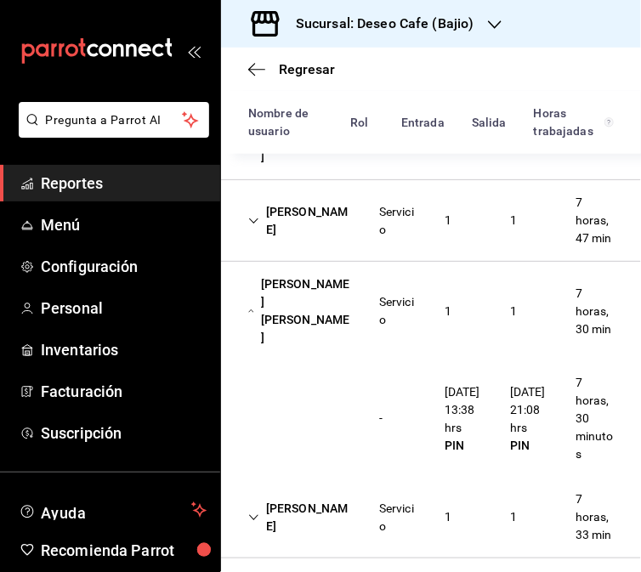
scroll to position [332, 0]
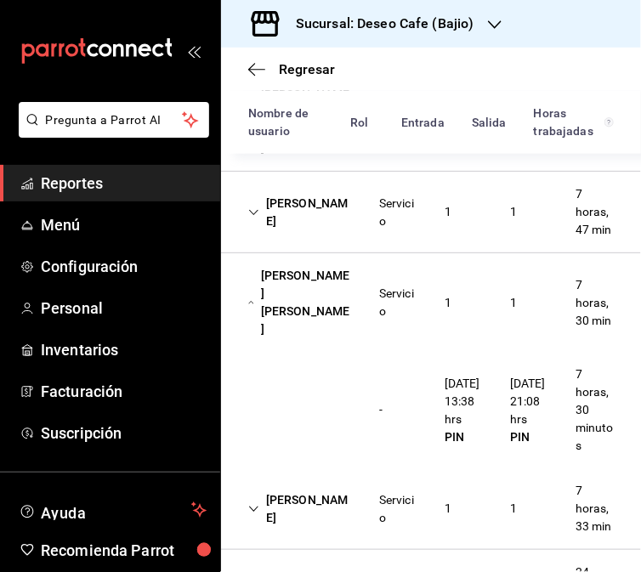
click at [329, 345] on div "[PERSON_NAME] [PERSON_NAME]" at bounding box center [300, 302] width 131 height 85
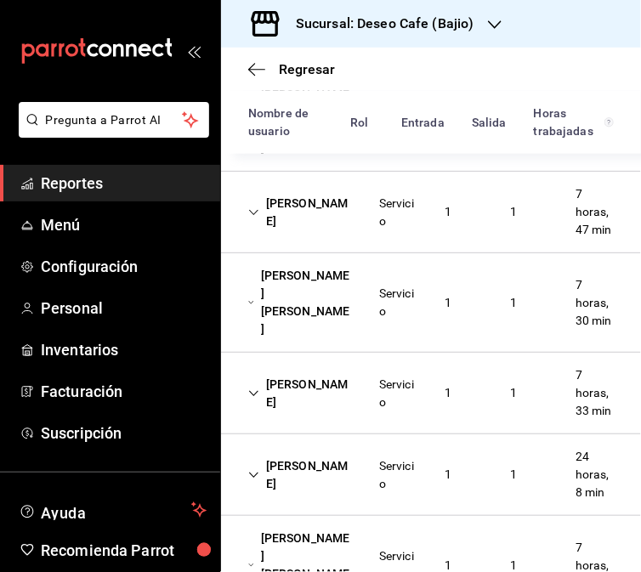
click at [304, 418] on div "[PERSON_NAME]" at bounding box center [300, 393] width 131 height 49
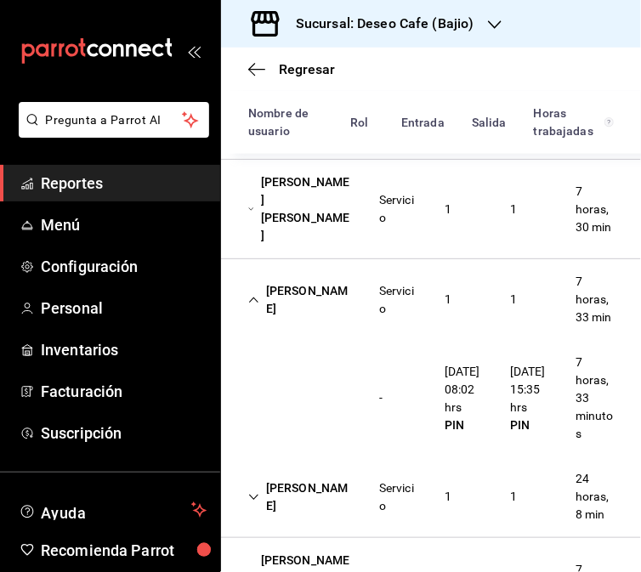
scroll to position [423, 0]
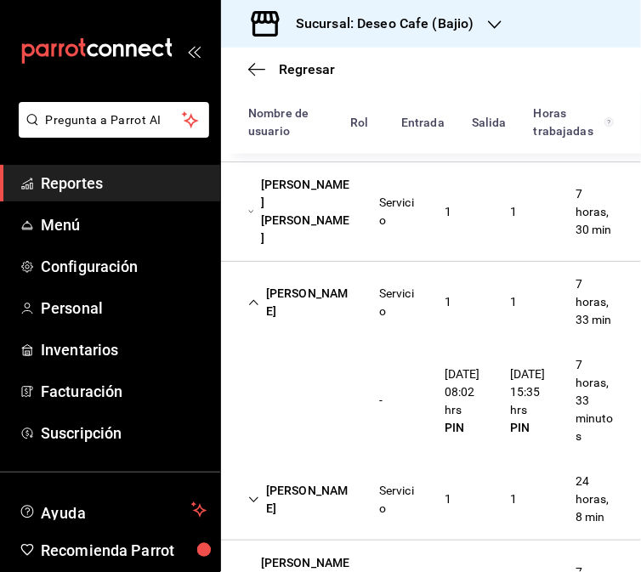
click at [344, 327] on div "[PERSON_NAME]" at bounding box center [300, 302] width 131 height 49
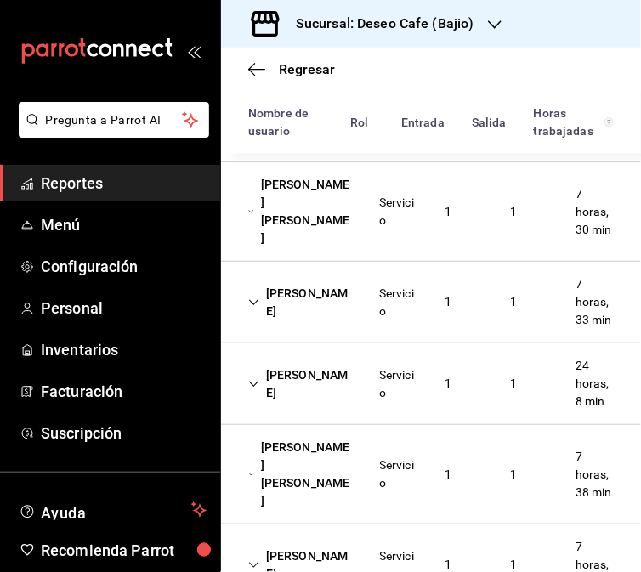
click at [364, 425] on div "[PERSON_NAME] Servicio 1 1 24 horas, 8 min" at bounding box center [431, 385] width 420 height 82
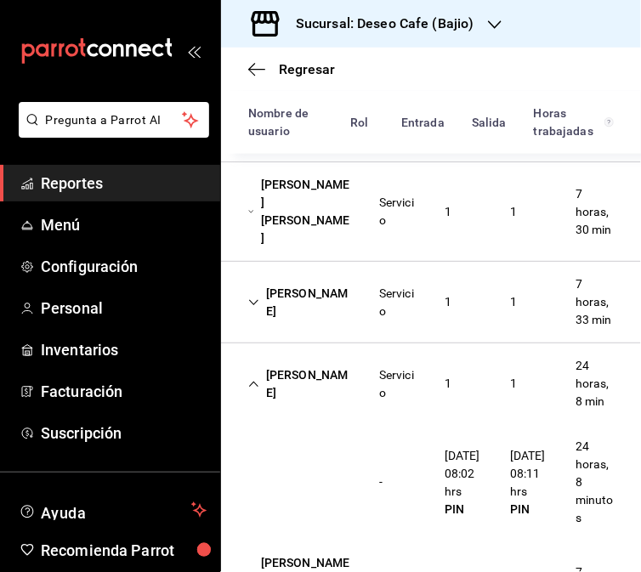
click at [368, 471] on div "- [DATE] 08:02 hrs PIN [DATE] 08:11 hrs PIN 24 horas, 8 minutos" at bounding box center [431, 482] width 420 height 116
click at [385, 424] on div "[PERSON_NAME] Servicio 1 1 24 horas, 8 min" at bounding box center [431, 384] width 420 height 81
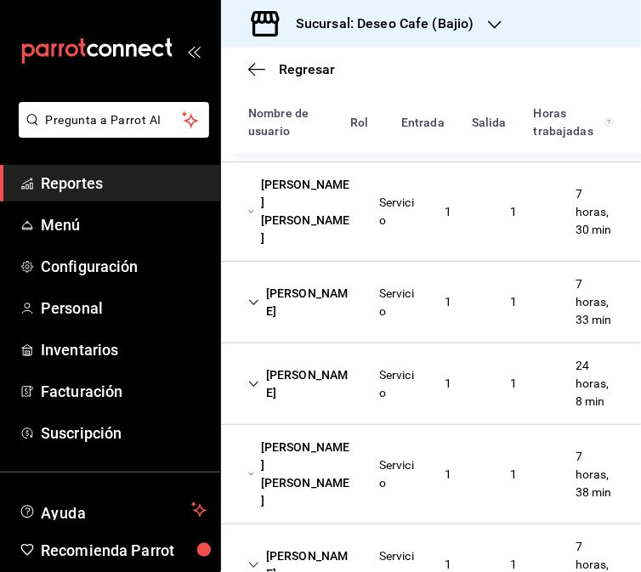
click at [386, 492] on div "Servicio" at bounding box center [398, 475] width 38 height 36
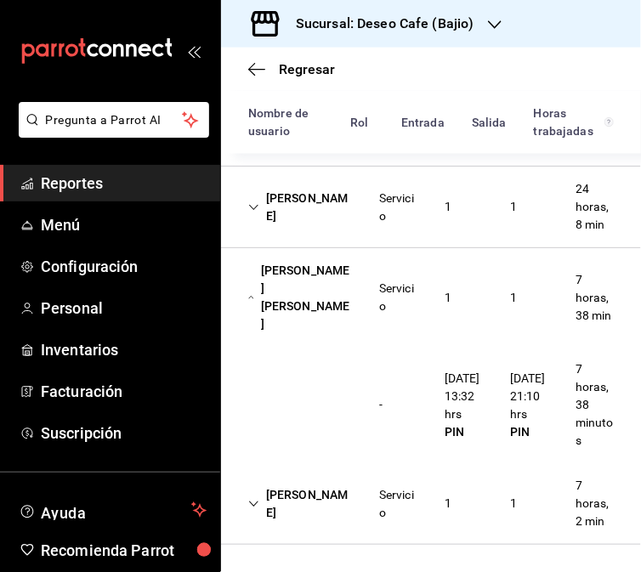
click at [366, 517] on div "Servicio" at bounding box center [398, 504] width 65 height 49
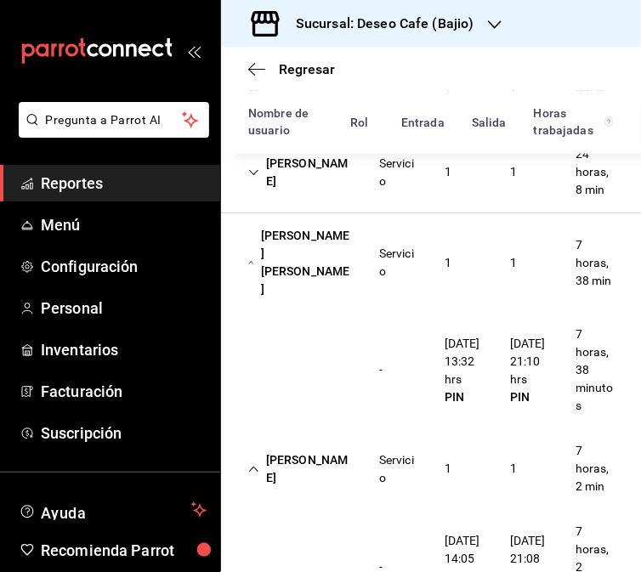
scroll to position [750, 0]
